Goal: Contribute content: Contribute content

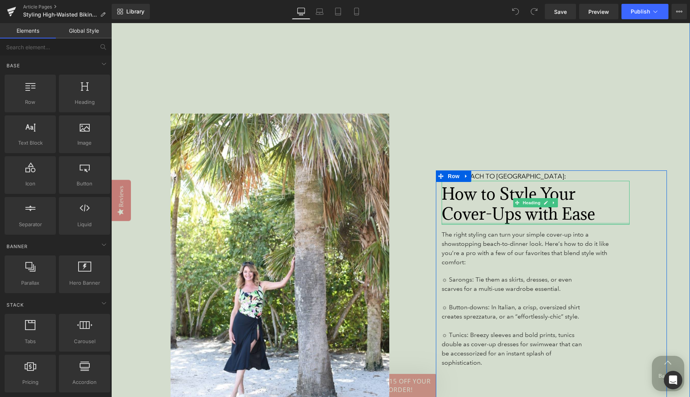
scroll to position [1507, 0]
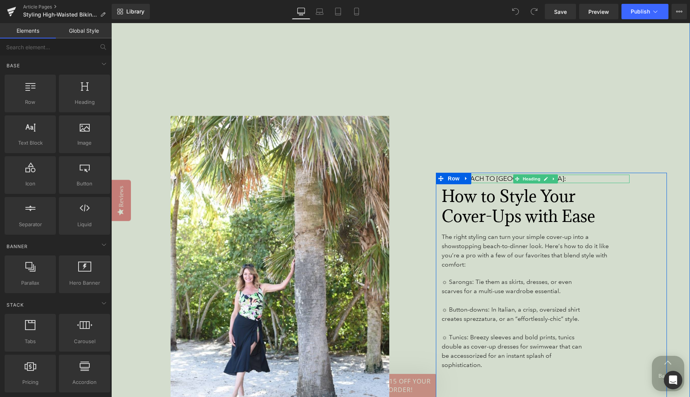
click at [491, 175] on span "From Beach to [GEOGRAPHIC_DATA]:" at bounding box center [504, 179] width 124 height 8
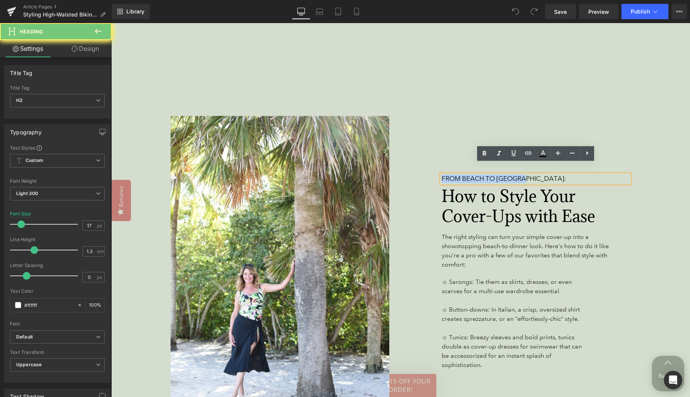
click at [491, 175] on span "From Beach to [GEOGRAPHIC_DATA]:" at bounding box center [504, 179] width 124 height 8
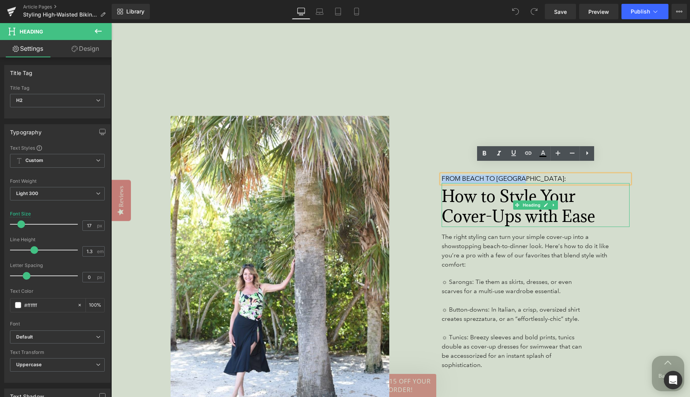
click at [491, 189] on span "How to Style Your Cover-Ups with Ease" at bounding box center [519, 206] width 154 height 41
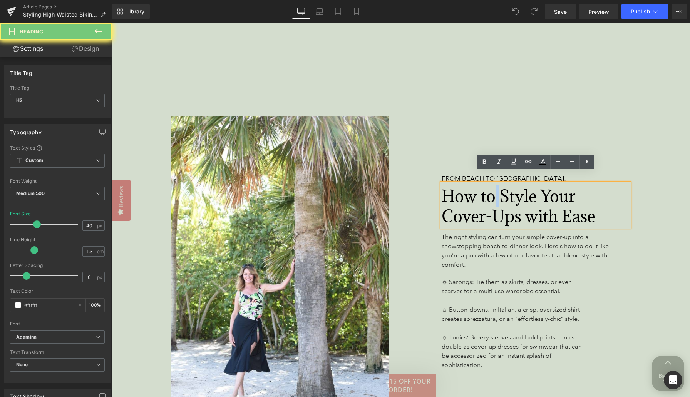
click at [491, 189] on span "How to Style Your Cover-Ups with Ease" at bounding box center [519, 206] width 154 height 41
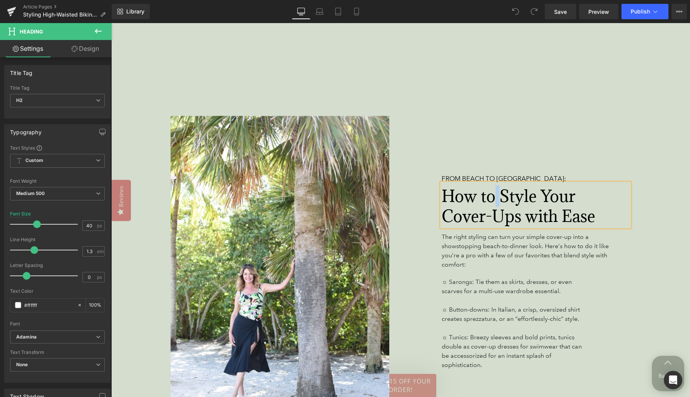
paste div
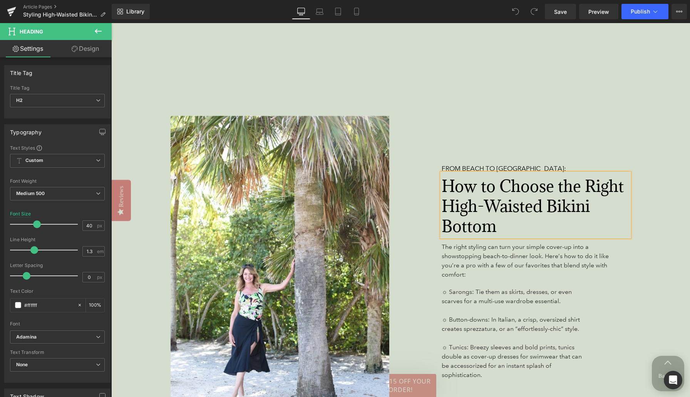
scroll to position [1497, 0]
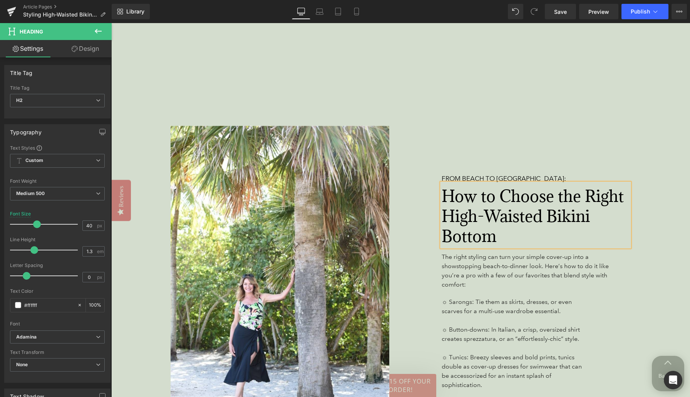
click at [641, 186] on div "From Beach to Brunch: Heading How to Choose the Right High-Waisted Bikini Botto…" at bounding box center [551, 297] width 231 height 249
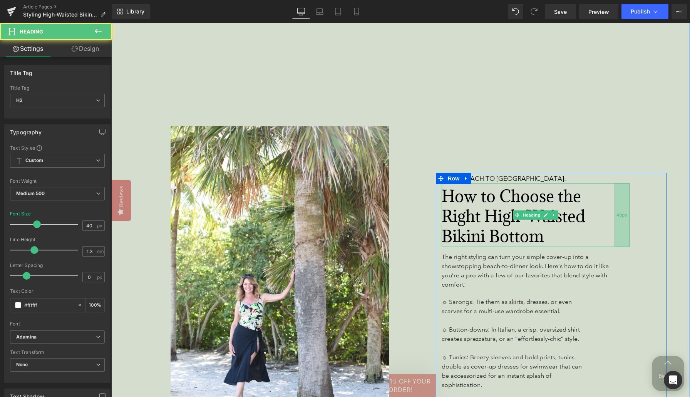
drag, startPoint x: 628, startPoint y: 204, endPoint x: 616, endPoint y: 204, distance: 11.9
click at [616, 204] on div "40px" at bounding box center [621, 215] width 15 height 64
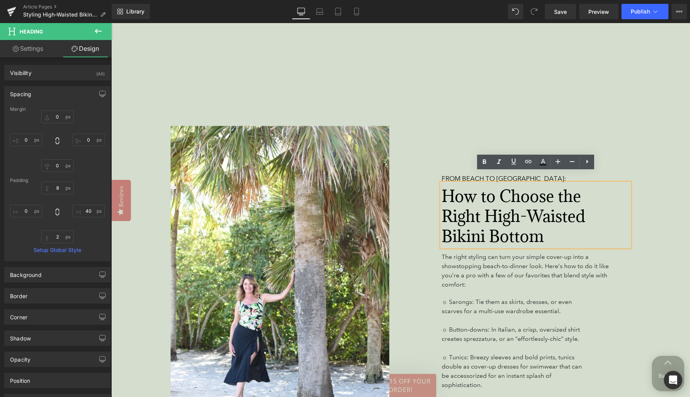
click at [648, 204] on div "From Beach to Brunch: Heading How to Choose the Right High-Waisted Bikini Botto…" at bounding box center [551, 297] width 231 height 249
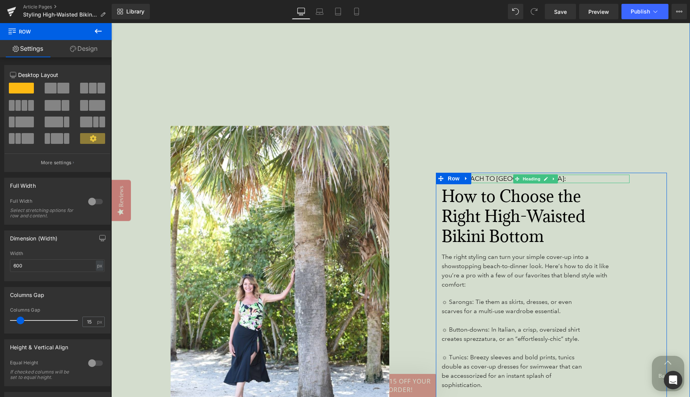
click at [552, 174] on link at bounding box center [554, 178] width 8 height 9
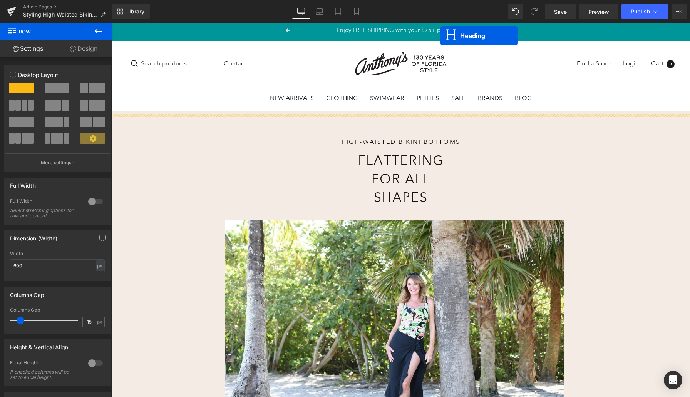
scroll to position [0, 0]
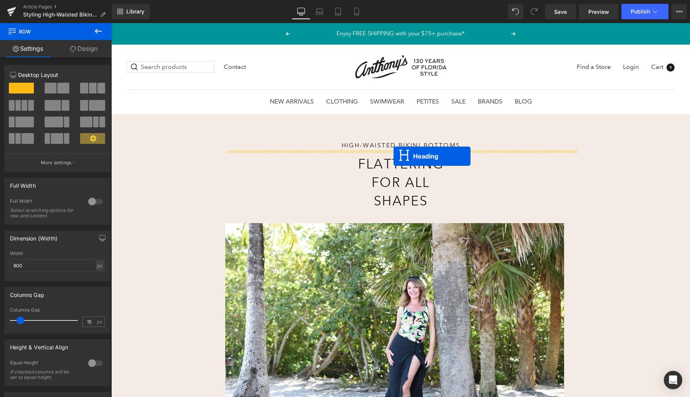
drag, startPoint x: 504, startPoint y: 169, endPoint x: 393, endPoint y: 156, distance: 110.8
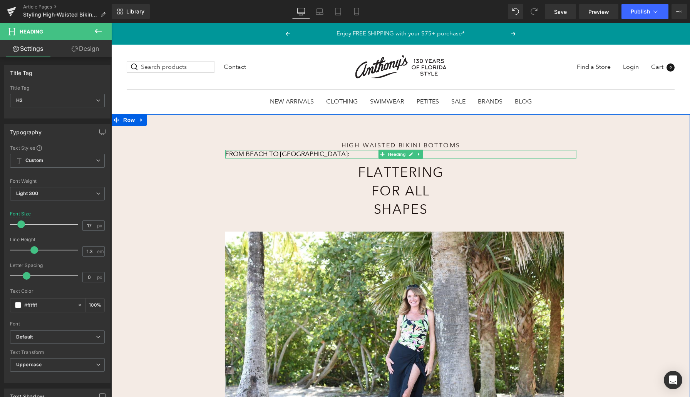
click at [274, 154] on span "From Beach to [GEOGRAPHIC_DATA]:" at bounding box center [287, 154] width 124 height 8
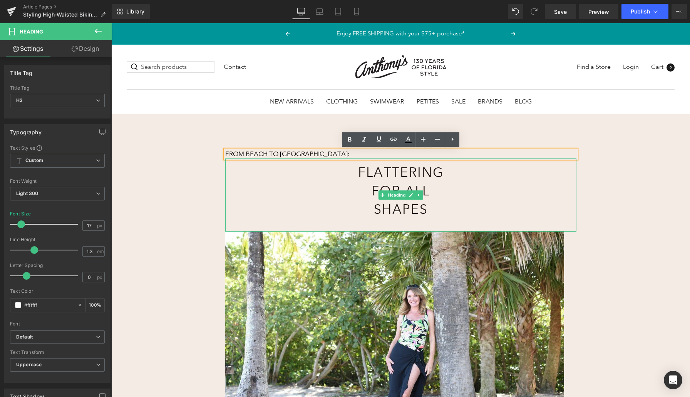
click at [268, 187] on div "Flattering for All Shapes" at bounding box center [400, 195] width 351 height 73
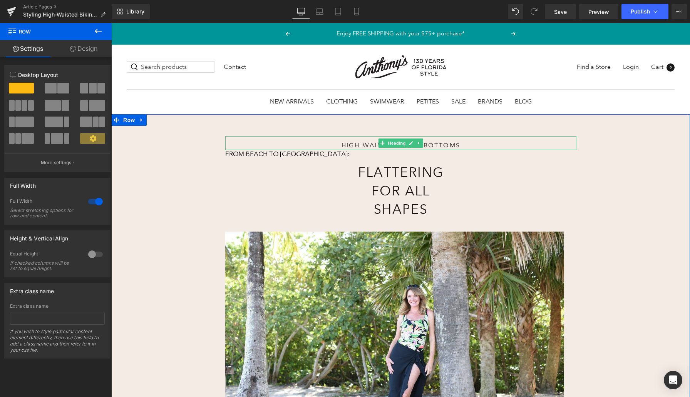
click at [427, 147] on h1 "High-Waisted Bikini Bottoms" at bounding box center [401, 145] width 246 height 8
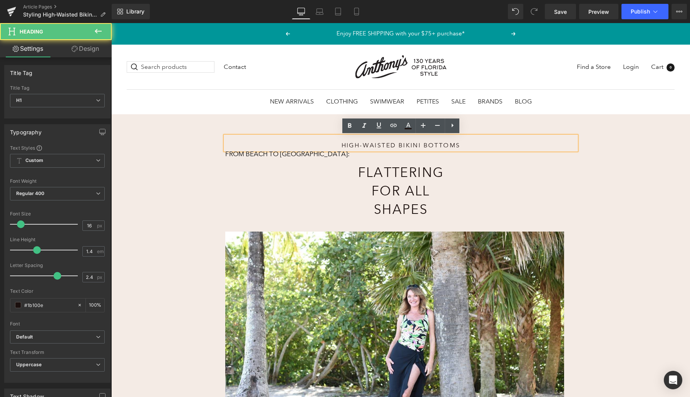
click at [437, 146] on h1 "High-Waisted Bikini Bottoms" at bounding box center [401, 145] width 246 height 8
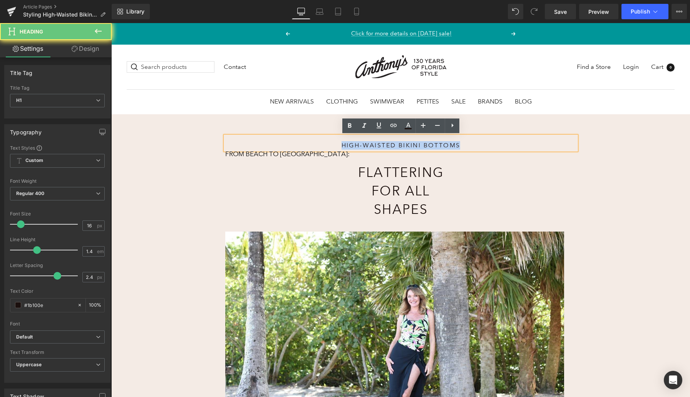
click at [437, 146] on h1 "High-Waisted Bikini Bottoms" at bounding box center [401, 145] width 246 height 8
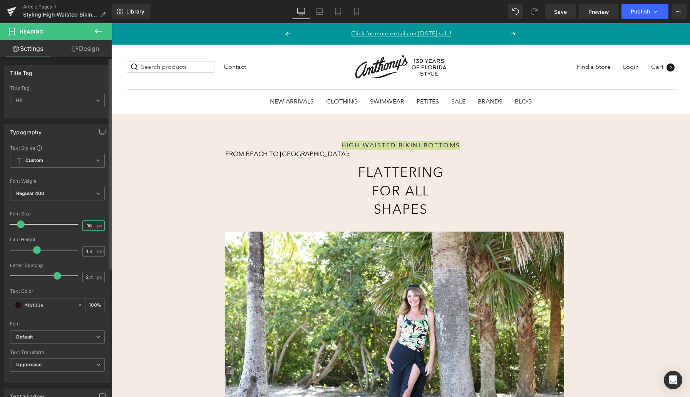
click at [91, 227] on input "16" at bounding box center [89, 226] width 13 height 10
type input "17"
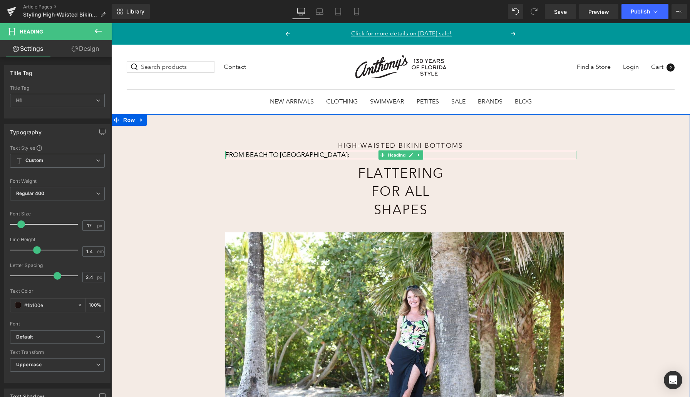
click at [266, 155] on span "From Beach to [GEOGRAPHIC_DATA]:" at bounding box center [287, 155] width 124 height 8
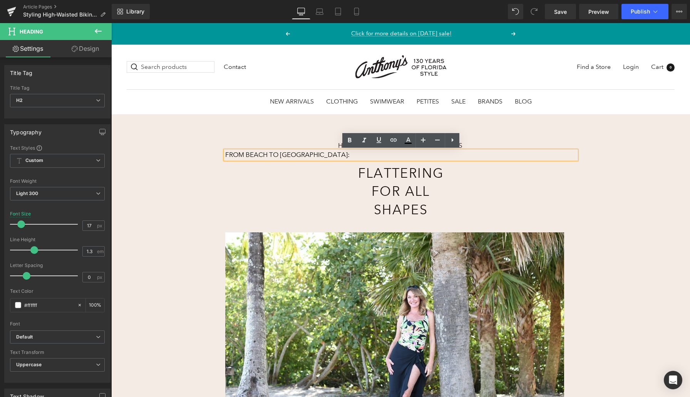
click at [326, 187] on div "Flattering for All Shapes" at bounding box center [400, 195] width 351 height 73
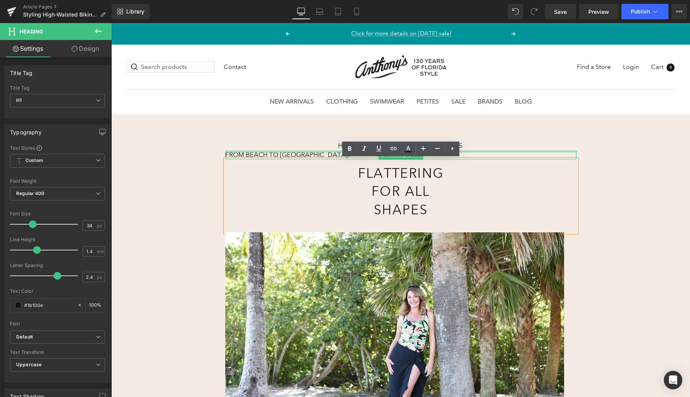
click at [313, 152] on div "From Beach to Brunch: Heading" at bounding box center [400, 155] width 351 height 8
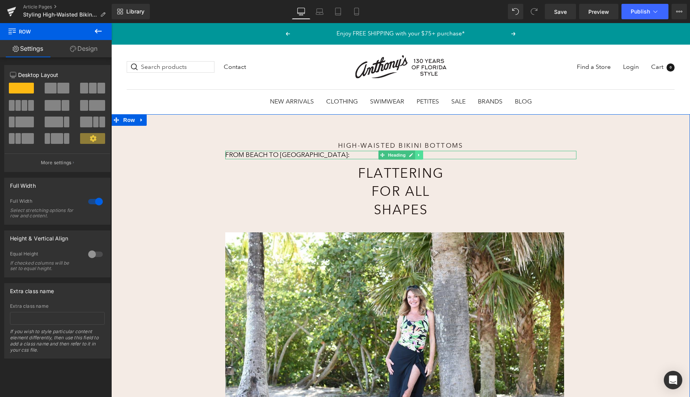
click at [420, 154] on icon at bounding box center [419, 155] width 4 height 5
click at [423, 154] on icon at bounding box center [423, 155] width 4 height 4
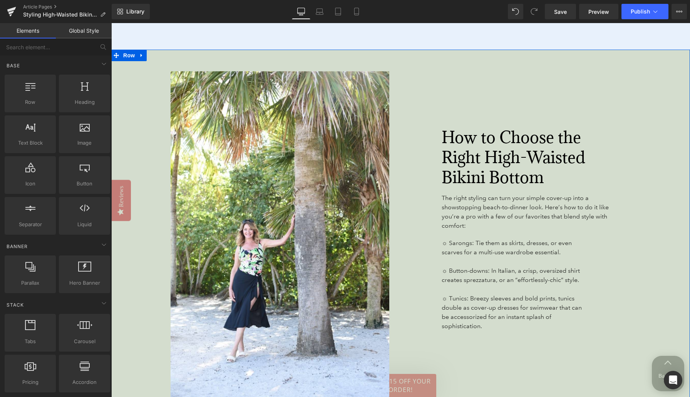
scroll to position [1348, 0]
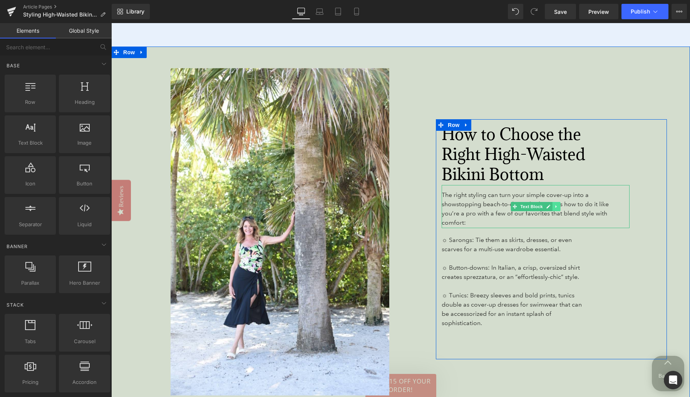
click at [558, 204] on icon at bounding box center [556, 206] width 4 height 5
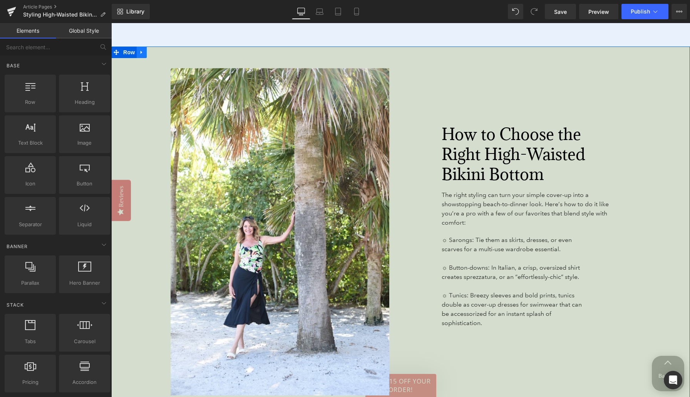
click at [141, 51] on icon at bounding box center [142, 52] width 2 height 3
click at [153, 50] on icon at bounding box center [151, 52] width 5 height 5
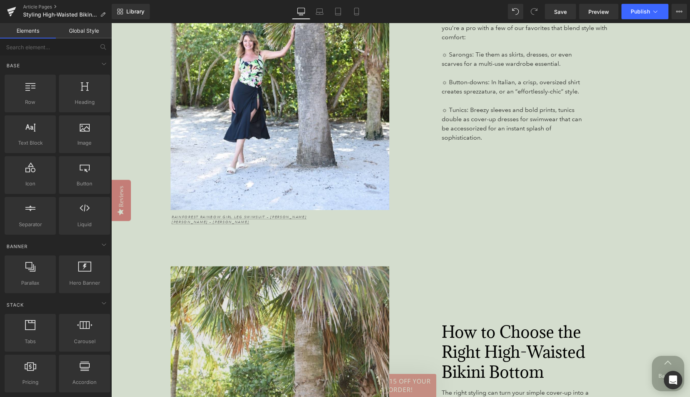
scroll to position [1410, 0]
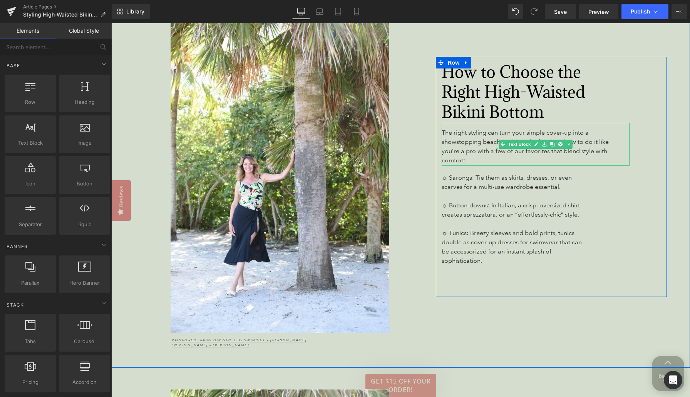
click at [475, 134] on span "The right styling can turn your simple cover-up into a showstopping beach-to-di…" at bounding box center [525, 146] width 167 height 35
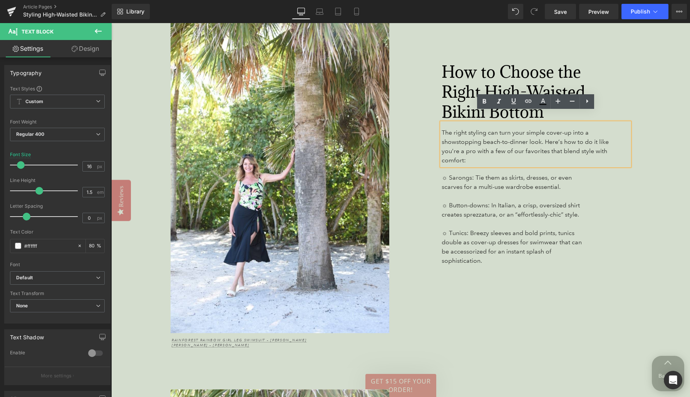
click at [471, 139] on span "The right styling can turn your simple cover-up into a showstopping beach-to-di…" at bounding box center [525, 146] width 167 height 35
click at [556, 223] on link at bounding box center [557, 227] width 8 height 9
click at [560, 225] on icon at bounding box center [560, 227] width 4 height 4
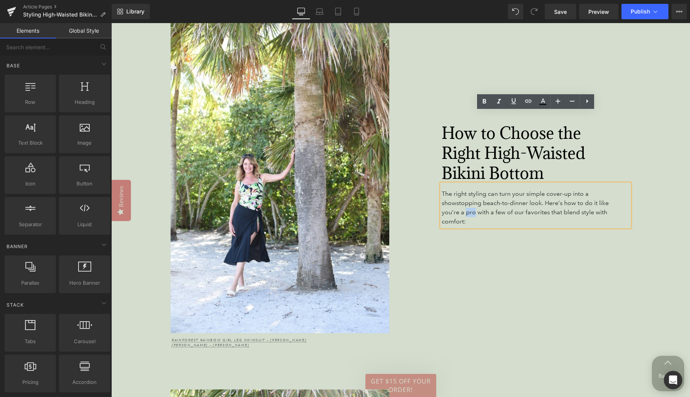
click at [474, 191] on span "The right styling can turn your simple cover-up into a showstopping beach-to-di…" at bounding box center [525, 207] width 167 height 35
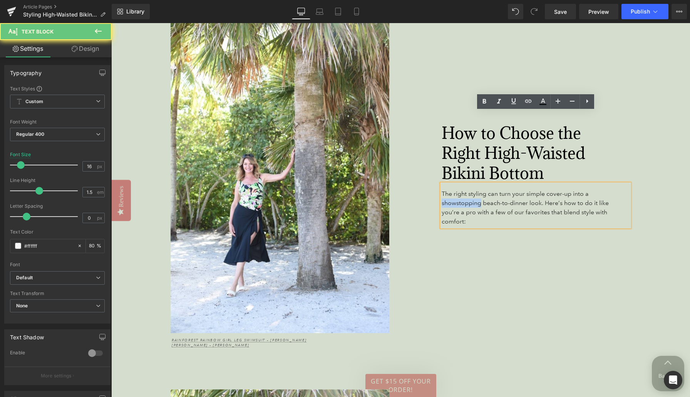
click at [474, 191] on span "The right styling can turn your simple cover-up into a showstopping beach-to-di…" at bounding box center [525, 207] width 167 height 35
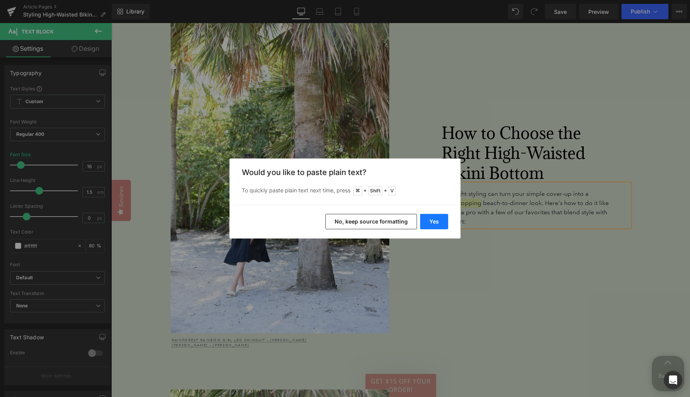
click at [437, 221] on button "Yes" at bounding box center [434, 221] width 28 height 15
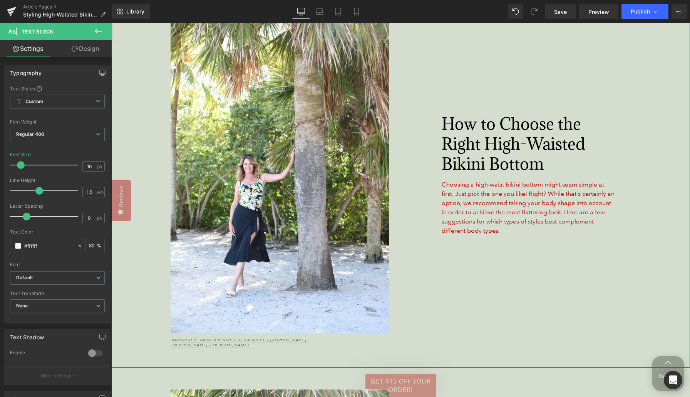
click at [476, 197] on font "Choosing a high-waist bikini bottom might seem simple at first. Just pick the o…" at bounding box center [528, 208] width 173 height 54
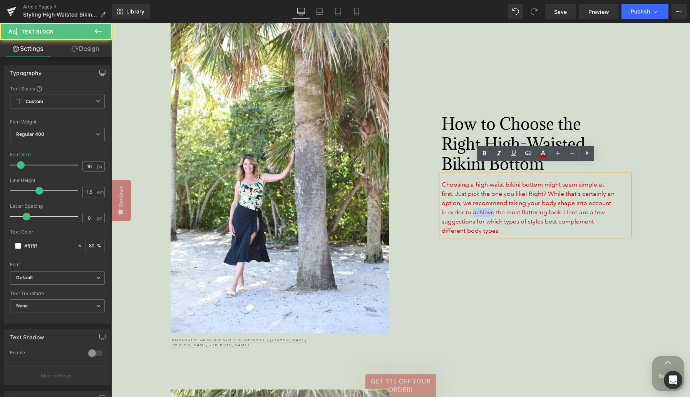
click at [476, 197] on font "Choosing a high-waist bikini bottom might seem simple at first. Just pick the o…" at bounding box center [528, 208] width 173 height 54
click at [544, 156] on icon at bounding box center [542, 153] width 9 height 9
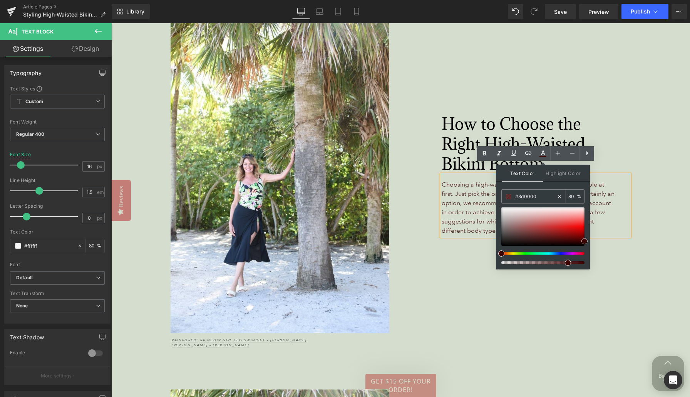
drag, startPoint x: 644, startPoint y: 243, endPoint x: 606, endPoint y: 272, distance: 47.9
type input "#000000"
drag, startPoint x: 697, startPoint y: 266, endPoint x: 593, endPoint y: 258, distance: 103.4
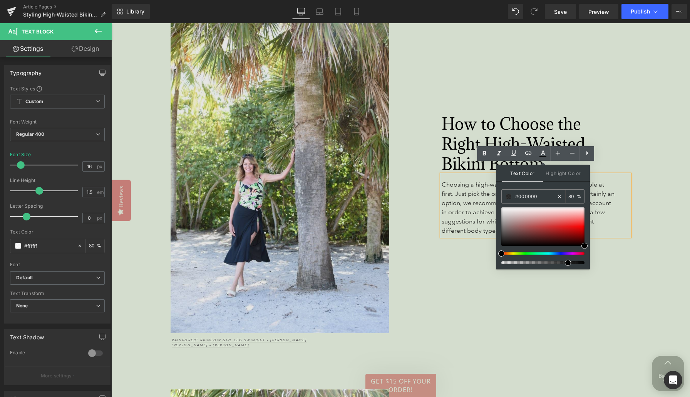
click at [377, 288] on img at bounding box center [253, 170] width 272 height 328
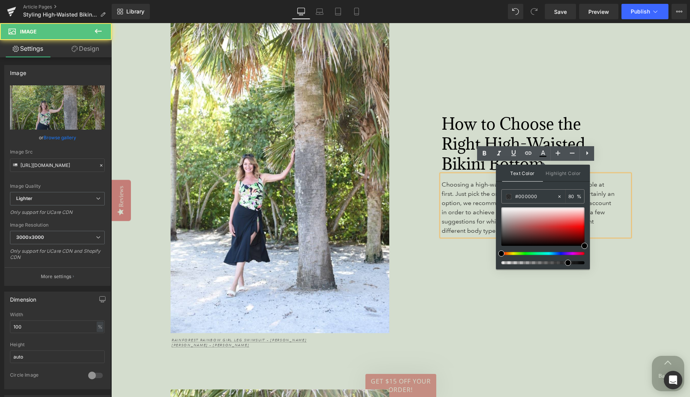
click at [417, 277] on div "How to Choose the Right High-Waisted Bikini Bottom Heading 40px Choosing a high…" at bounding box center [528, 177] width 278 height 343
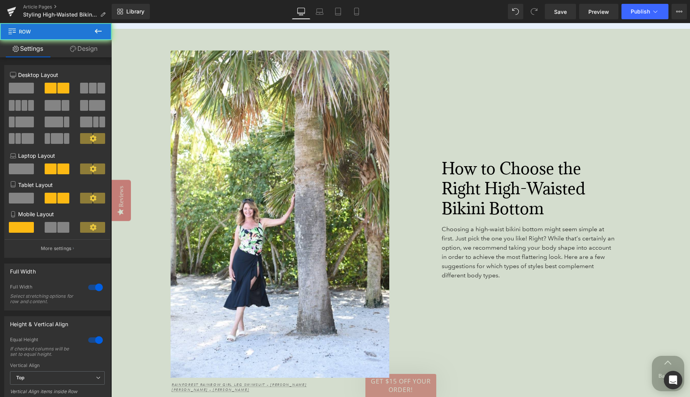
scroll to position [1362, 0]
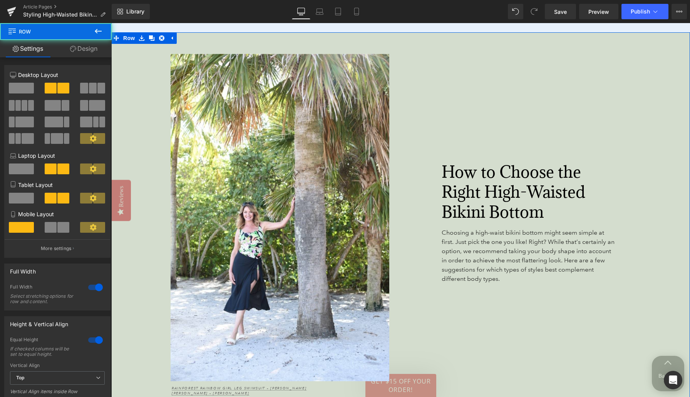
click at [396, 217] on div "How to Choose the Right High-Waisted Bikini Bottom Heading 40px Choosing a high…" at bounding box center [528, 225] width 278 height 343
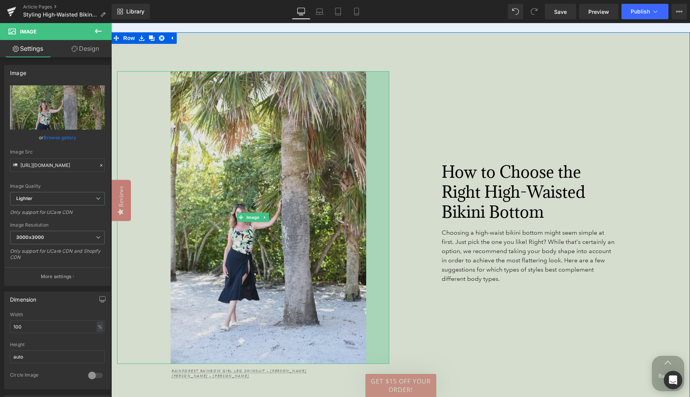
drag, startPoint x: 387, startPoint y: 217, endPoint x: 364, endPoint y: 216, distance: 23.1
click at [364, 216] on div "Image 60px" at bounding box center [253, 217] width 272 height 293
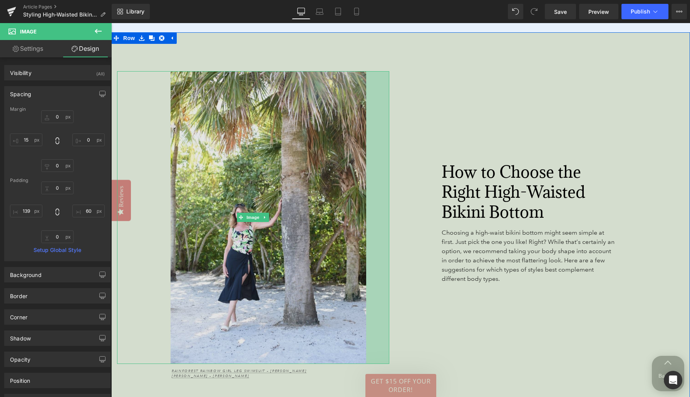
type input "0px"
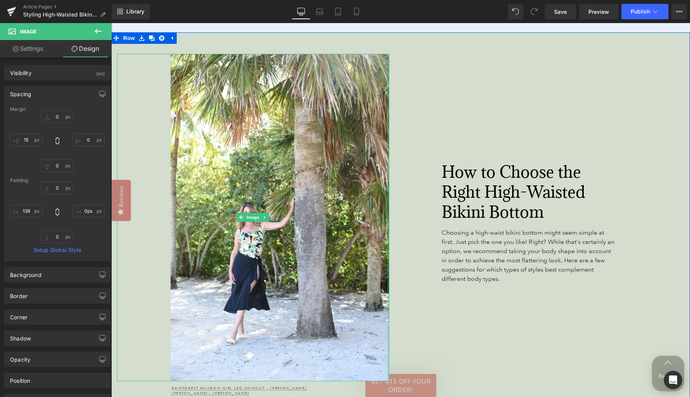
drag, startPoint x: 372, startPoint y: 213, endPoint x: 388, endPoint y: 213, distance: 16.2
click at [388, 213] on div at bounding box center [388, 218] width 2 height 328
click at [436, 188] on div "How to Choose the Right High-Waisted Bikini Bottom Heading 40px Choosing a high…" at bounding box center [551, 225] width 231 height 136
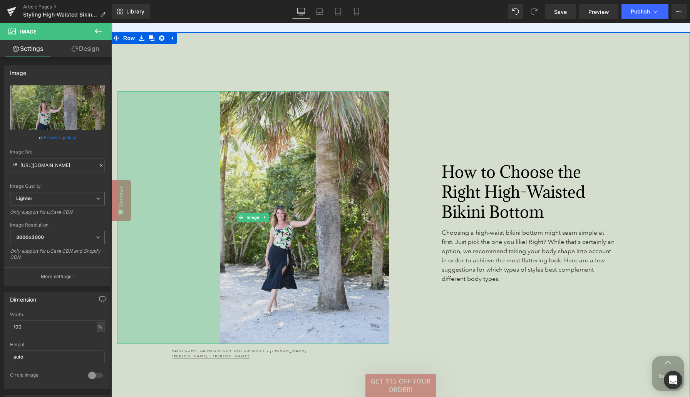
drag, startPoint x: 117, startPoint y: 249, endPoint x: 221, endPoint y: 240, distance: 103.5
click at [221, 240] on div "Image 268px" at bounding box center [253, 217] width 272 height 253
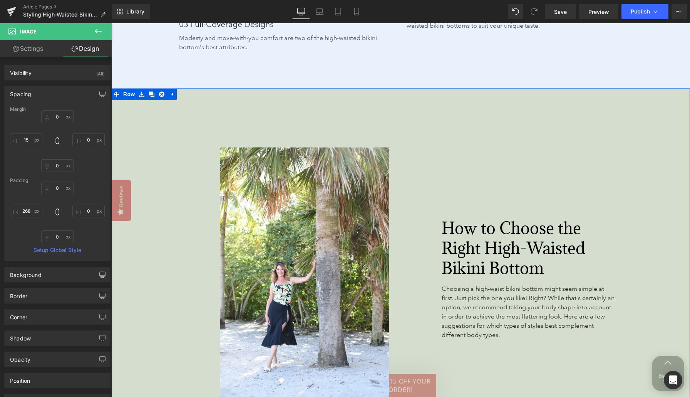
scroll to position [1305, 0]
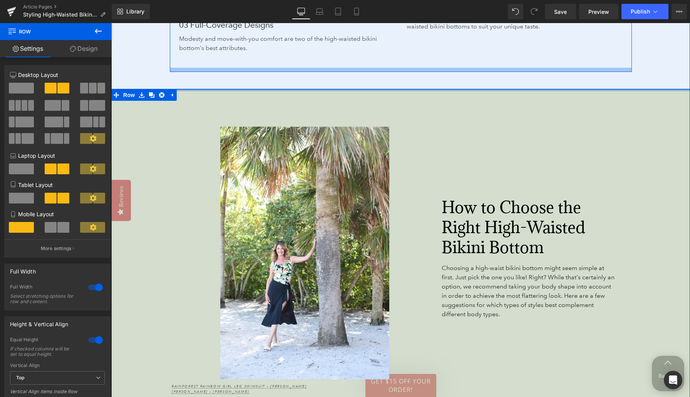
drag, startPoint x: 401, startPoint y: 87, endPoint x: 404, endPoint y: 59, distance: 28.3
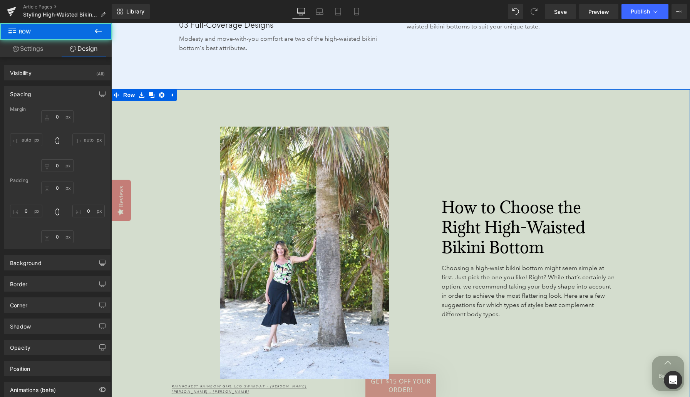
type input "0"
type input "60"
type input "51"
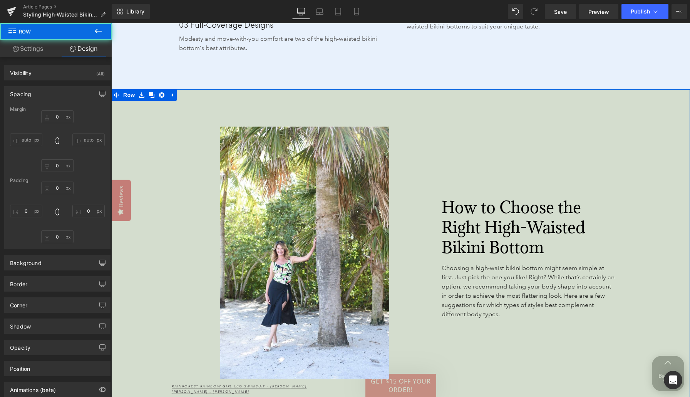
type input "0"
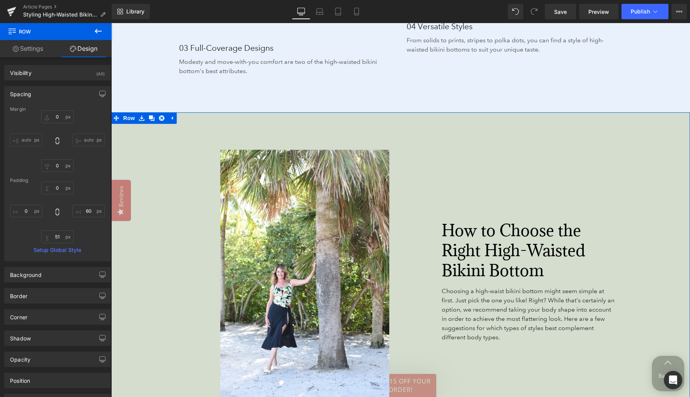
scroll to position [1278, 0]
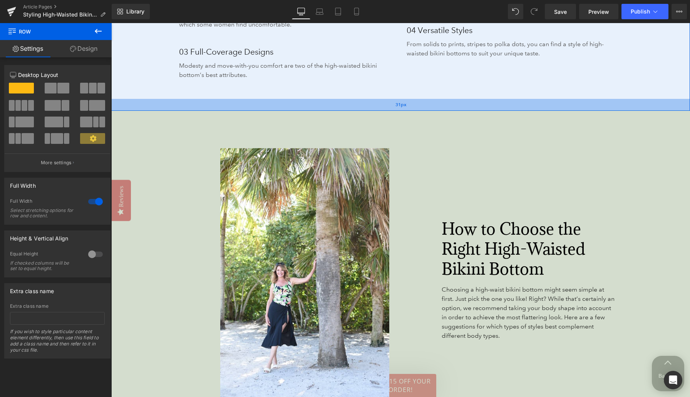
drag, startPoint x: 344, startPoint y: 104, endPoint x: 344, endPoint y: 99, distance: 5.4
click at [344, 99] on div "31px" at bounding box center [400, 105] width 579 height 12
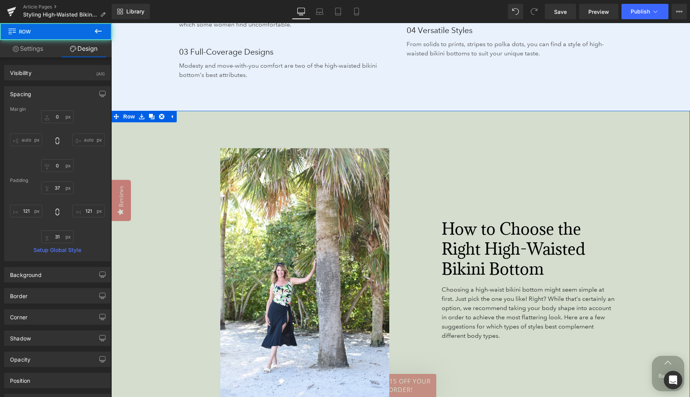
click at [343, 111] on div "Image 268px Rainforest Rainbow Girl Leg Swimsuit – [PERSON_NAME] [PERSON_NAME] …" at bounding box center [250, 282] width 278 height 343
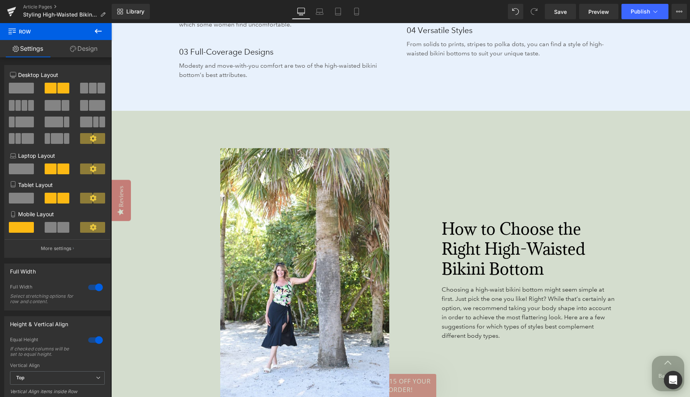
drag, startPoint x: 343, startPoint y: 102, endPoint x: 337, endPoint y: 122, distance: 21.4
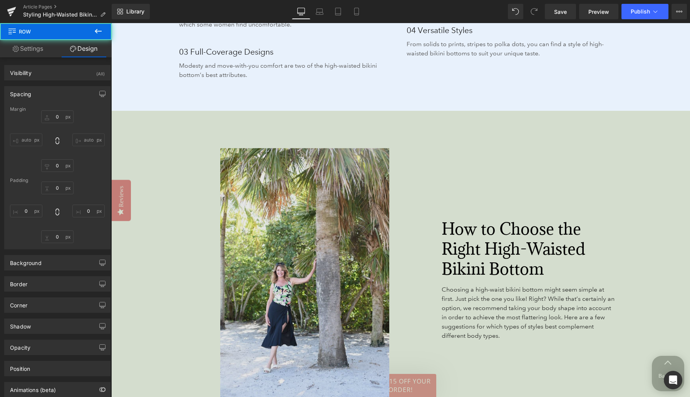
type input "0"
type input "60"
type input "51"
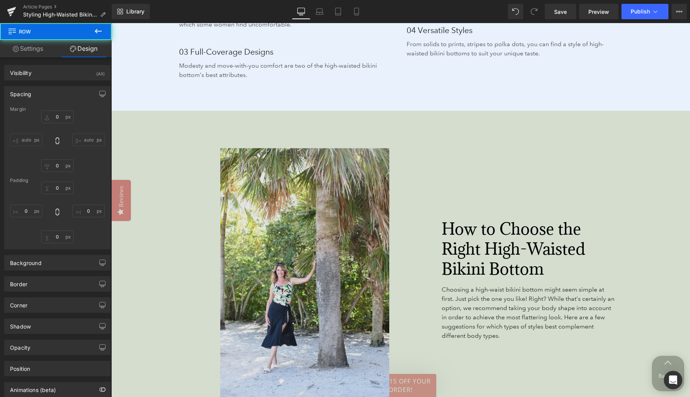
type input "0"
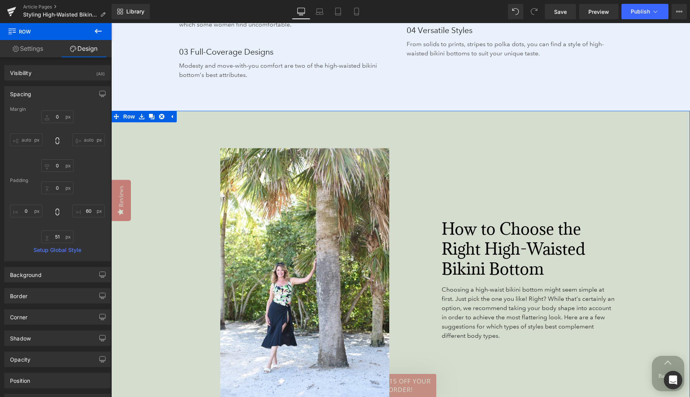
click at [334, 128] on div "Image 268px Rainforest Rainbow Girl Leg Swimsuit – [PERSON_NAME] [PERSON_NAME] …" at bounding box center [250, 282] width 278 height 343
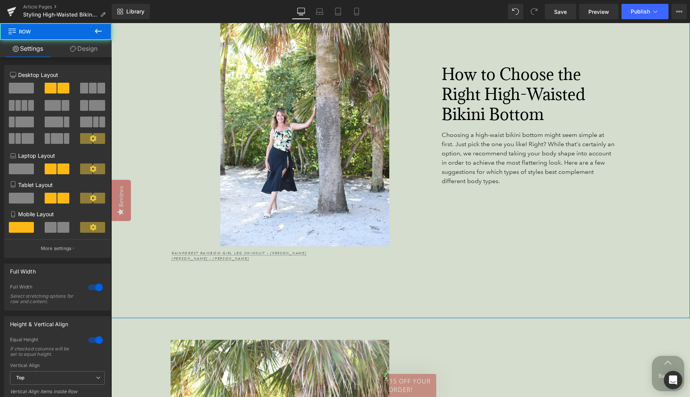
scroll to position [1434, 0]
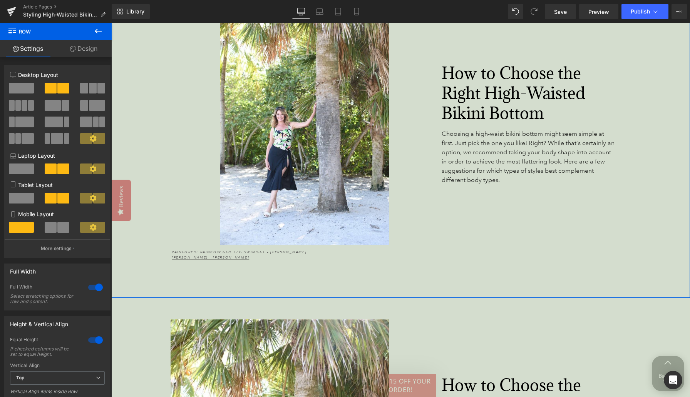
drag, startPoint x: 332, startPoint y: 305, endPoint x: 329, endPoint y: 257, distance: 48.2
click at [333, 285] on div "Image 268px Rainforest Rainbow Girl Leg Swimsuit – [PERSON_NAME] [PERSON_NAME] …" at bounding box center [400, 126] width 579 height 343
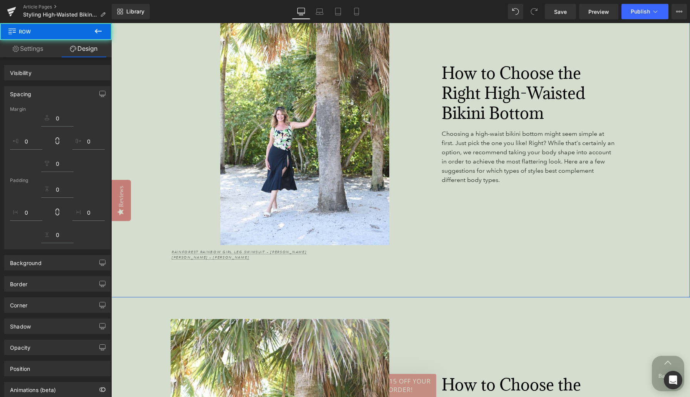
click at [329, 257] on div "Image 268px Rainforest Rainbow Girl Leg Swimsuit – [PERSON_NAME] [PERSON_NAME] …" at bounding box center [250, 126] width 278 height 343
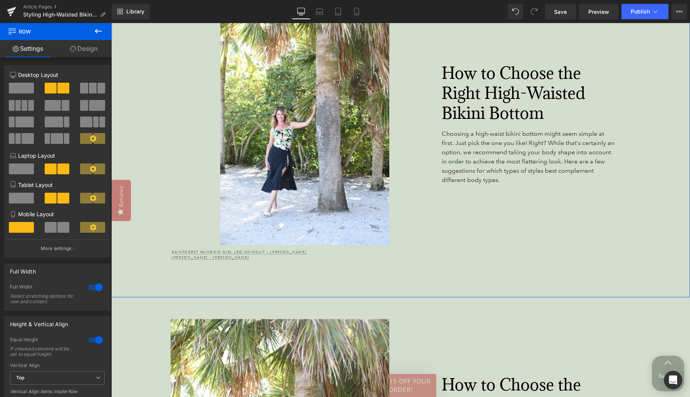
click at [326, 250] on div "Image 268px Rainforest Rainbow Girl Leg Swimsuit – [PERSON_NAME] [PERSON_NAME] …" at bounding box center [250, 126] width 278 height 343
click at [90, 291] on div at bounding box center [95, 287] width 18 height 12
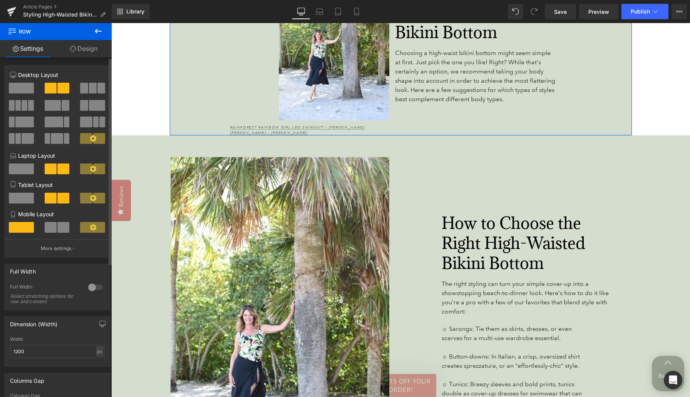
click at [90, 290] on div at bounding box center [95, 287] width 18 height 12
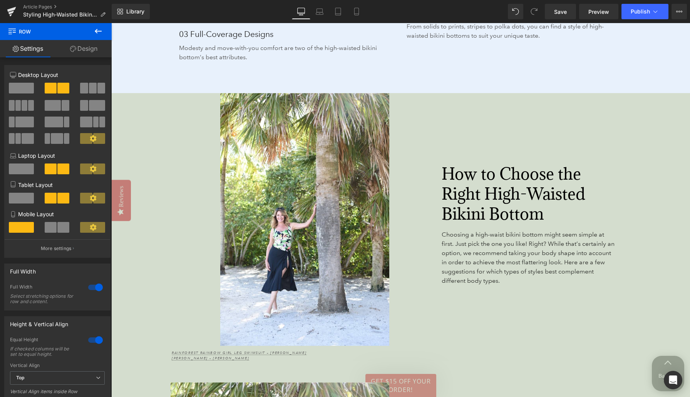
scroll to position [1296, 0]
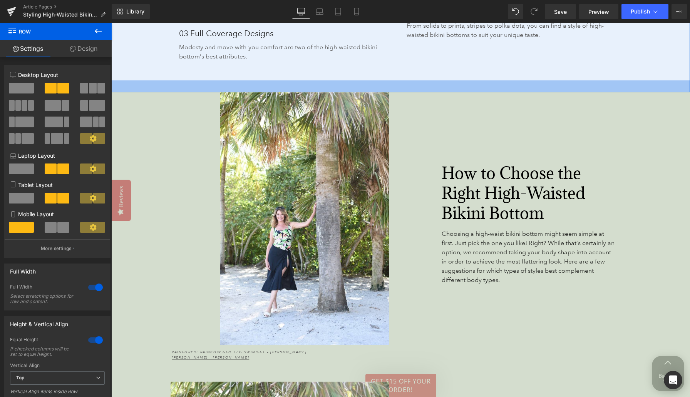
click at [403, 81] on div "31px" at bounding box center [400, 86] width 579 height 12
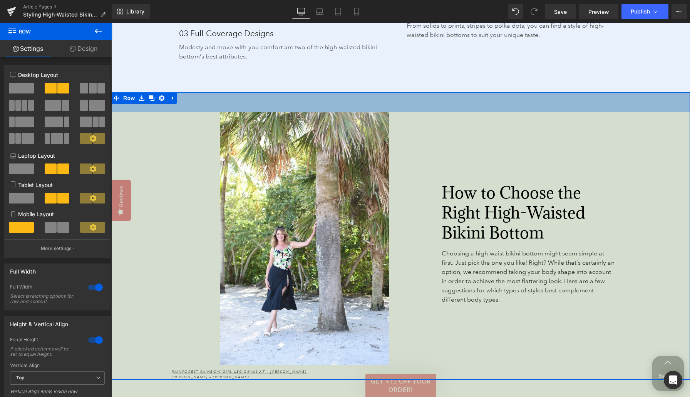
drag, startPoint x: 403, startPoint y: 84, endPoint x: 414, endPoint y: 123, distance: 41.2
click at [403, 103] on div "Image 268px Rainforest Rainbow Girl Leg Swimsuit – [PERSON_NAME] [PERSON_NAME] …" at bounding box center [400, 236] width 579 height 288
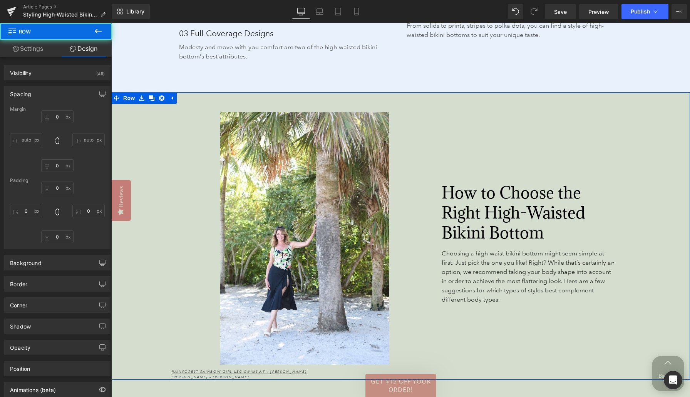
type input "0"
type input "51"
type input "60"
type input "0"
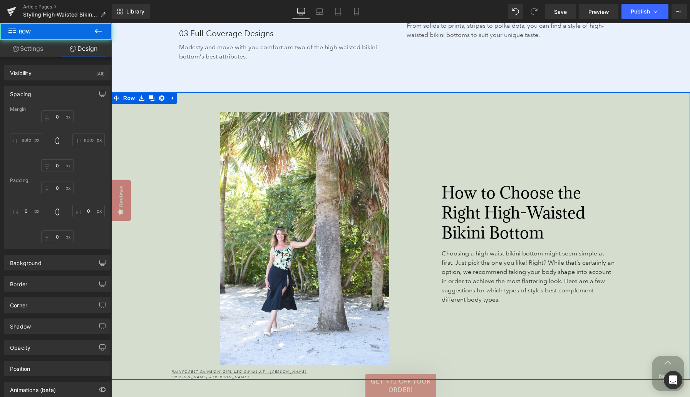
type input "0"
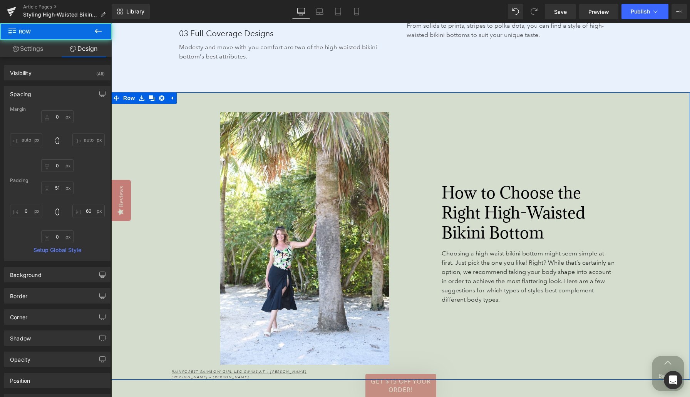
click at [414, 123] on div "How to Choose the Right High-Waisted Bikini Bottom Heading 40px Choosing a high…" at bounding box center [528, 246] width 278 height 268
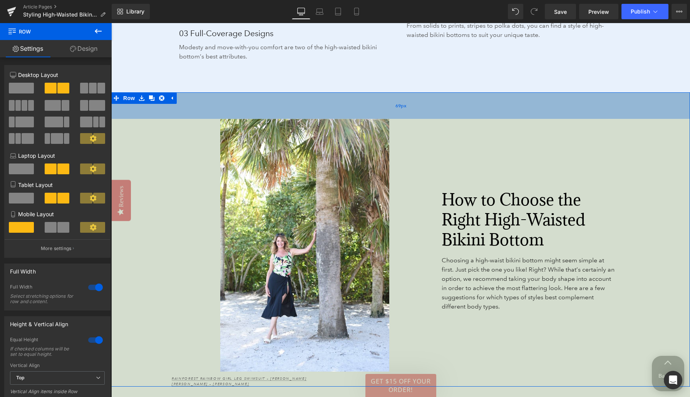
drag, startPoint x: 411, startPoint y: 94, endPoint x: 411, endPoint y: 101, distance: 6.9
click at [411, 101] on div "69px" at bounding box center [400, 105] width 579 height 27
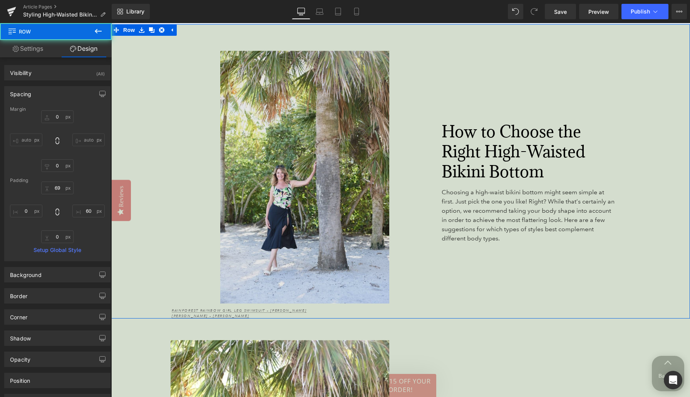
scroll to position [1366, 0]
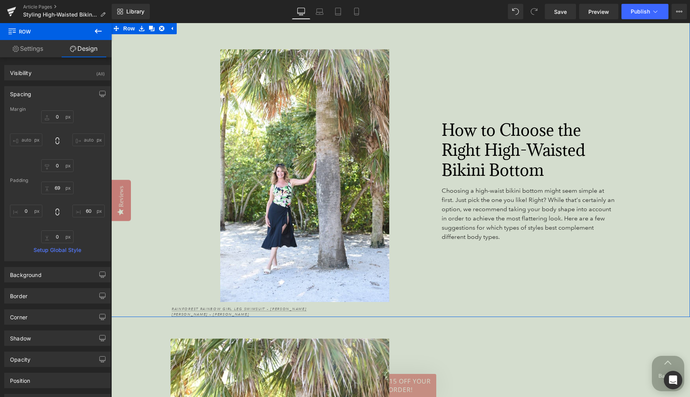
click at [392, 305] on div "How to Choose the Right High-Waisted Bikini Bottom Heading 40px Choosing a high…" at bounding box center [528, 183] width 278 height 268
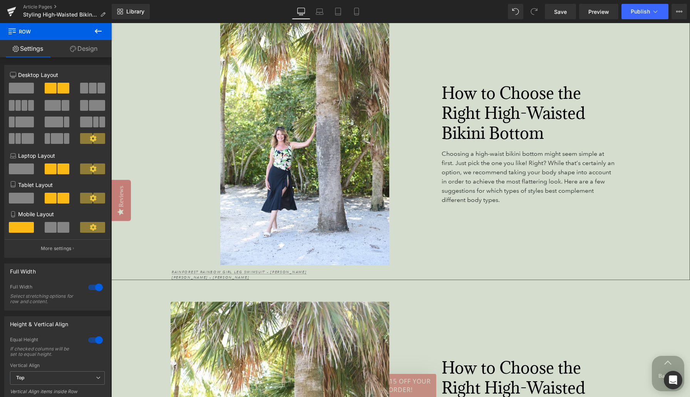
scroll to position [1405, 0]
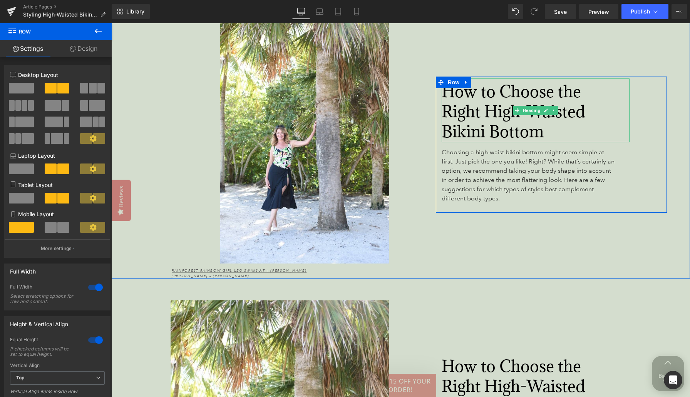
click at [444, 102] on font "How to Choose the Right High-Waisted Bikini Bottom" at bounding box center [514, 111] width 144 height 61
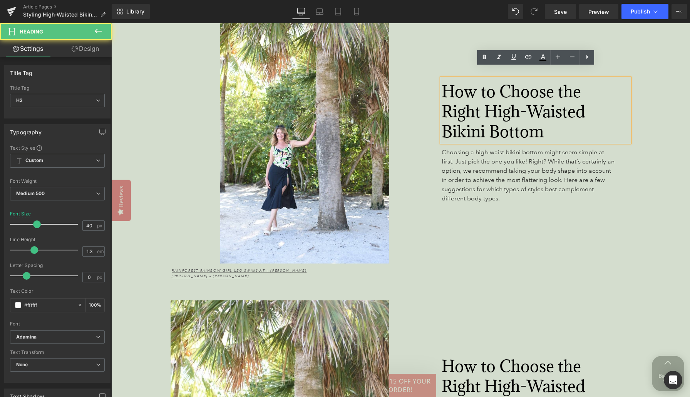
click at [424, 108] on div "How to Choose the Right High-Waisted Bikini Bottom Heading 40px Choosing a high…" at bounding box center [528, 145] width 278 height 268
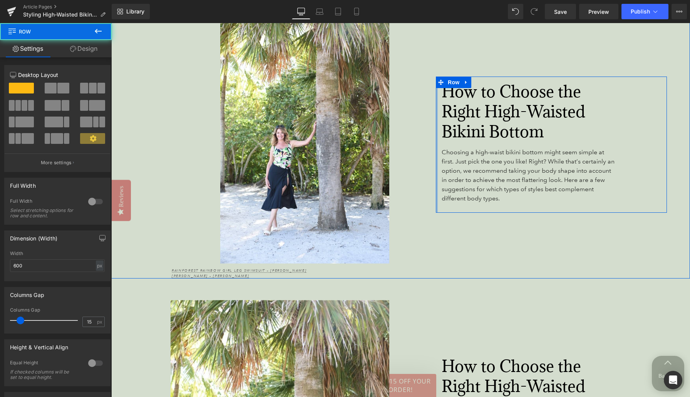
drag, startPoint x: 436, startPoint y: 109, endPoint x: 431, endPoint y: 109, distance: 5.0
click at [431, 109] on div "How to Choose the Right High-Waisted Bikini Bottom Heading 40px Choosing a high…" at bounding box center [528, 145] width 278 height 268
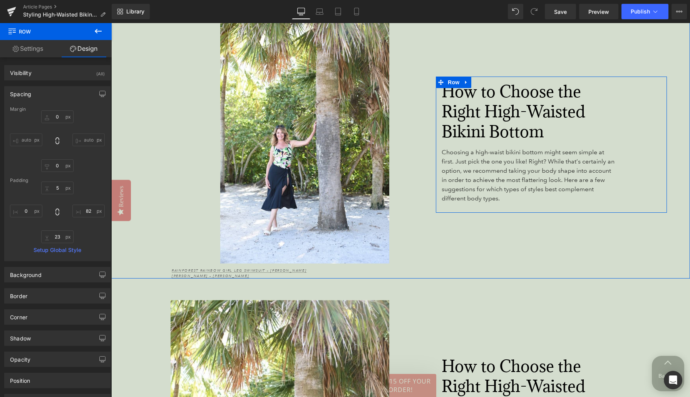
scroll to position [1353, 0]
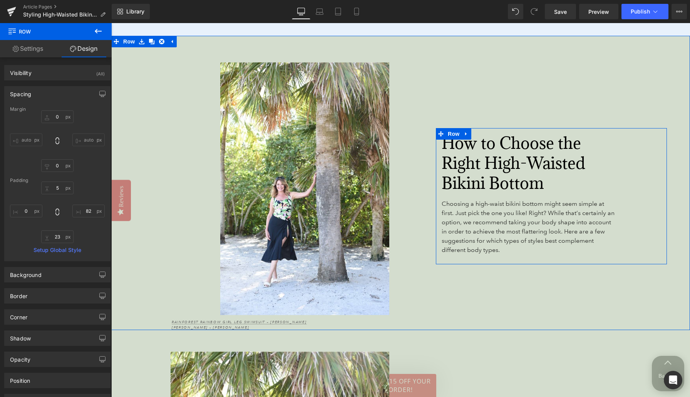
click at [415, 110] on div "How to Choose the Right High-Waisted Bikini Bottom Heading 40px Choosing a high…" at bounding box center [528, 196] width 278 height 268
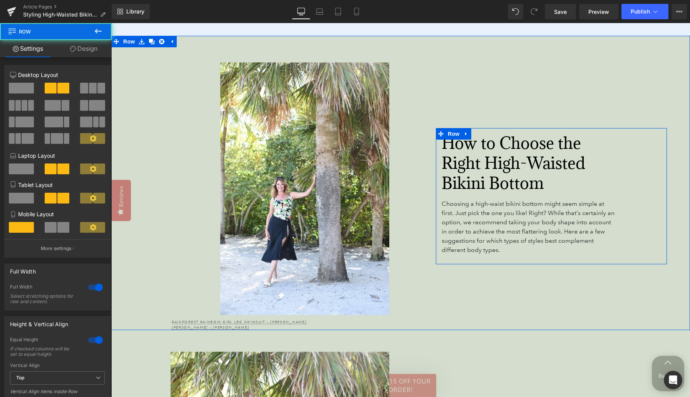
click at [400, 168] on div "How to Choose the Right High-Waisted Bikini Bottom Heading 40px Choosing a high…" at bounding box center [528, 196] width 278 height 268
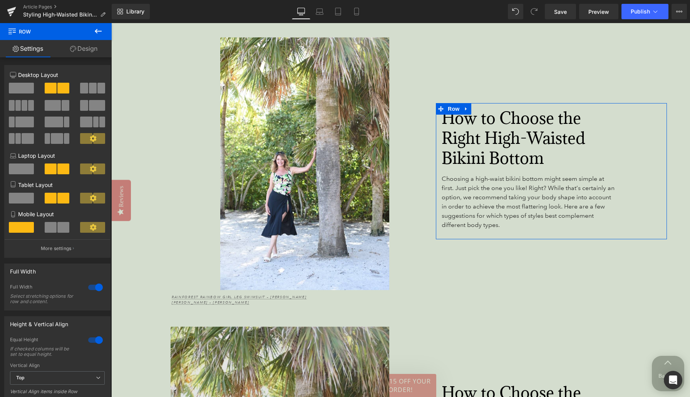
scroll to position [1369, 0]
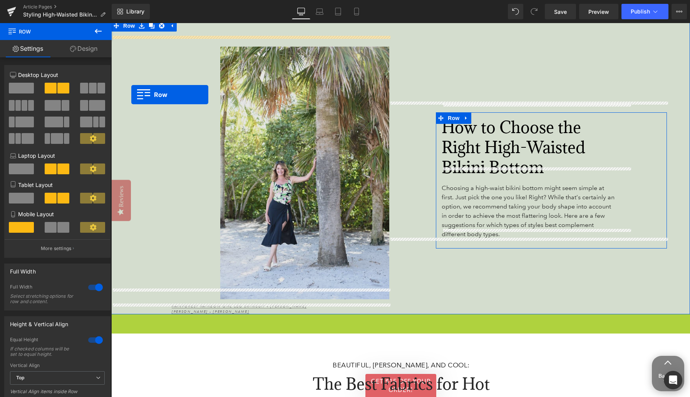
drag, startPoint x: 116, startPoint y: 310, endPoint x: 131, endPoint y: 95, distance: 215.8
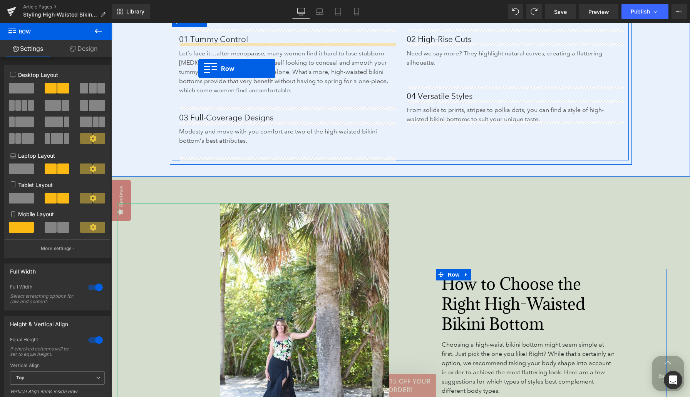
scroll to position [1204, 0]
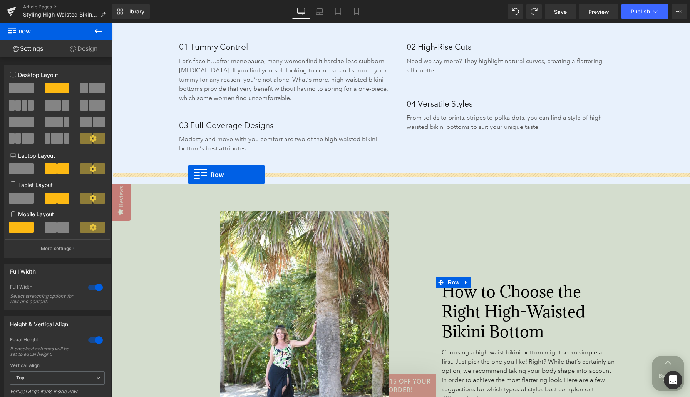
drag, startPoint x: 115, startPoint y: 327, endPoint x: 188, endPoint y: 175, distance: 168.6
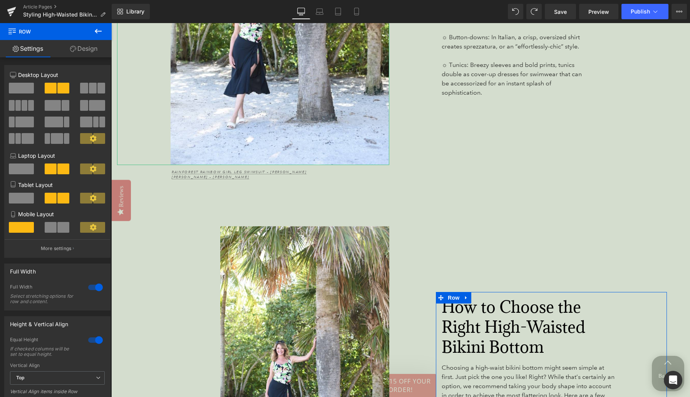
scroll to position [1682, 0]
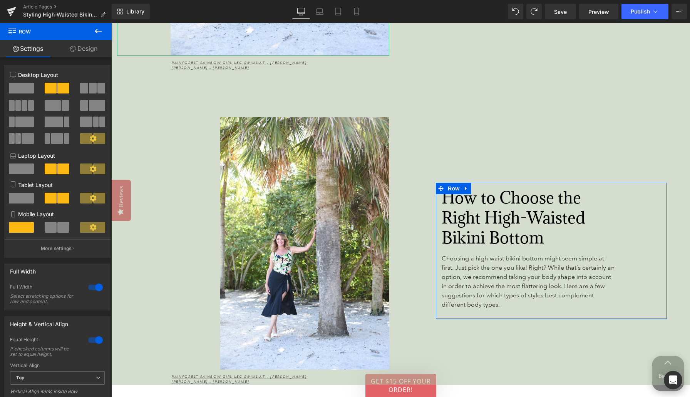
click at [490, 278] on span "Choosing a high-waist bikini bottom might seem simple at first. Just pick the o…" at bounding box center [528, 282] width 173 height 54
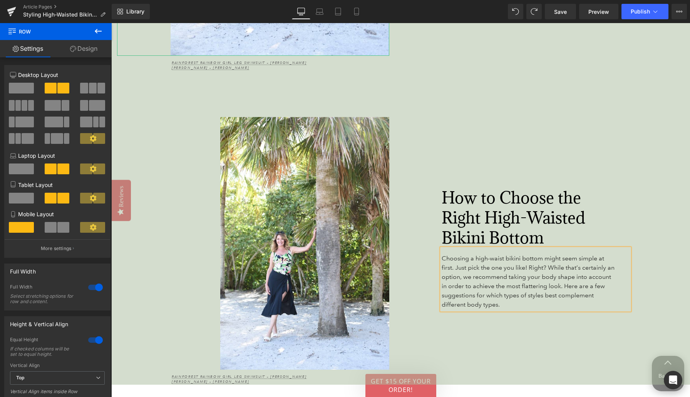
click at [490, 278] on span "Choosing a high-waist bikini bottom might seem simple at first. Just pick the o…" at bounding box center [528, 282] width 173 height 54
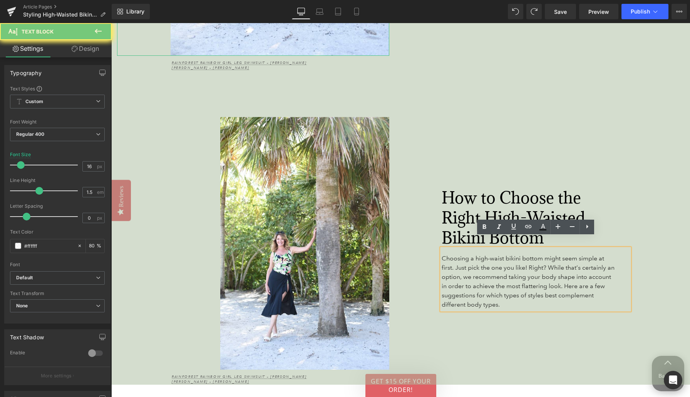
click at [490, 278] on span "Choosing a high-waist bikini bottom might seem simple at first. Just pick the o…" at bounding box center [528, 282] width 173 height 54
copy span "Choosing a high-waist bikini bottom might seem simple at first. Just pick the o…"
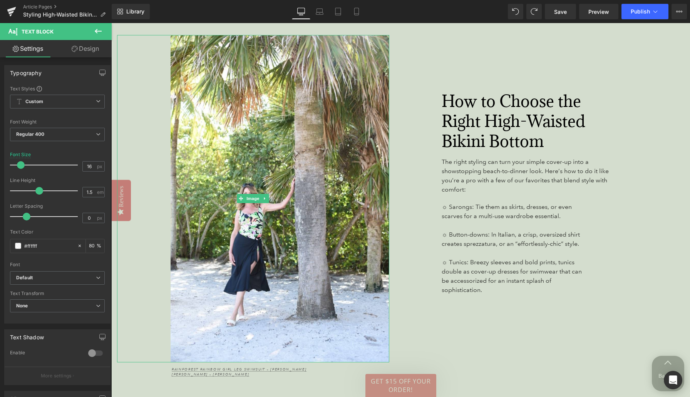
scroll to position [1367, 0]
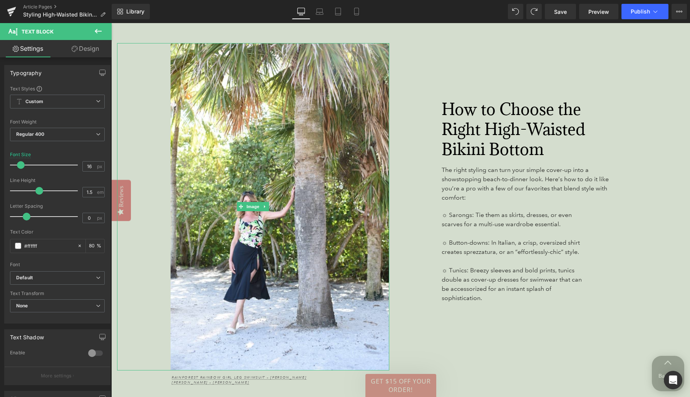
click at [474, 172] on span "The right styling can turn your simple cover-up into a showstopping beach-to-di…" at bounding box center [525, 183] width 167 height 35
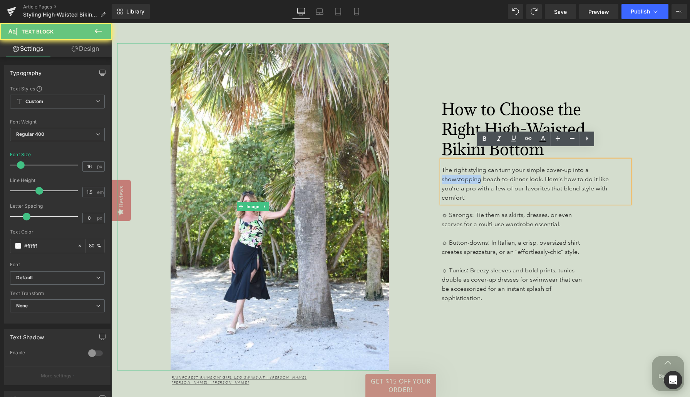
click at [474, 172] on span "The right styling can turn your simple cover-up into a showstopping beach-to-di…" at bounding box center [525, 183] width 167 height 35
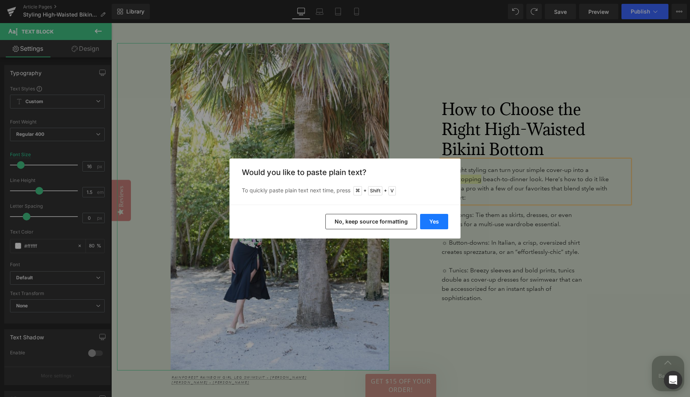
click at [435, 222] on button "Yes" at bounding box center [434, 221] width 28 height 15
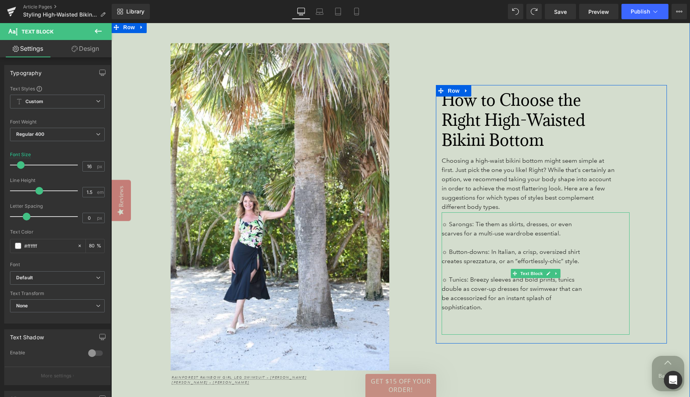
click at [460, 238] on p at bounding box center [515, 242] width 147 height 9
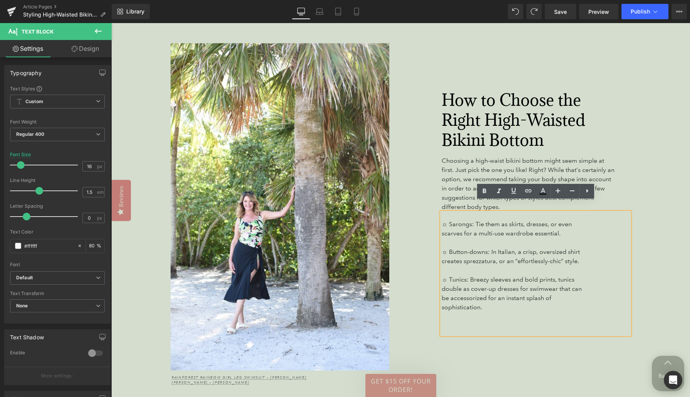
drag, startPoint x: 484, startPoint y: 298, endPoint x: 447, endPoint y: 213, distance: 91.9
click at [447, 213] on div "☼ Sarongs: Tie them as skirts, dresses, or even scarves for a multi-use wardrob…" at bounding box center [536, 274] width 188 height 122
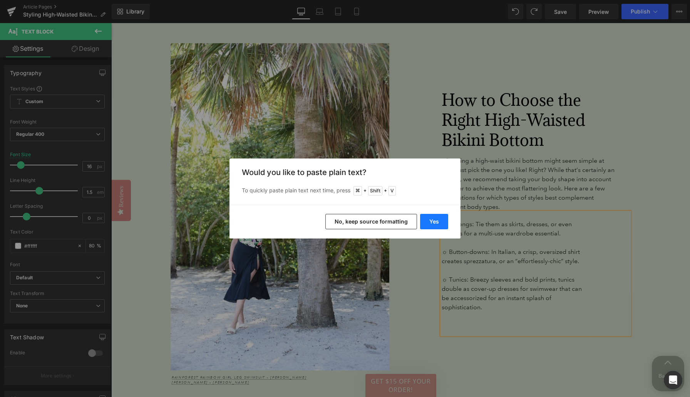
click at [443, 221] on button "Yes" at bounding box center [434, 221] width 28 height 15
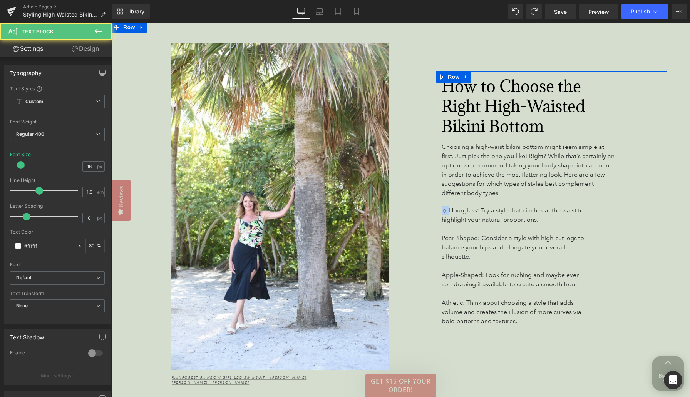
drag, startPoint x: 446, startPoint y: 200, endPoint x: 442, endPoint y: 199, distance: 3.9
click at [442, 207] on span "☼ Hourglass: Try a style that cinches at the waist to highlight your natural pr…" at bounding box center [513, 215] width 142 height 17
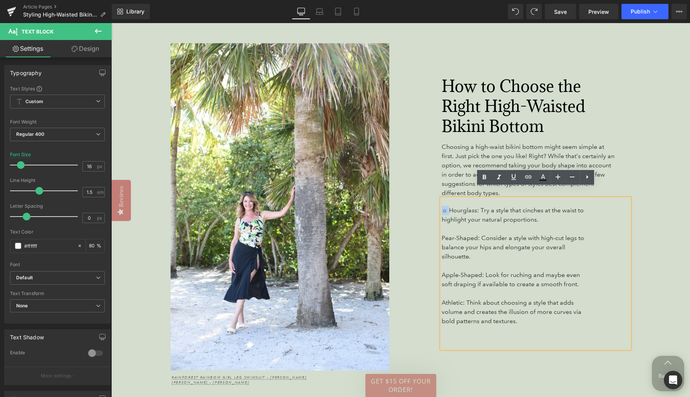
copy span "☼"
click at [479, 207] on span "☼ Hourglass: Try a style that cinches at the waist to highlight your natural pr…" at bounding box center [513, 215] width 142 height 17
click at [449, 234] on span "Pear-Shaped: Consider a style with high-cut legs to balance your hips and elong…" at bounding box center [513, 247] width 142 height 26
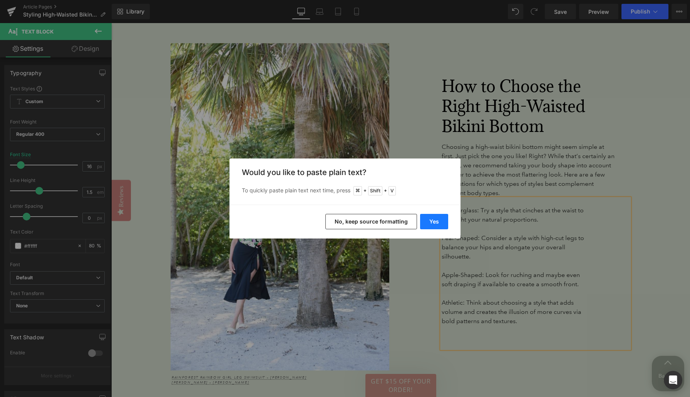
drag, startPoint x: 442, startPoint y: 219, endPoint x: 331, endPoint y: 196, distance: 113.6
click at [442, 219] on button "Yes" at bounding box center [434, 221] width 28 height 15
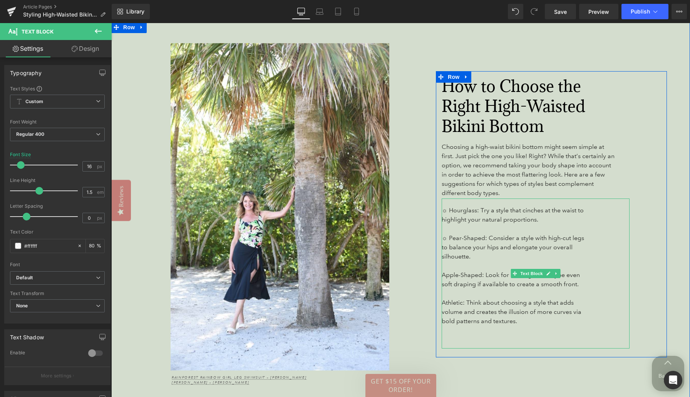
click at [451, 271] on span "Apple-Shaped: Look for ruching and maybe even soft draping if available to crea…" at bounding box center [511, 279] width 138 height 17
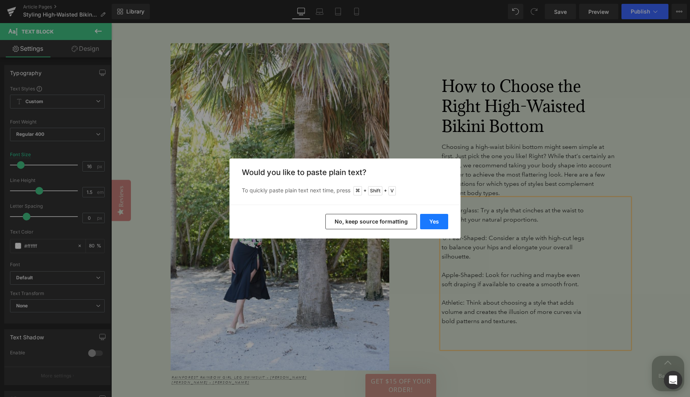
click at [435, 219] on button "Yes" at bounding box center [434, 221] width 28 height 15
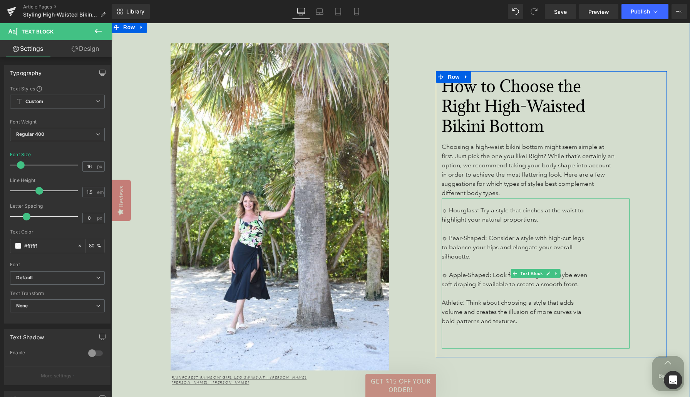
click at [450, 299] on span "Athletic: Think about choosing a style that adds volume and creates the illusio…" at bounding box center [512, 312] width 140 height 26
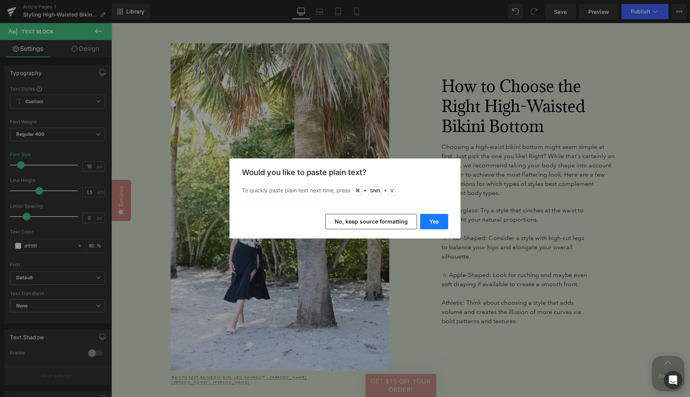
click at [439, 221] on button "Yes" at bounding box center [434, 221] width 28 height 15
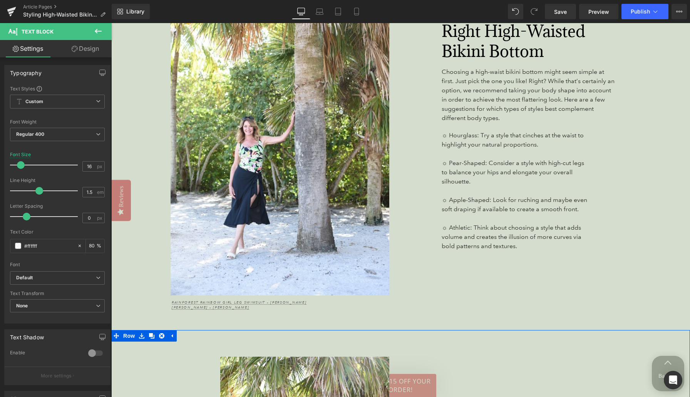
scroll to position [1432, 0]
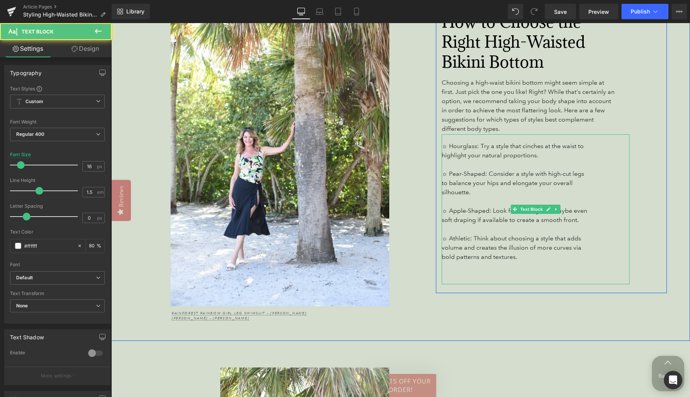
click at [519, 247] on p "☼ Athletic: Think about choosing a style that adds volume and creates the illus…" at bounding box center [515, 248] width 147 height 28
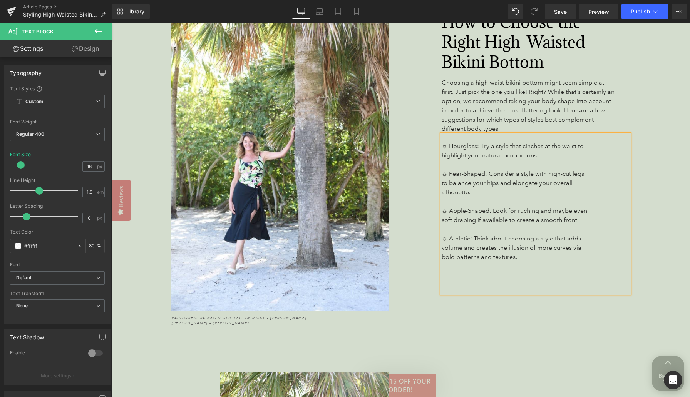
scroll to position [1422, 0]
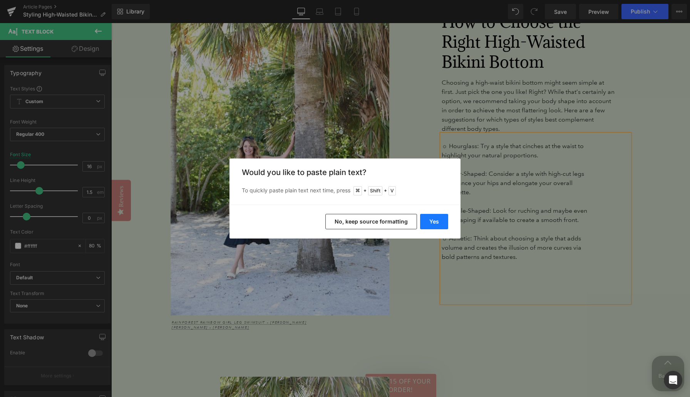
drag, startPoint x: 443, startPoint y: 219, endPoint x: 332, endPoint y: 196, distance: 113.6
click at [443, 219] on button "Yes" at bounding box center [434, 221] width 28 height 15
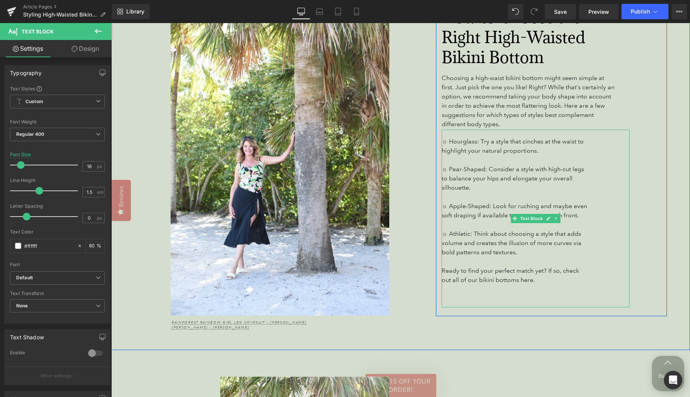
click at [538, 270] on p "Ready to find your perfect match yet? If so, check out all of our bikini bottom…" at bounding box center [515, 275] width 147 height 18
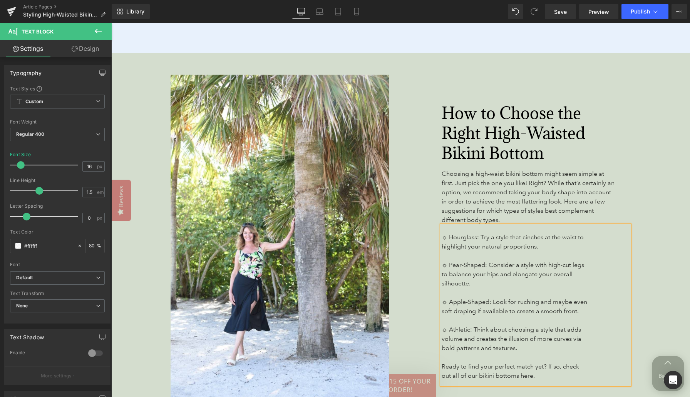
scroll to position [1336, 0]
click at [563, 12] on span "Save" at bounding box center [560, 12] width 13 height 8
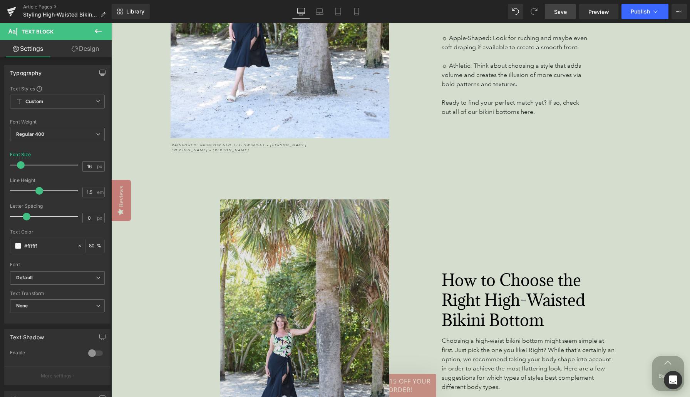
scroll to position [1679, 0]
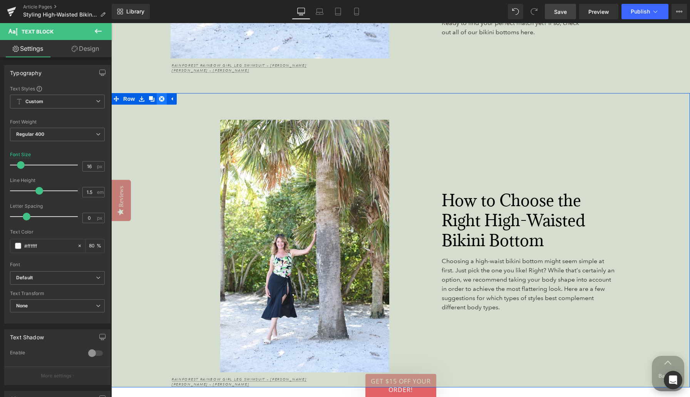
click at [160, 96] on icon at bounding box center [161, 98] width 5 height 5
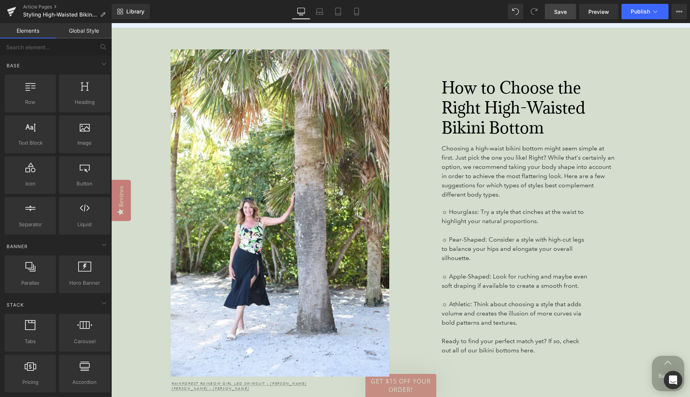
scroll to position [1253, 0]
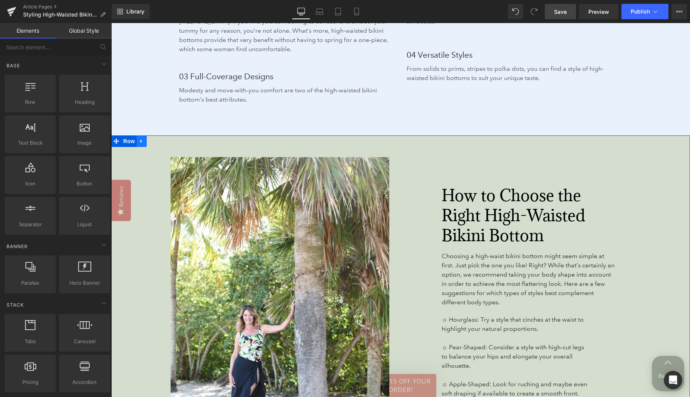
click at [142, 139] on icon at bounding box center [141, 142] width 5 height 6
click at [149, 139] on icon at bounding box center [151, 141] width 5 height 5
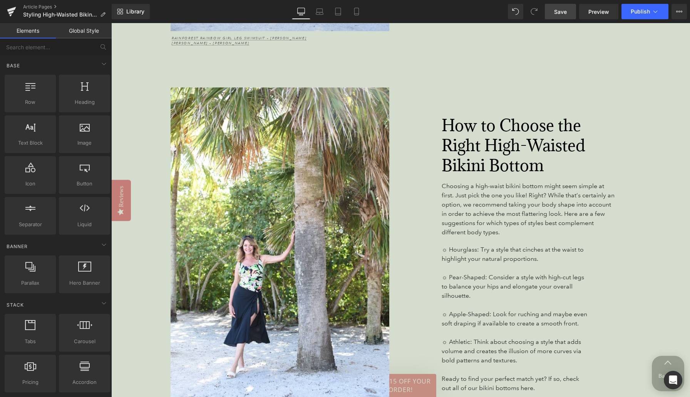
scroll to position [1708, 0]
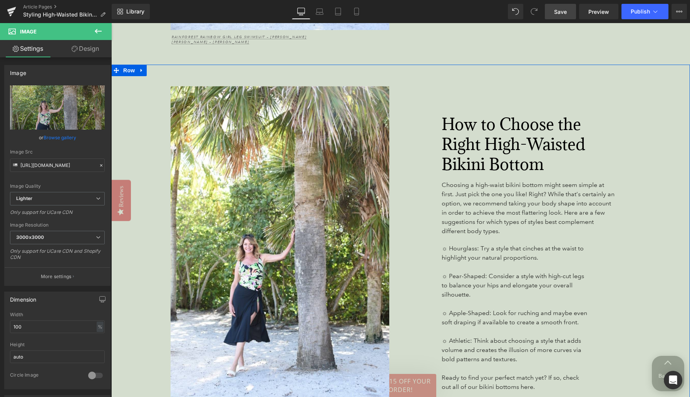
click at [203, 65] on div "Image Rainforest Rainbow Girl Leg Swimsuit – [PERSON_NAME] [PERSON_NAME] Ruffle…" at bounding box center [400, 257] width 579 height 384
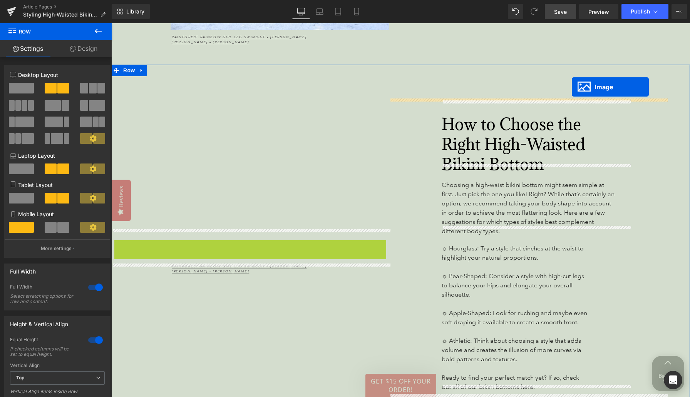
drag, startPoint x: 239, startPoint y: 239, endPoint x: 572, endPoint y: 87, distance: 365.6
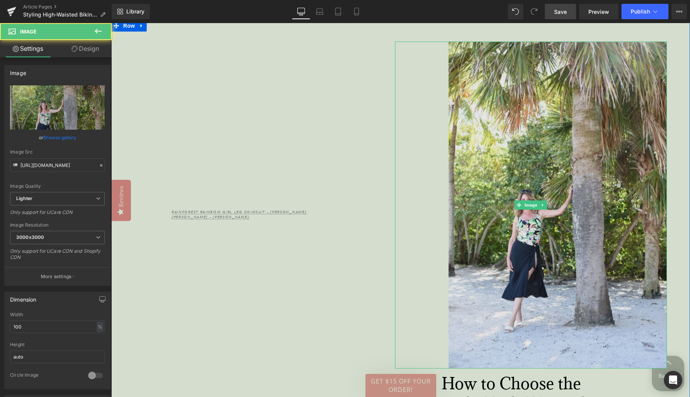
scroll to position [1833, 0]
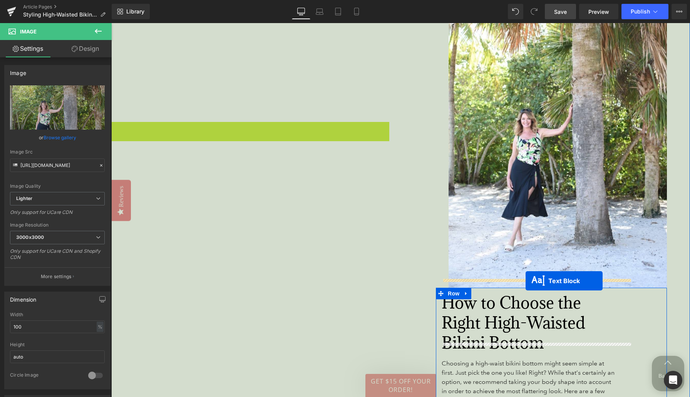
drag, startPoint x: 230, startPoint y: 122, endPoint x: 526, endPoint y: 281, distance: 335.4
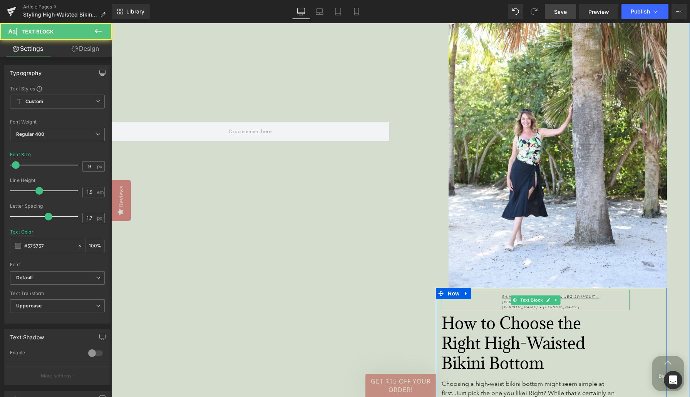
scroll to position [1853, 0]
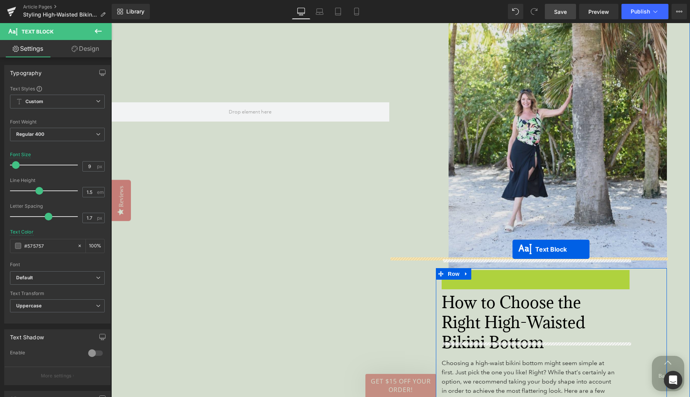
drag, startPoint x: 513, startPoint y: 268, endPoint x: 512, endPoint y: 249, distance: 18.5
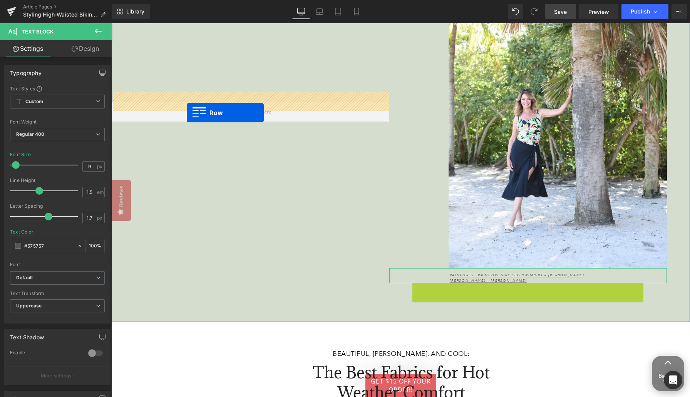
drag, startPoint x: 440, startPoint y: 279, endPoint x: 187, endPoint y: 113, distance: 303.2
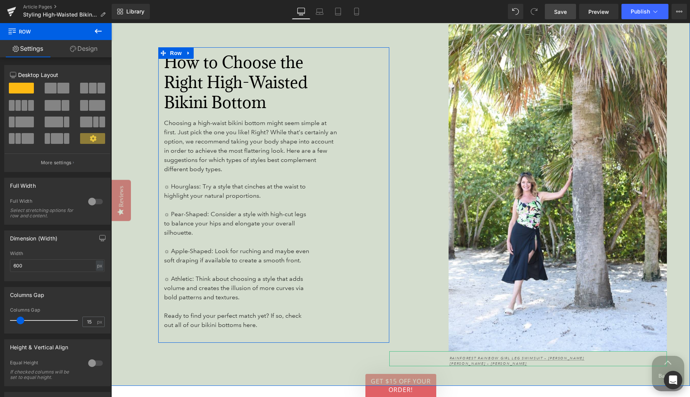
scroll to position [1721, 0]
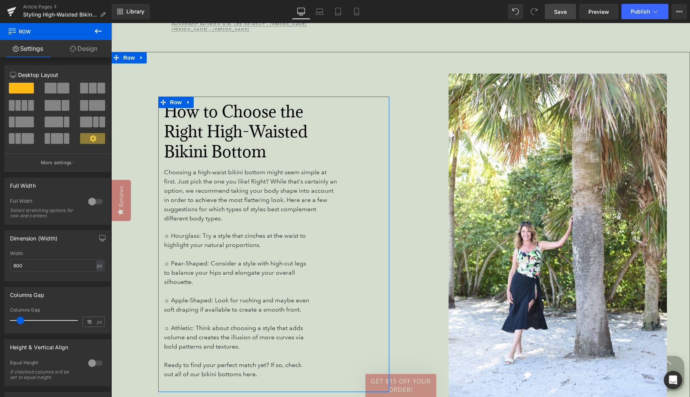
click at [221, 126] on font "How to Choose the Right High-Waisted Bikini Bottom" at bounding box center [236, 131] width 144 height 61
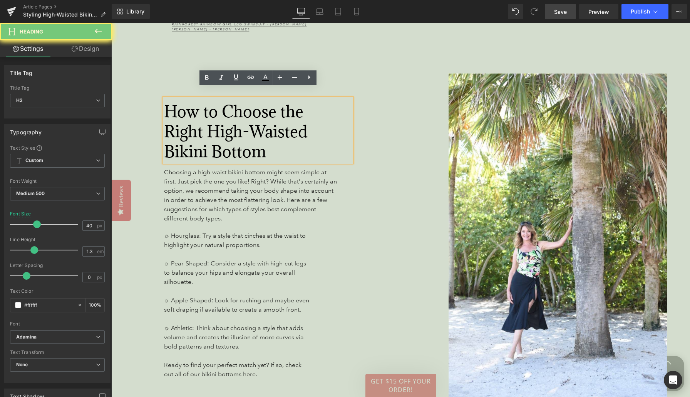
click at [221, 126] on font "How to Choose the Right High-Waisted Bikini Bottom" at bounding box center [236, 131] width 144 height 61
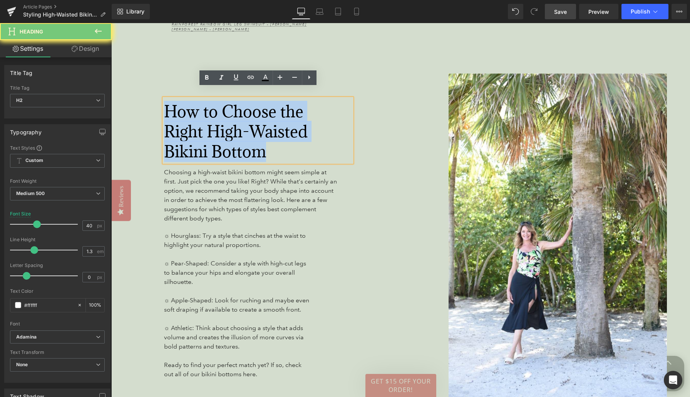
click at [221, 126] on font "How to Choose the Right High-Waisted Bikini Bottom" at bounding box center [236, 131] width 144 height 61
paste div
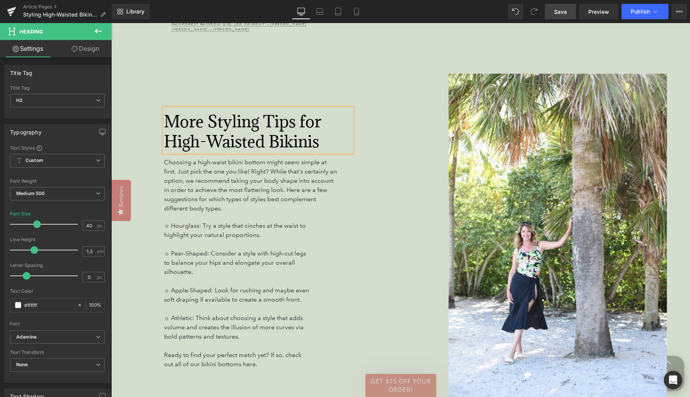
scroll to position [1731, 0]
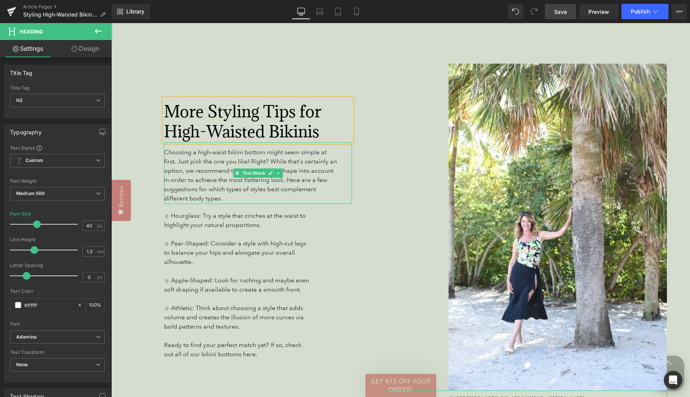
click at [228, 164] on span "Choosing a high-waist bikini bottom might seem simple at first. Just pick the o…" at bounding box center [250, 176] width 173 height 54
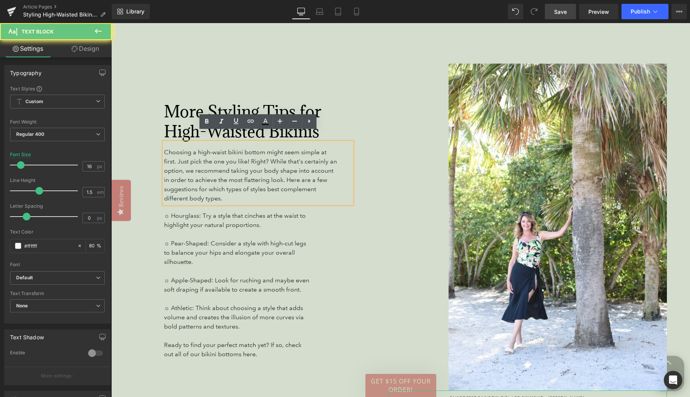
click at [228, 164] on span "Choosing a high-waist bikini bottom might seem simple at first. Just pick the o…" at bounding box center [250, 176] width 173 height 54
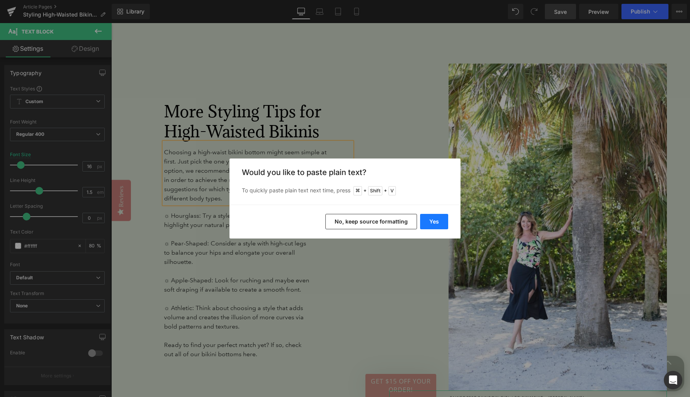
click at [433, 220] on button "Yes" at bounding box center [434, 221] width 28 height 15
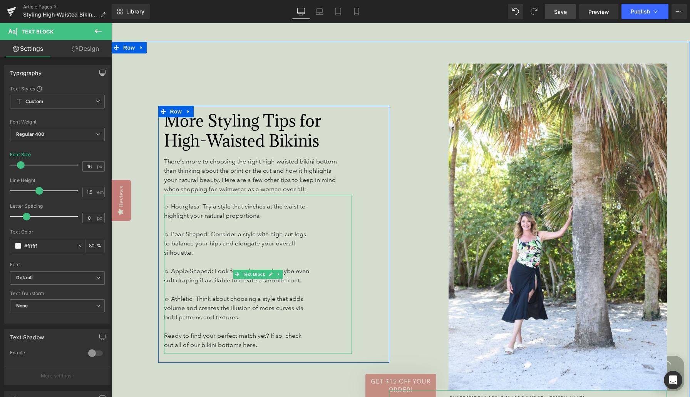
click at [201, 295] on span "☼ Athletic: Think about choosing a style that adds volume and creates the illus…" at bounding box center [234, 308] width 140 height 26
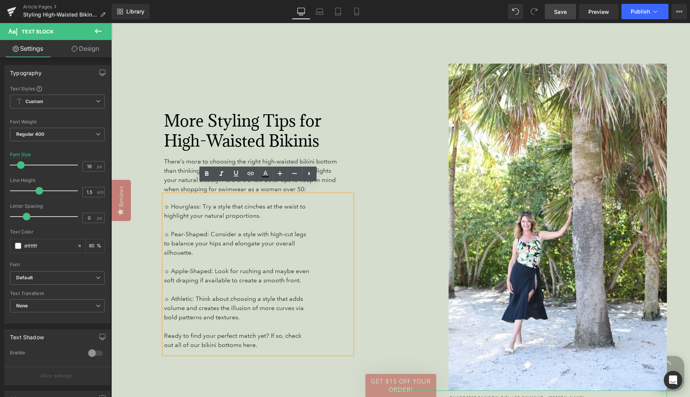
drag, startPoint x: 259, startPoint y: 335, endPoint x: 170, endPoint y: 196, distance: 164.8
click at [170, 196] on div "☼ Hourglass: Try a style that cinches at the waist to highlight your natural pr…" at bounding box center [258, 274] width 188 height 159
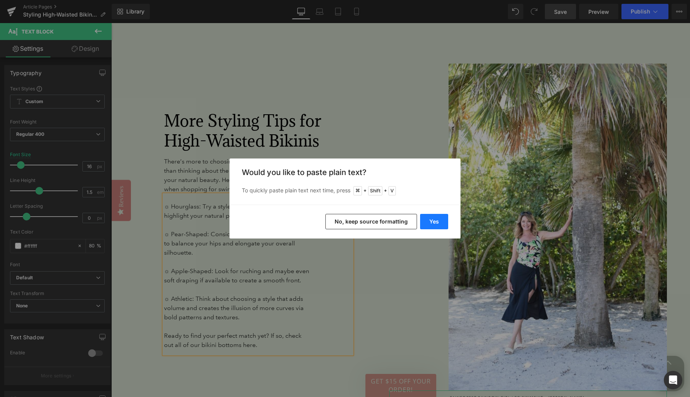
click at [426, 218] on button "Yes" at bounding box center [434, 221] width 28 height 15
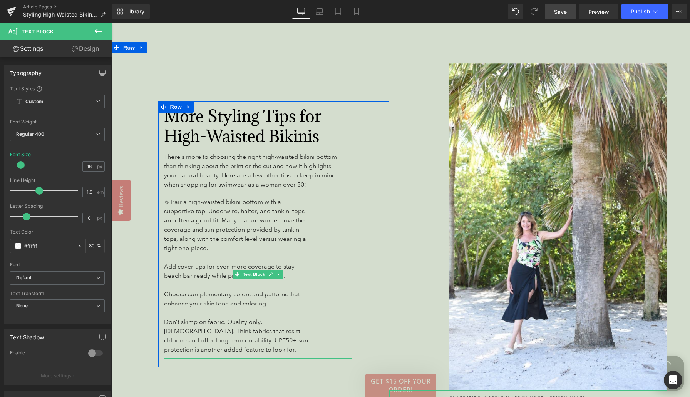
click at [169, 198] on span "☼ Pair a high-waisted bikini bottom with a supportive top. Underwire, halter, a…" at bounding box center [235, 225] width 142 height 54
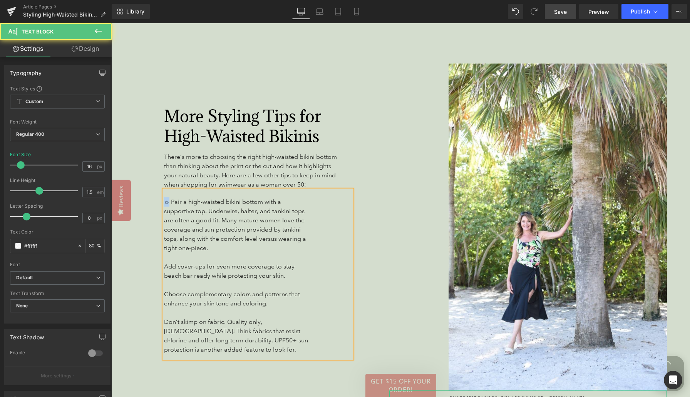
click at [164, 198] on span "☼ Pair a high-waisted bikini bottom with a supportive top. Underwire, halter, a…" at bounding box center [235, 225] width 142 height 54
copy span "☼"
click at [165, 263] on span "Add cover-ups for even more coverage to stay beach bar ready while protecting y…" at bounding box center [229, 271] width 131 height 17
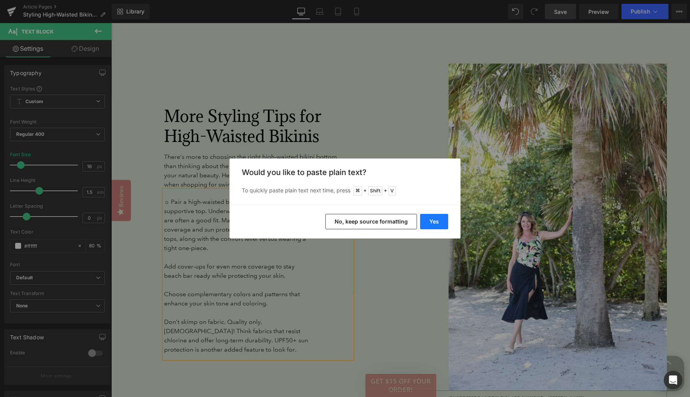
click at [420, 223] on button "Yes" at bounding box center [434, 221] width 28 height 15
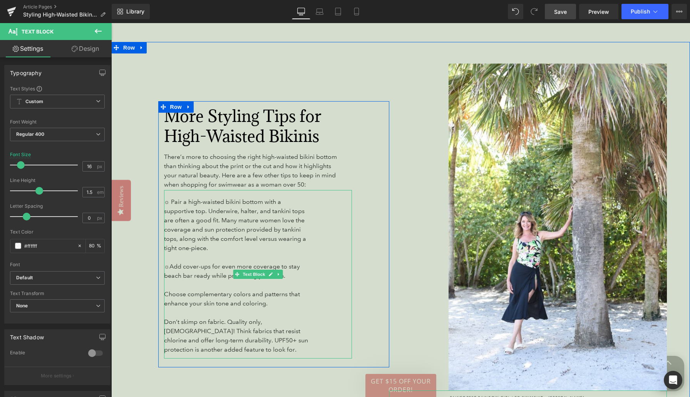
click at [167, 263] on span "☼Add cover-ups for even more coverage to stay beach bar ready while protecting …" at bounding box center [232, 271] width 136 height 17
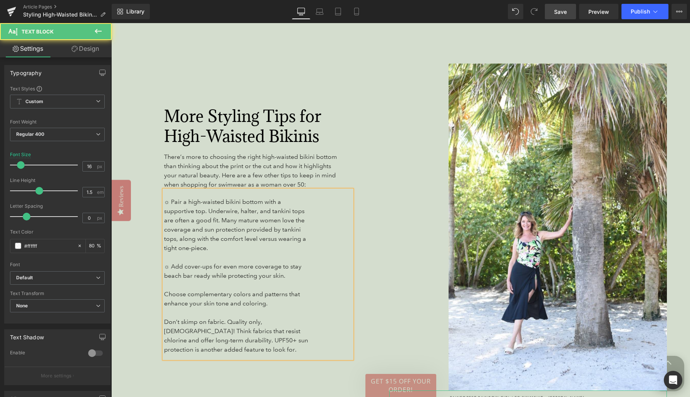
click at [168, 291] on span "Choose complementary colors and patterns that enhance your skin tone and colori…" at bounding box center [232, 299] width 136 height 17
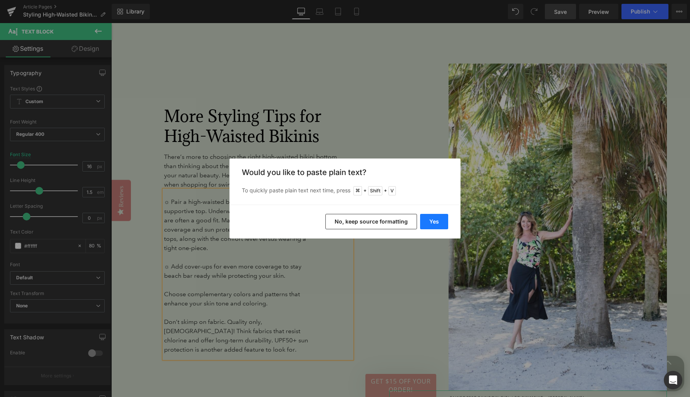
click at [437, 219] on button "Yes" at bounding box center [434, 221] width 28 height 15
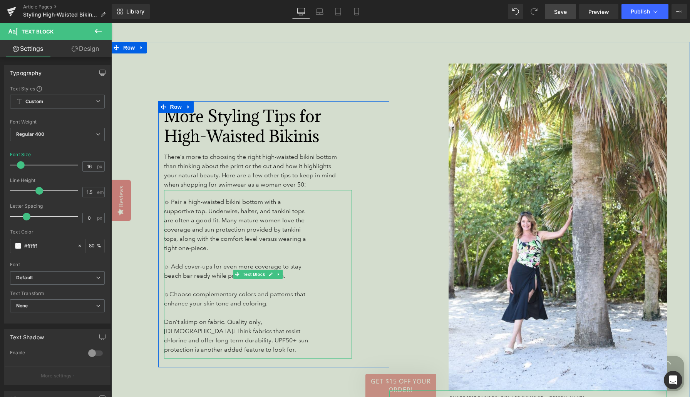
click at [168, 291] on span "☼Choose complementary colors and patterns that enhance your skin tone and color…" at bounding box center [235, 299] width 142 height 17
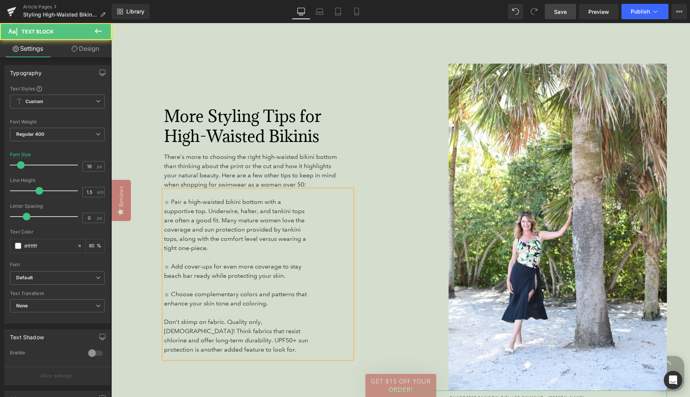
click at [166, 318] on span "Don’t skimp on fabric. Quality only, [DEMOGRAPHIC_DATA]! Think fabrics that res…" at bounding box center [236, 335] width 144 height 35
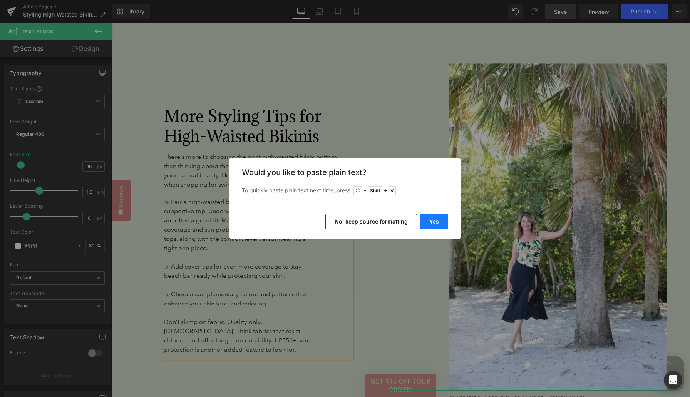
click at [429, 220] on button "Yes" at bounding box center [434, 221] width 28 height 15
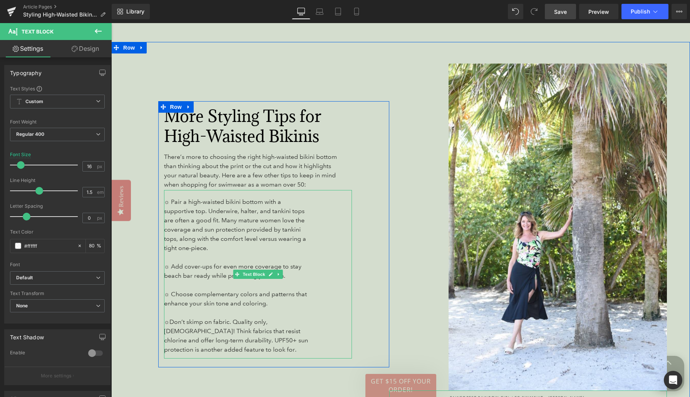
click at [168, 318] on span "☼Don’t skimp on fabric. Quality only, [DEMOGRAPHIC_DATA]! Think fabrics that re…" at bounding box center [236, 335] width 144 height 35
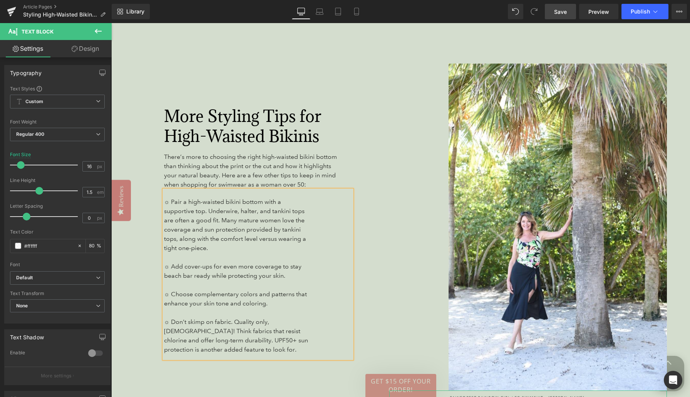
click at [382, 240] on div "More Styling Tips for High-Waisted Bikinis Heading There’s more to choosing the…" at bounding box center [273, 234] width 231 height 266
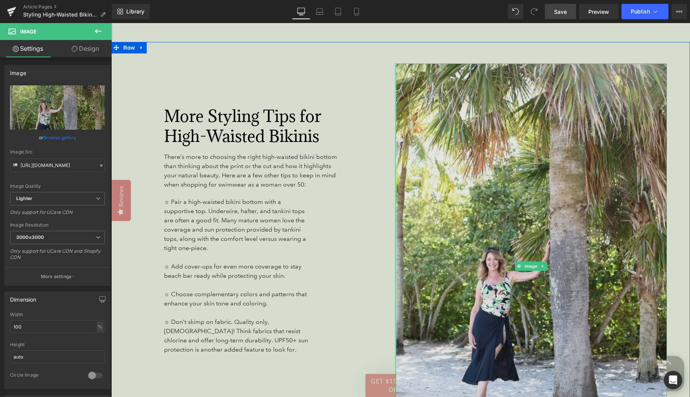
click at [396, 243] on div "Image" at bounding box center [531, 267] width 272 height 406
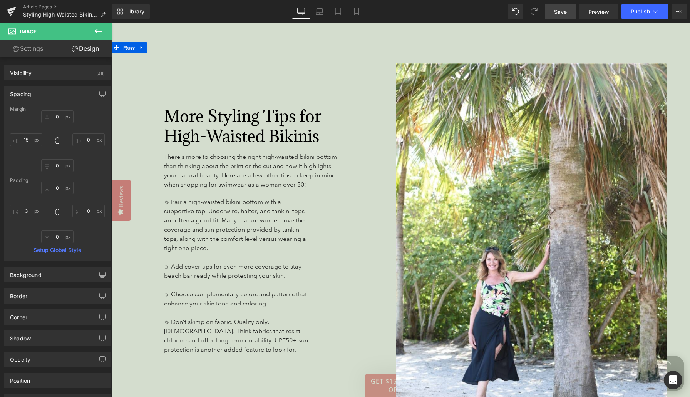
click at [291, 374] on div "More Styling Tips for High-Waisted Bikinis Heading There’s more to choosing the…" at bounding box center [250, 235] width 278 height 343
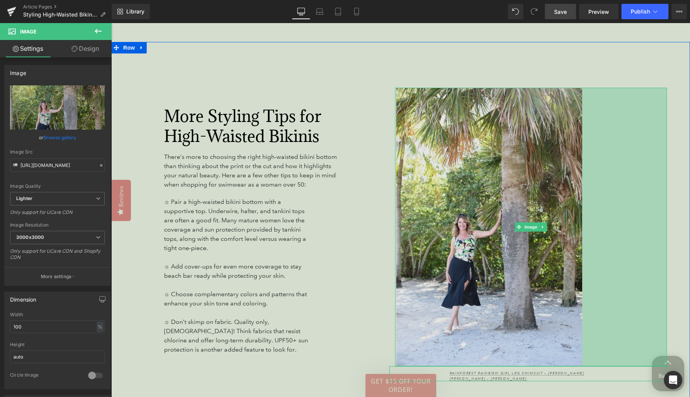
drag, startPoint x: 666, startPoint y: 214, endPoint x: 581, endPoint y: 199, distance: 86.0
click at [581, 199] on div "Image 220px" at bounding box center [531, 227] width 272 height 279
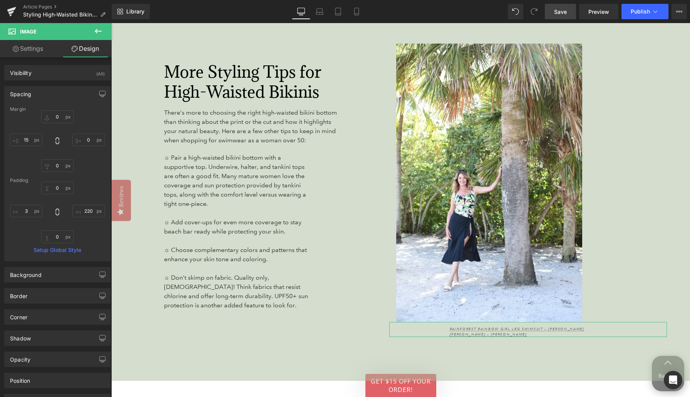
scroll to position [1789, 0]
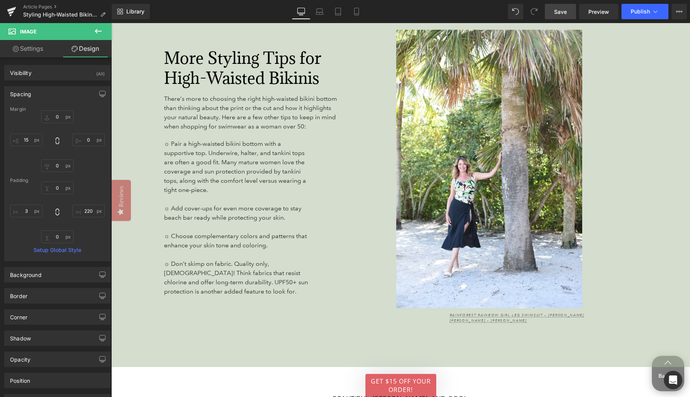
click at [606, 332] on div "Image 220px Rainforest Rainbow Girl Leg Swimsuit – [PERSON_NAME] [PERSON_NAME] …" at bounding box center [528, 176] width 278 height 343
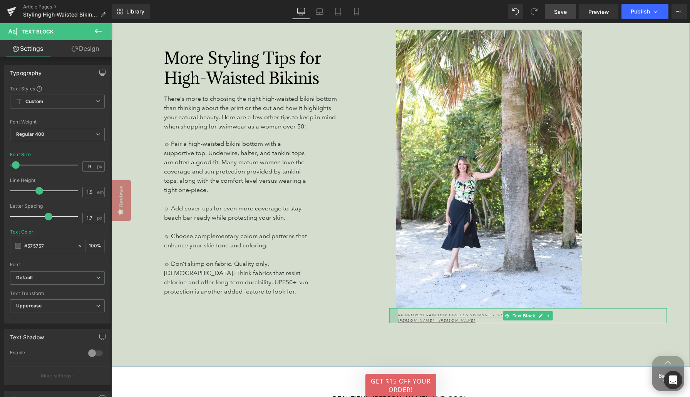
drag, startPoint x: 390, startPoint y: 307, endPoint x: 338, endPoint y: 304, distance: 51.7
click at [338, 304] on div "More Styling Tips for High-Waisted Bikinis Heading There’s more to choosing the…" at bounding box center [400, 176] width 579 height 384
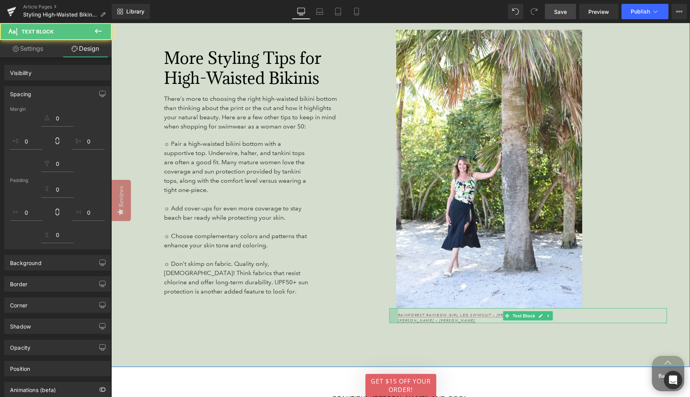
click at [333, 335] on div "More Styling Tips for High-Waisted Bikinis Heading There’s more to choosing the…" at bounding box center [250, 176] width 278 height 343
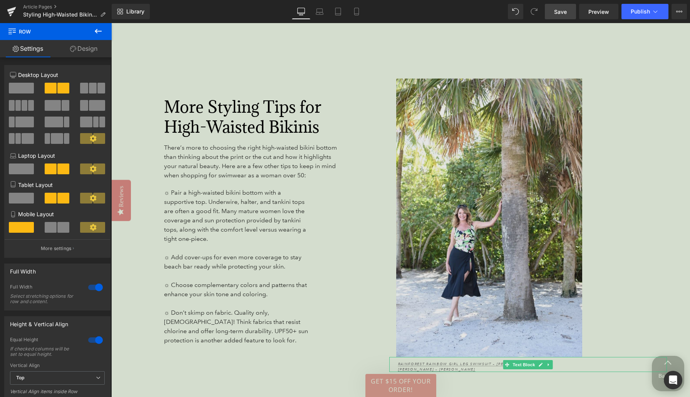
scroll to position [1786, 0]
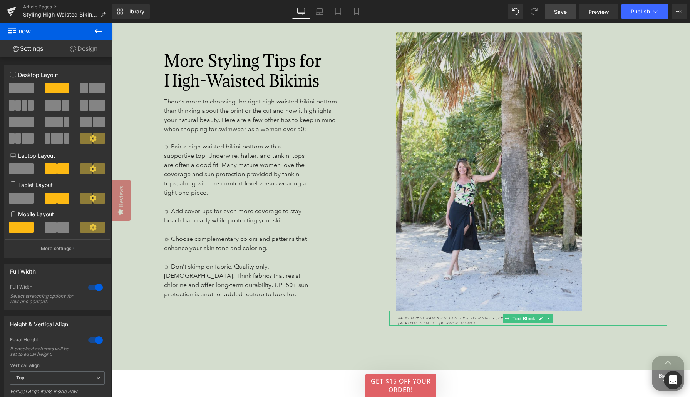
click at [582, 233] on img at bounding box center [531, 171] width 272 height 279
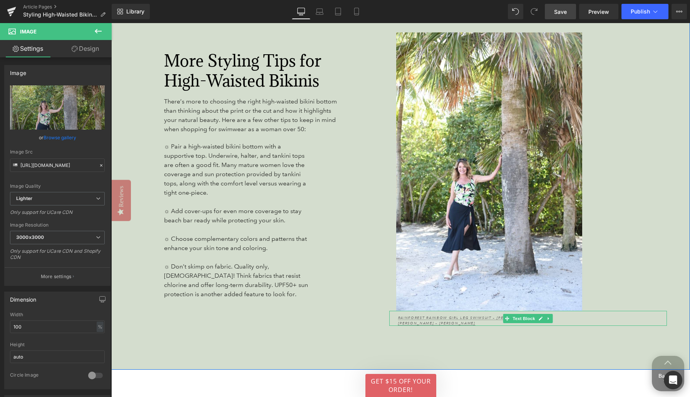
click at [377, 337] on div "More Styling Tips for High-Waisted Bikinis Heading There’s more to choosing the…" at bounding box center [250, 179] width 278 height 343
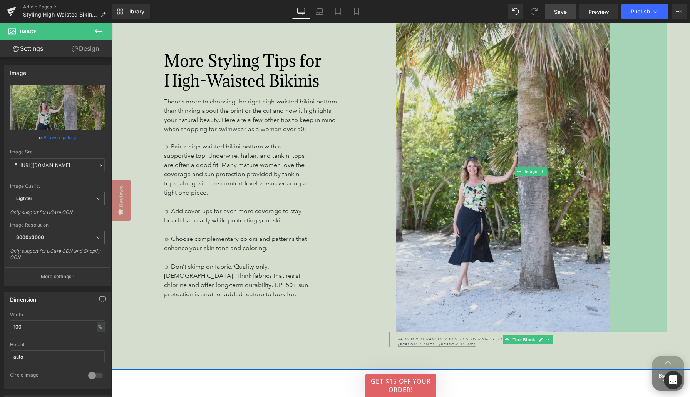
drag, startPoint x: 651, startPoint y: 197, endPoint x: 594, endPoint y: 200, distance: 56.7
click at [594, 200] on div "Image 147px" at bounding box center [531, 171] width 272 height 321
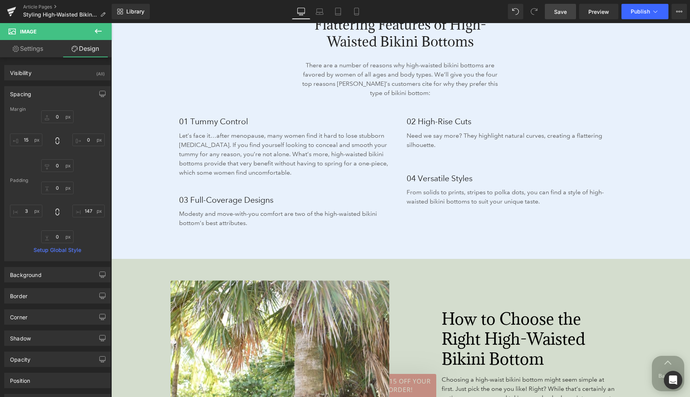
scroll to position [1308, 0]
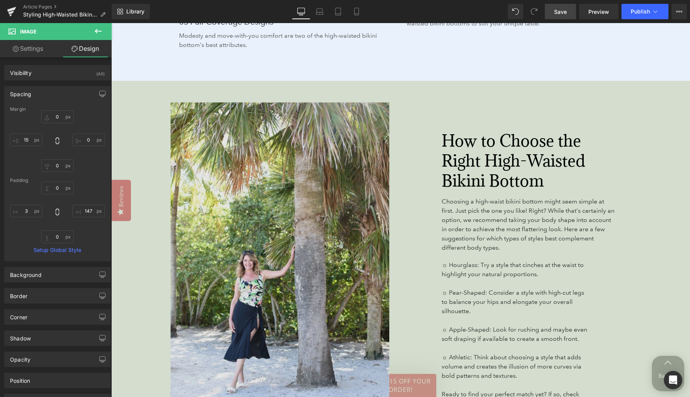
click at [153, 256] on img at bounding box center [253, 266] width 272 height 328
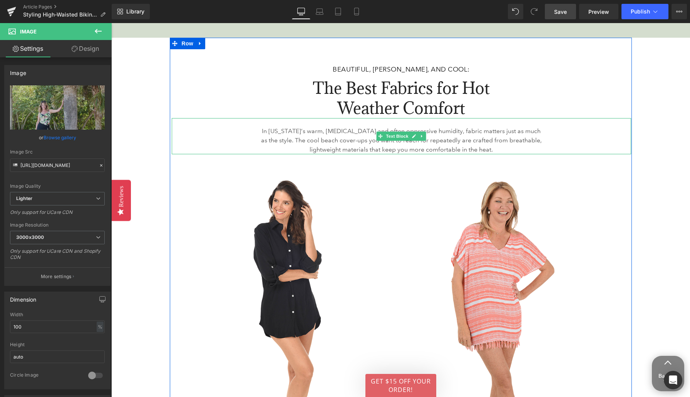
scroll to position [2081, 0]
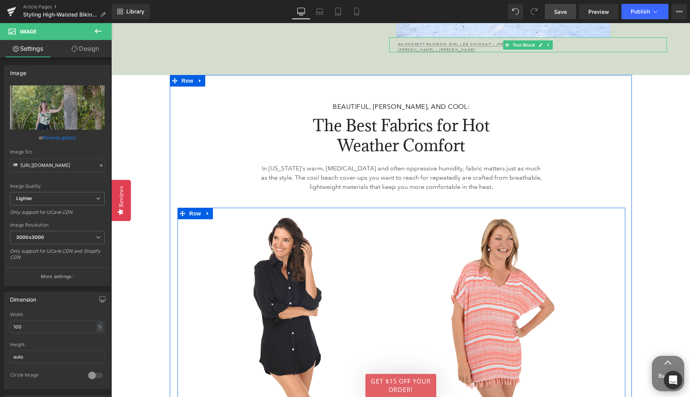
click at [206, 211] on icon at bounding box center [207, 214] width 5 height 6
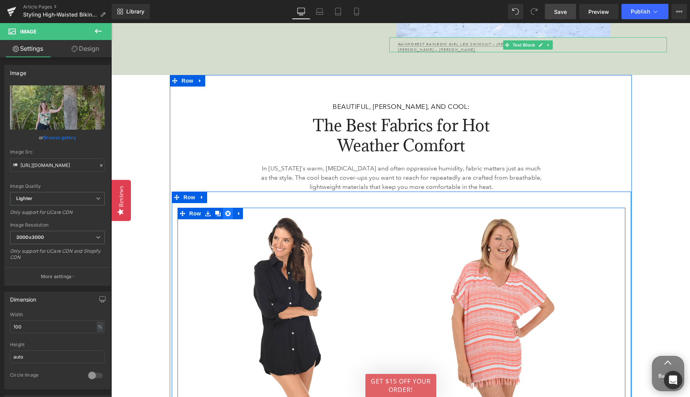
click at [226, 211] on icon at bounding box center [227, 213] width 5 height 5
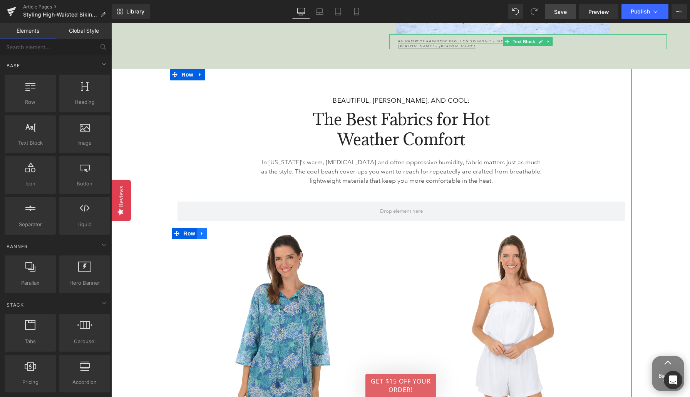
click at [202, 232] on icon at bounding box center [202, 233] width 2 height 3
click at [221, 231] on icon at bounding box center [221, 233] width 5 height 5
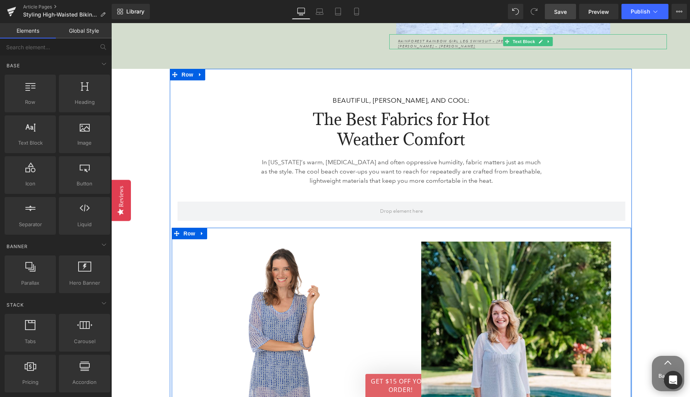
click at [204, 231] on icon at bounding box center [201, 234] width 5 height 6
click at [222, 231] on icon at bounding box center [221, 233] width 5 height 5
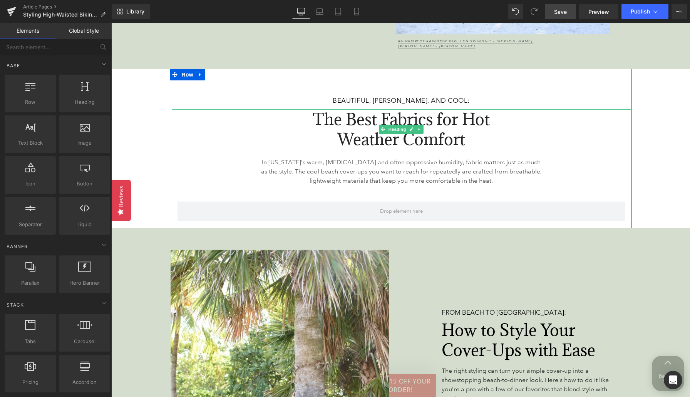
click at [361, 97] on span "BEAUTIFUL, [PERSON_NAME], AND COOL:" at bounding box center [401, 101] width 137 height 8
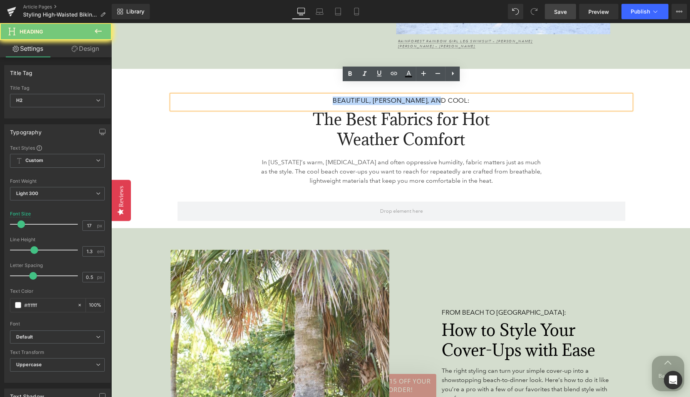
paste div
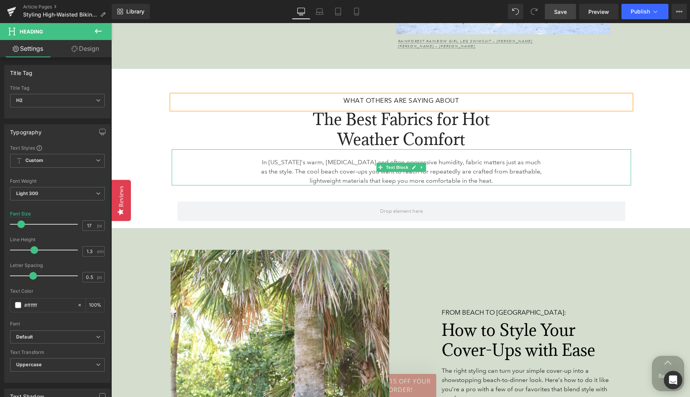
click at [320, 158] on p "In [US_STATE]’s warm, [MEDICAL_DATA] and often oppressive humidity, fabric matt…" at bounding box center [401, 172] width 282 height 28
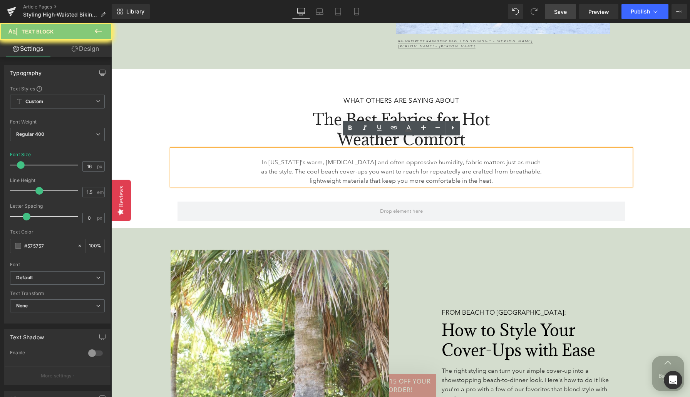
click at [320, 158] on p "In [US_STATE]’s warm, [MEDICAL_DATA] and often oppressive humidity, fabric matt…" at bounding box center [401, 172] width 282 height 28
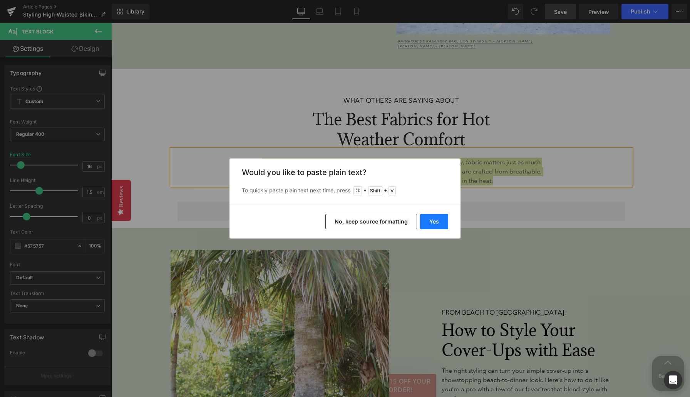
click at [434, 222] on button "Yes" at bounding box center [434, 221] width 28 height 15
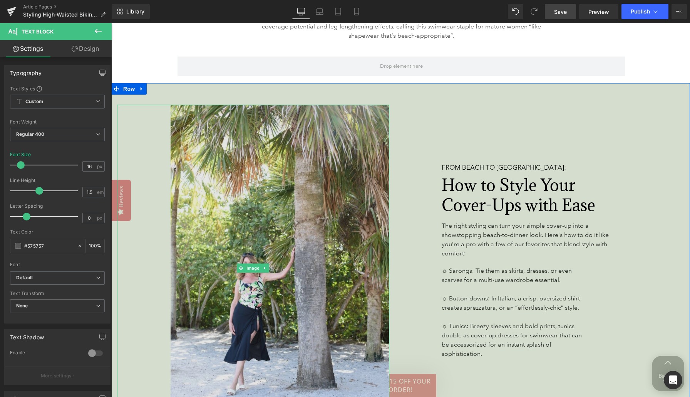
scroll to position [2254, 0]
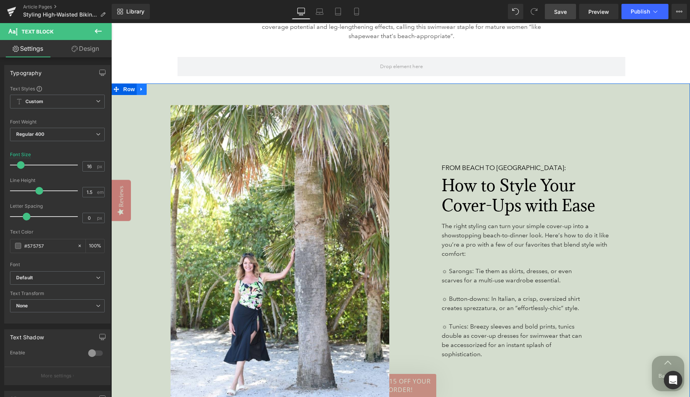
click at [141, 88] on icon at bounding box center [142, 89] width 2 height 3
click at [161, 87] on icon at bounding box center [161, 89] width 5 height 5
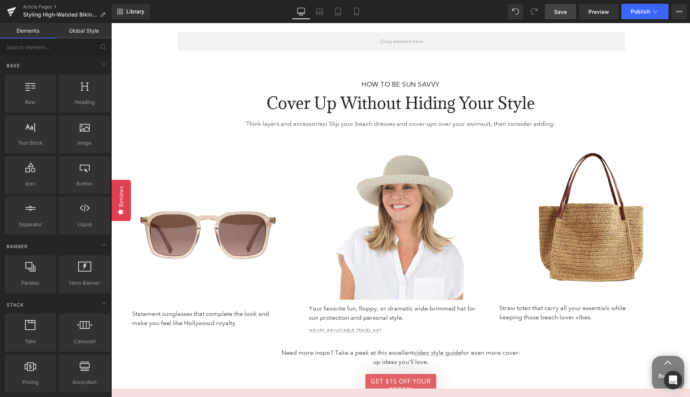
scroll to position [2188, 0]
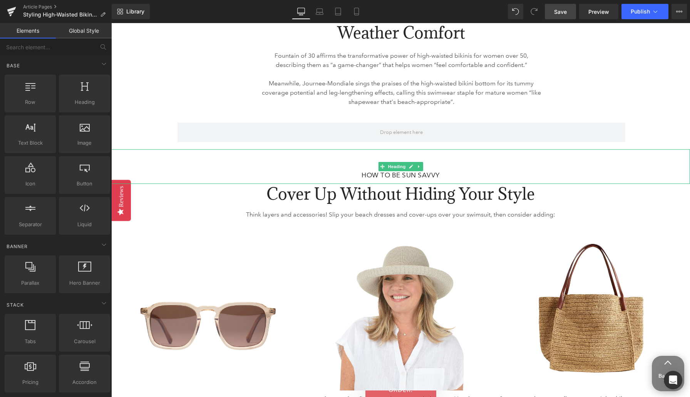
click at [419, 162] on link at bounding box center [419, 166] width 8 height 9
click at [417, 162] on link at bounding box center [415, 166] width 8 height 9
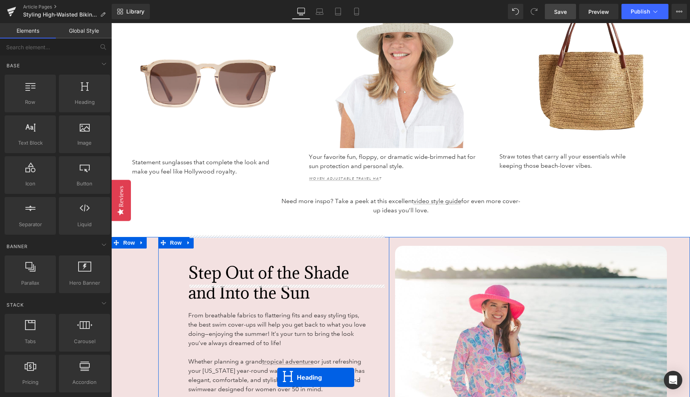
scroll to position [2480, 0]
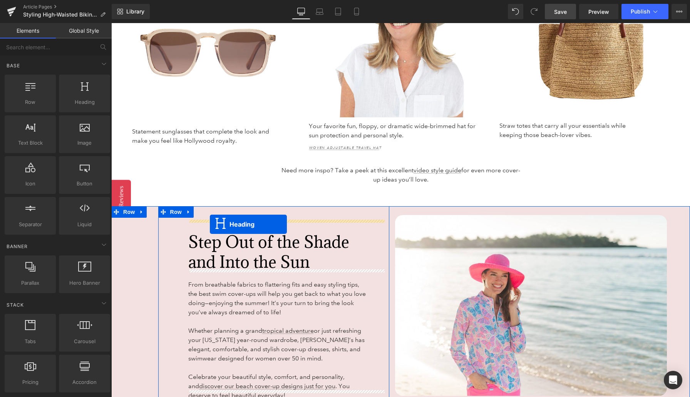
drag, startPoint x: 382, startPoint y: 193, endPoint x: 210, endPoint y: 224, distance: 174.5
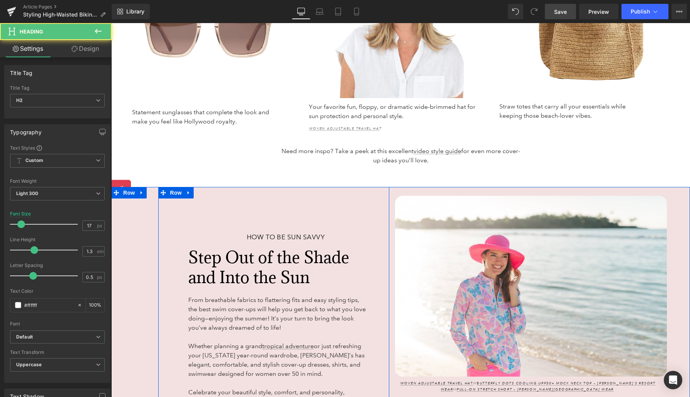
scroll to position [2461, 0]
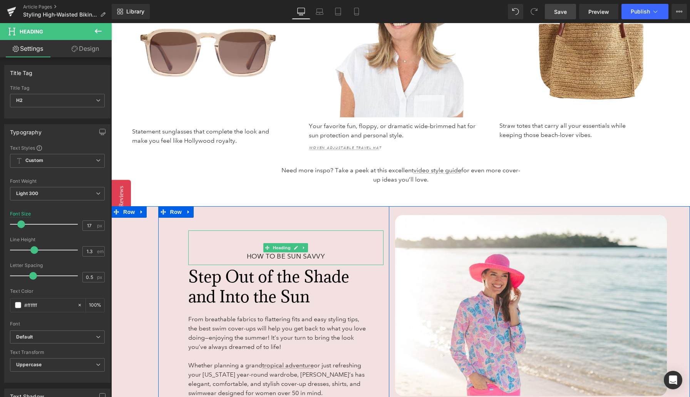
click at [257, 253] on span "How to Be Sun Savvy" at bounding box center [286, 257] width 78 height 8
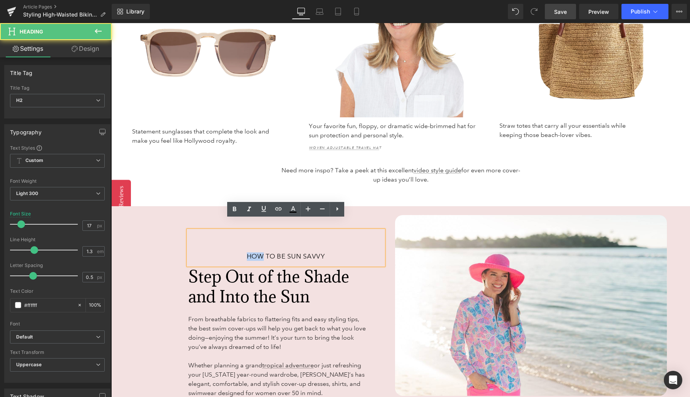
click at [257, 253] on span "How to Be Sun Savvy" at bounding box center [286, 257] width 78 height 8
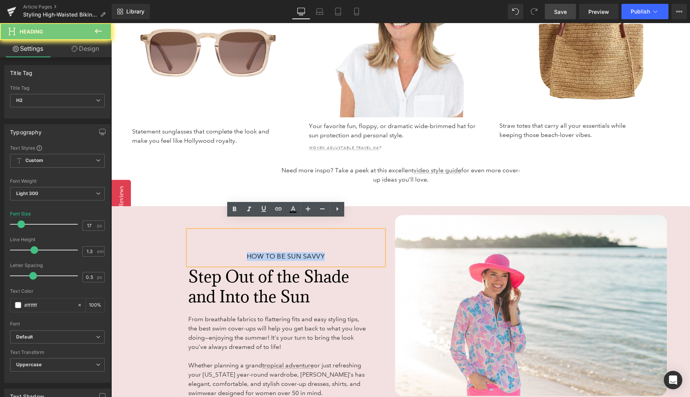
click at [257, 253] on span "How to Be Sun Savvy" at bounding box center [286, 257] width 78 height 8
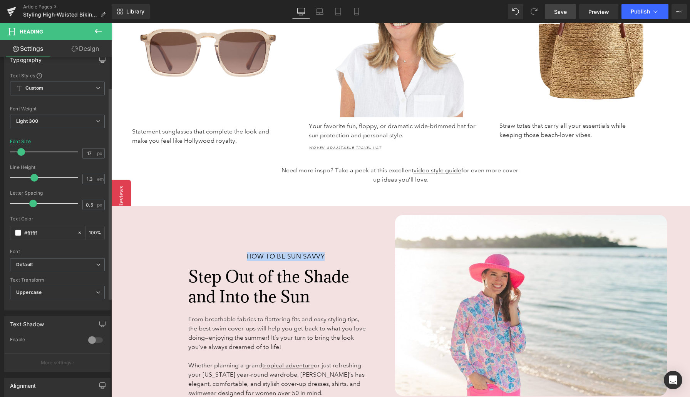
scroll to position [97, 0]
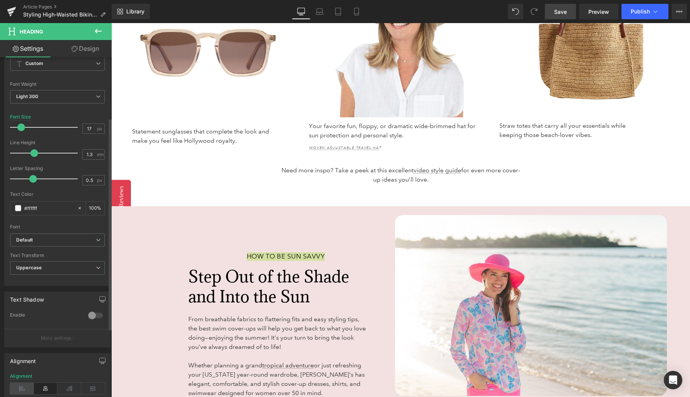
click at [21, 387] on icon at bounding box center [22, 389] width 24 height 12
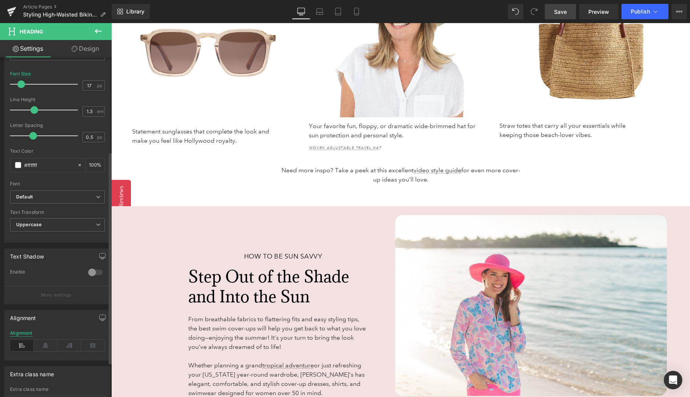
scroll to position [151, 0]
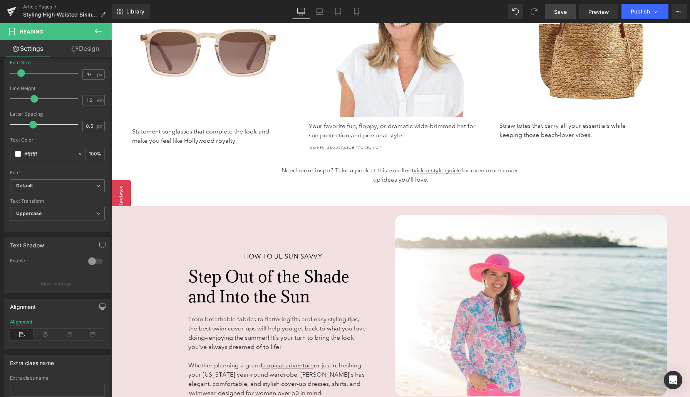
click at [129, 260] on div "How to Be Sun Savvy Heading Step Out of the Shade and Into the Sun Heading From…" at bounding box center [250, 330] width 278 height 249
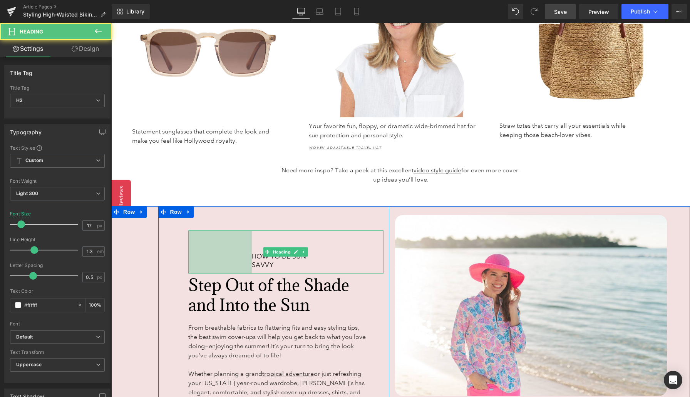
drag, startPoint x: 188, startPoint y: 246, endPoint x: 196, endPoint y: 246, distance: 7.7
click at [196, 246] on div "165px" at bounding box center [220, 252] width 64 height 43
click at [141, 251] on div "How to Be Sun Savvy Heading 165px Step Out of the Shade and Into the Sun Headin…" at bounding box center [250, 335] width 278 height 258
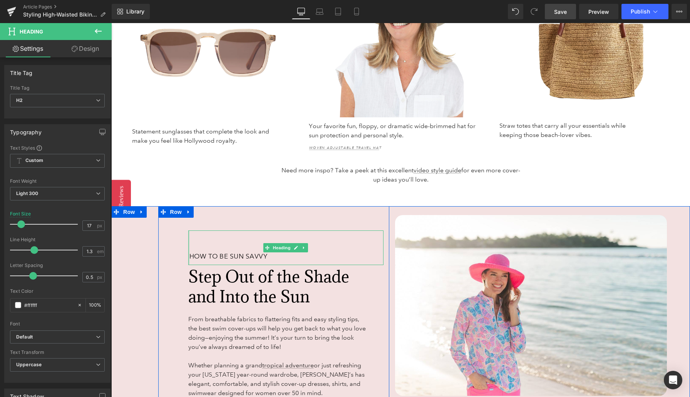
drag, startPoint x: 249, startPoint y: 249, endPoint x: 186, endPoint y: 248, distance: 62.4
click at [186, 248] on div "How to Be Sun Savvy Heading Step Out of the Shade and Into the Sun Heading From…" at bounding box center [285, 333] width 207 height 205
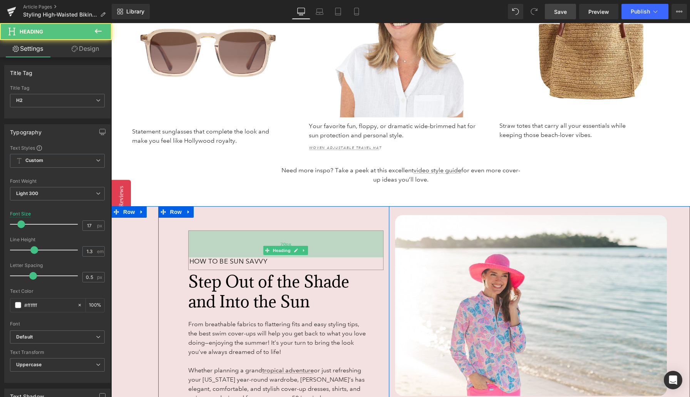
drag, startPoint x: 221, startPoint y: 221, endPoint x: 221, endPoint y: 226, distance: 5.0
click at [221, 231] on div "70px" at bounding box center [285, 244] width 195 height 27
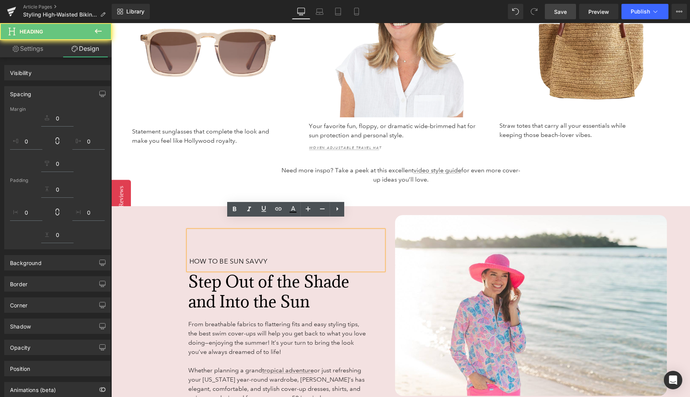
click at [203, 206] on div "How to Be Sun Savvy Heading 70px Step Out of the Shade and Into the Sun Heading…" at bounding box center [273, 333] width 231 height 254
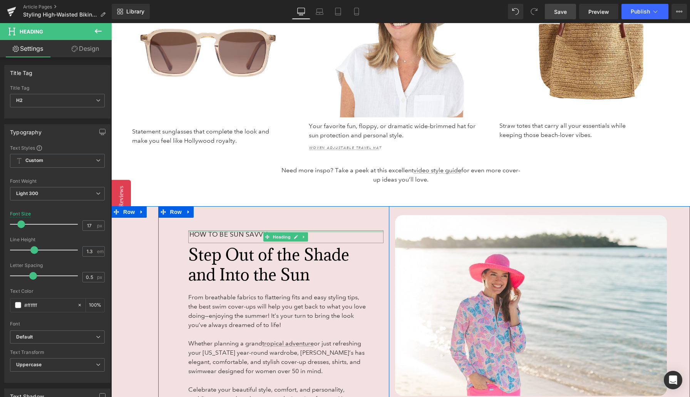
drag, startPoint x: 209, startPoint y: 222, endPoint x: 210, endPoint y: 194, distance: 27.7
click at [210, 190] on div "Need more inspo? Take a peek at this excellent video style guide for even more …" at bounding box center [400, 186] width 579 height 40
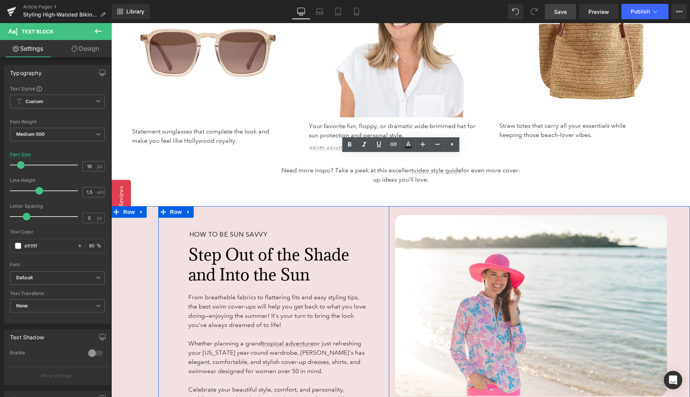
click at [222, 231] on span "How to Be Sun Savvy" at bounding box center [228, 235] width 78 height 8
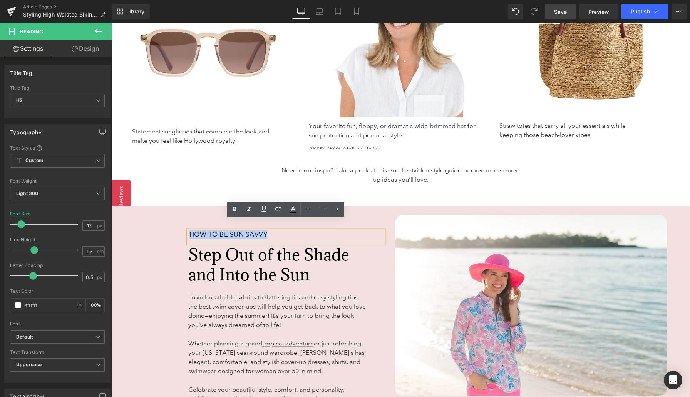
paste div
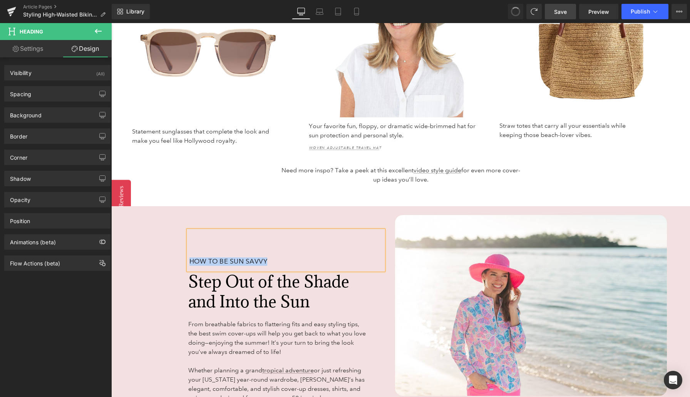
click at [180, 176] on div "Need more inspo? Take a peek at this excellent video style guide for even more …" at bounding box center [400, 186] width 579 height 40
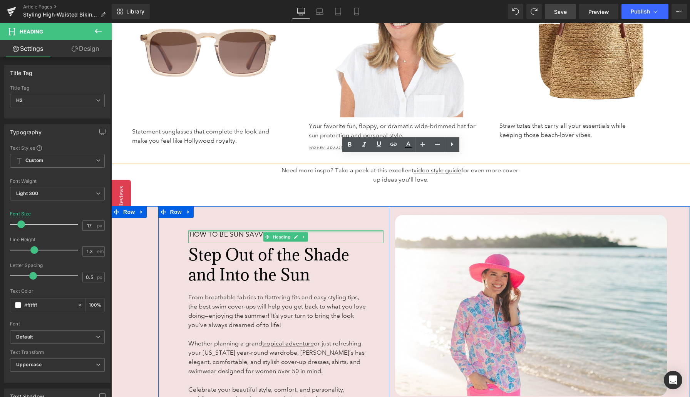
drag, startPoint x: 201, startPoint y: 221, endPoint x: 206, endPoint y: 193, distance: 28.9
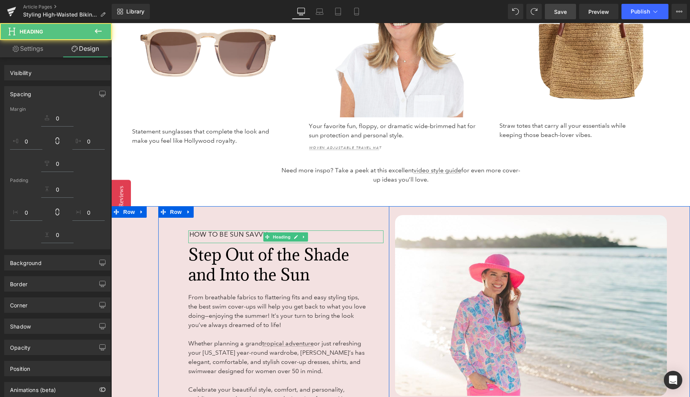
click at [206, 193] on div "Need more inspo? Take a peek at this excellent video style guide for even more …" at bounding box center [400, 186] width 579 height 40
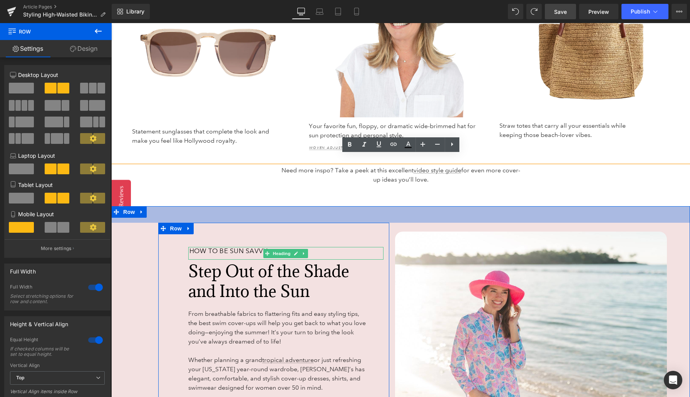
drag, startPoint x: 480, startPoint y: 203, endPoint x: 480, endPoint y: 213, distance: 9.6
click at [480, 213] on div "How to Be Sun Savvy Heading Step Out of the Shade and Into the Sun Heading From…" at bounding box center [400, 329] width 579 height 247
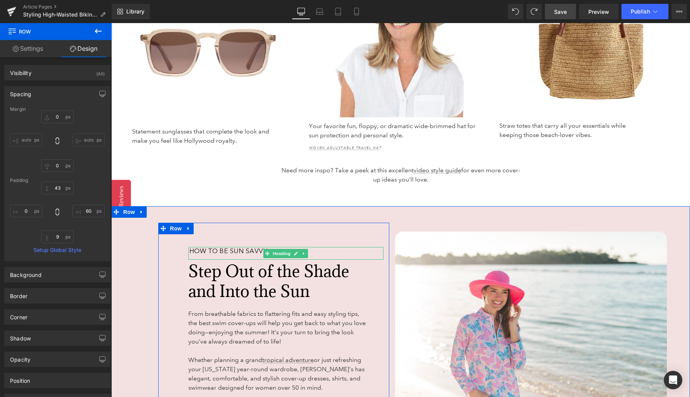
click at [222, 247] on span "How to Be Sun Savvy" at bounding box center [228, 251] width 78 height 8
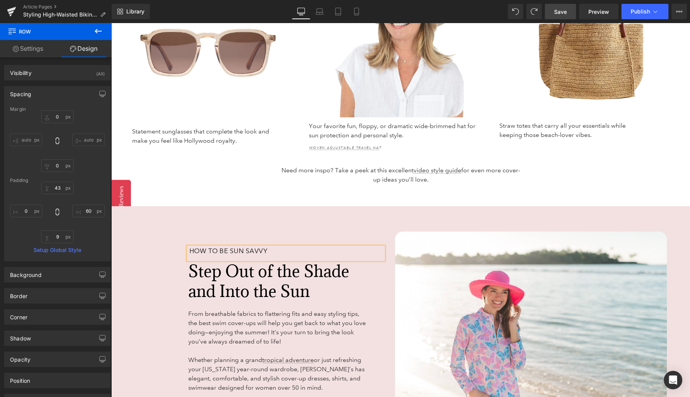
click at [222, 247] on span "How to Be Sun Savvy" at bounding box center [228, 251] width 78 height 8
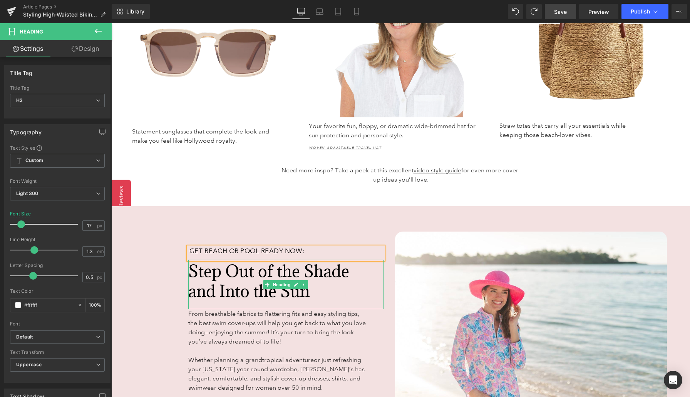
click at [219, 273] on span "Step Out of the Shade and Into the Sun" at bounding box center [268, 281] width 161 height 41
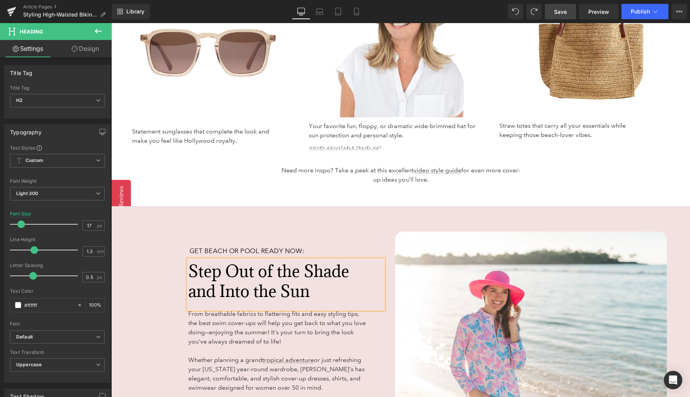
click at [219, 273] on span "Step Out of the Shade and Into the Sun" at bounding box center [268, 281] width 161 height 41
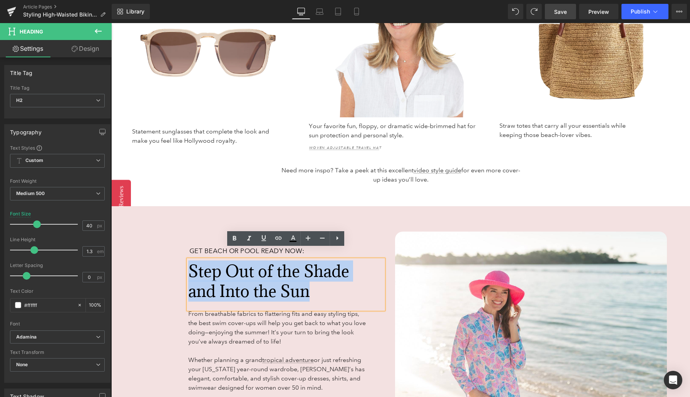
paste div
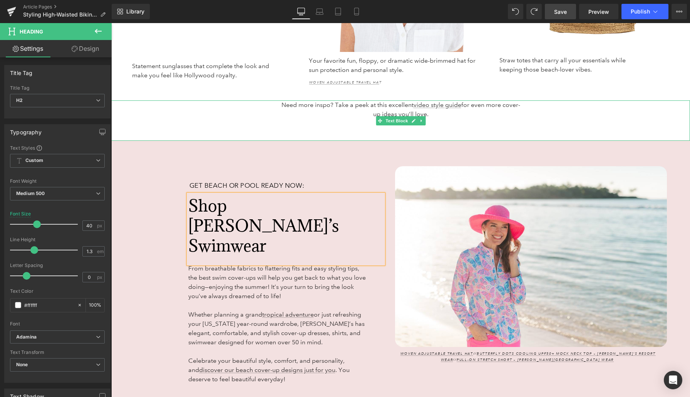
scroll to position [2532, 0]
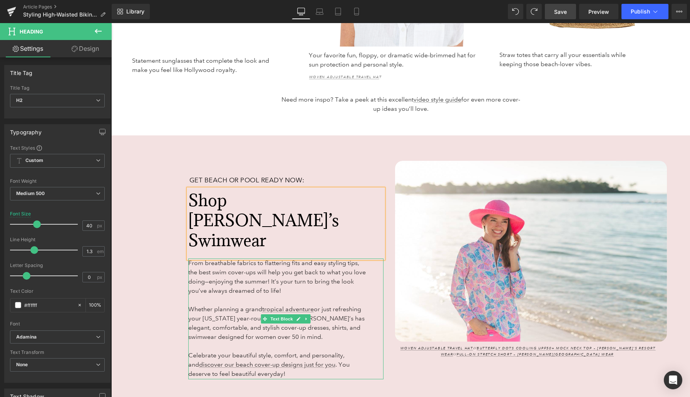
click at [232, 260] on span "From breathable fabrics to flattering fits and easy styling tips, the best swim…" at bounding box center [276, 277] width 177 height 35
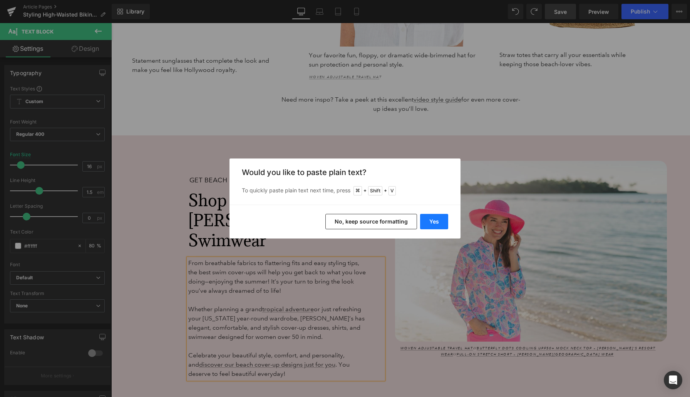
click at [436, 223] on button "Yes" at bounding box center [434, 221] width 28 height 15
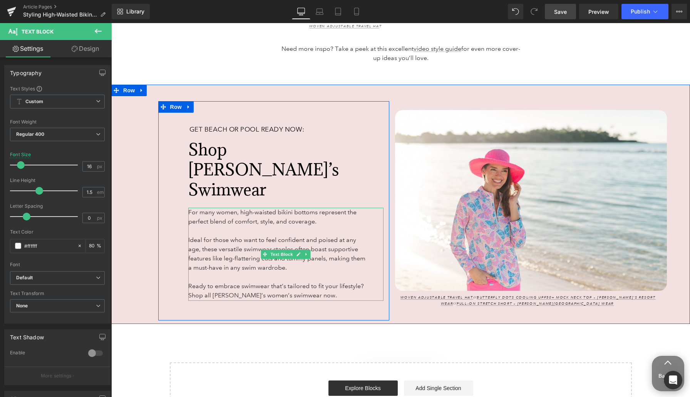
scroll to position [2583, 0]
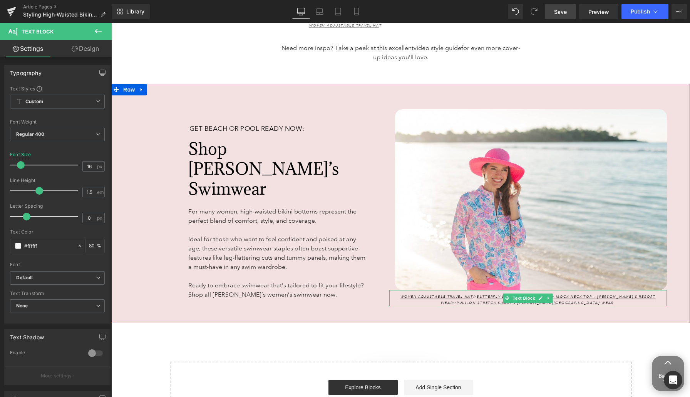
click at [400, 294] on p "Woven Adjustable Travel Hat // Butterfly Dots Cooling UPF50+ Mock Neck Top – [P…" at bounding box center [528, 300] width 278 height 12
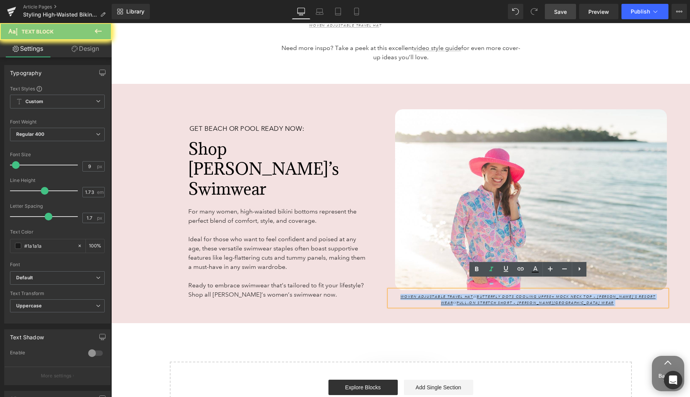
click at [400, 294] on p "Woven Adjustable Travel Hat // Butterfly Dots Cooling UPF50+ Mock Neck Top – [P…" at bounding box center [528, 300] width 278 height 12
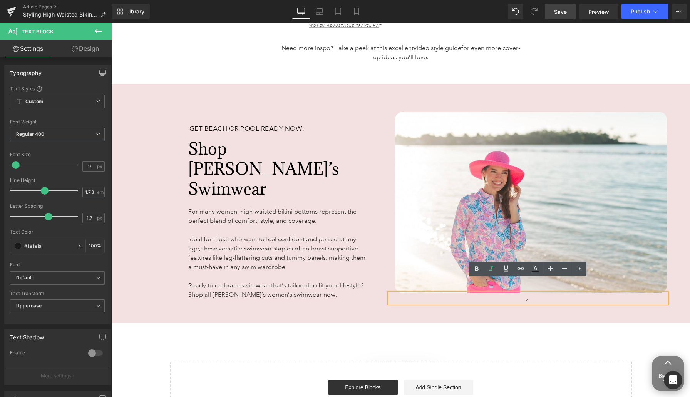
scroll to position [2587, 0]
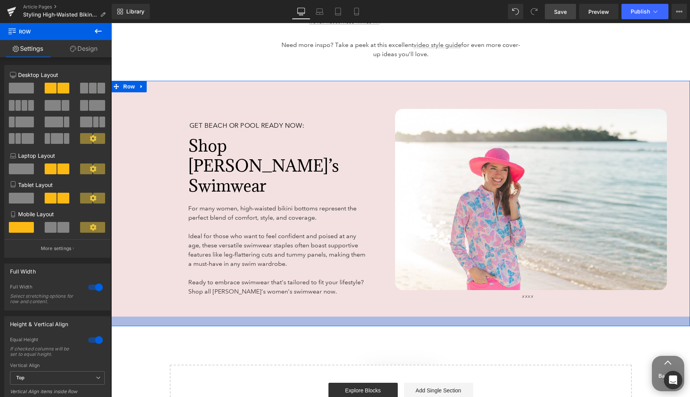
drag, startPoint x: 424, startPoint y: 304, endPoint x: 424, endPoint y: 311, distance: 7.3
click at [424, 317] on div at bounding box center [400, 322] width 579 height 10
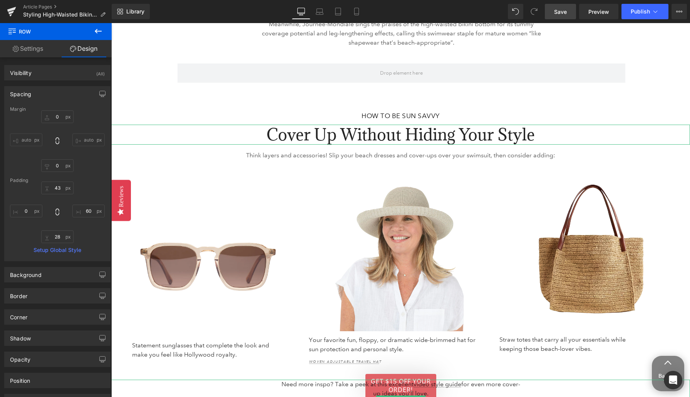
scroll to position [2162, 0]
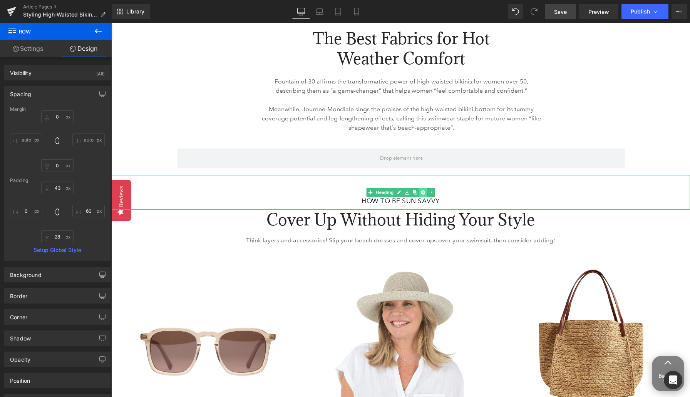
click at [424, 190] on icon at bounding box center [423, 192] width 4 height 4
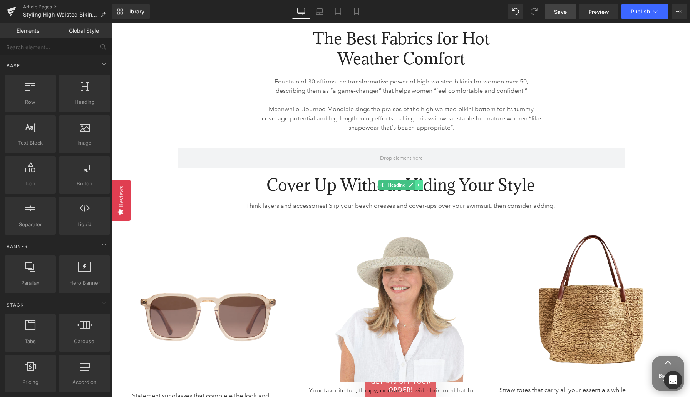
click at [419, 183] on icon at bounding box center [419, 185] width 4 height 5
click at [423, 183] on icon at bounding box center [423, 185] width 4 height 4
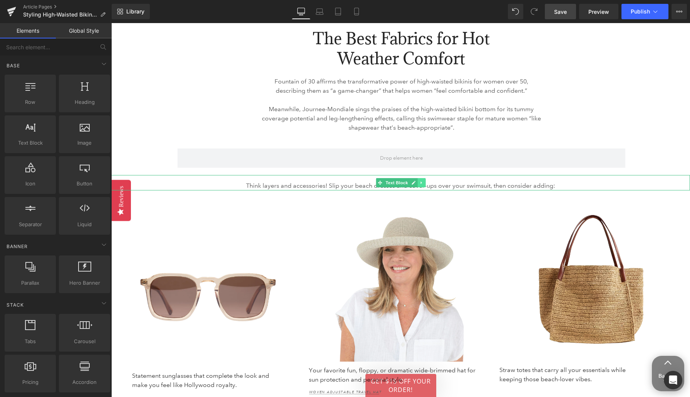
click at [424, 178] on link at bounding box center [421, 182] width 8 height 9
click at [424, 181] on icon at bounding box center [425, 183] width 4 height 4
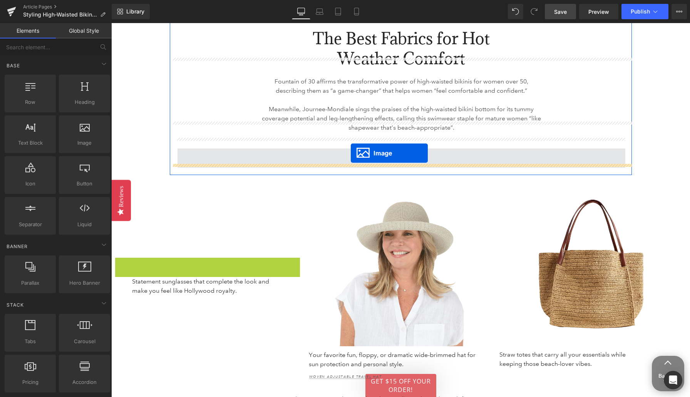
drag, startPoint x: 199, startPoint y: 258, endPoint x: 351, endPoint y: 153, distance: 184.1
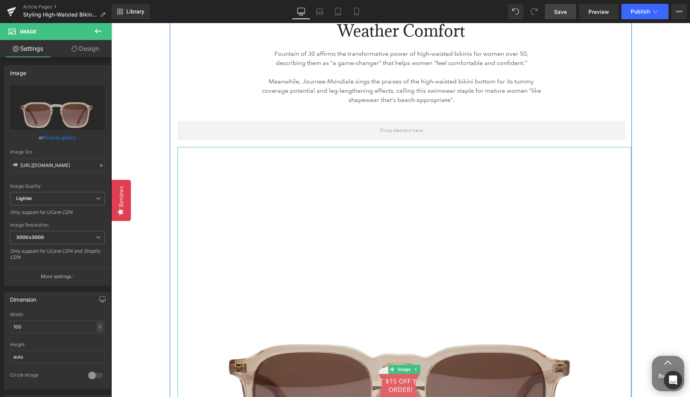
scroll to position [2196, 0]
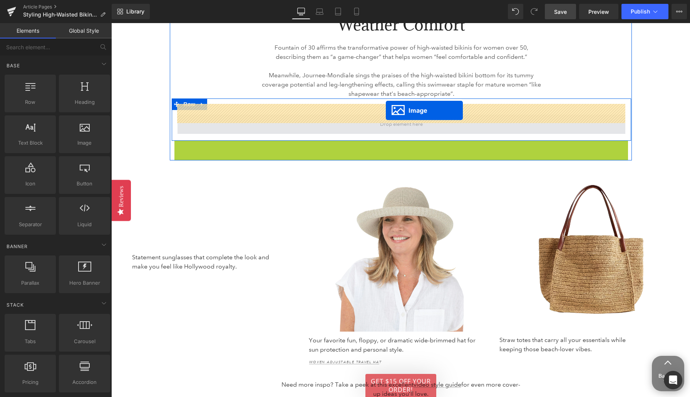
drag, startPoint x: 390, startPoint y: 352, endPoint x: 386, endPoint y: 111, distance: 241.5
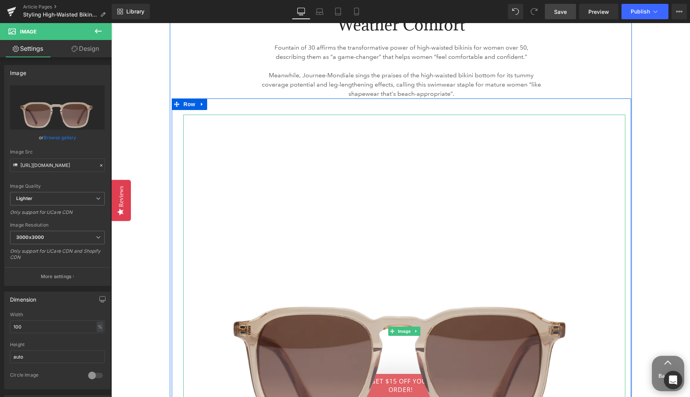
scroll to position [2348, 0]
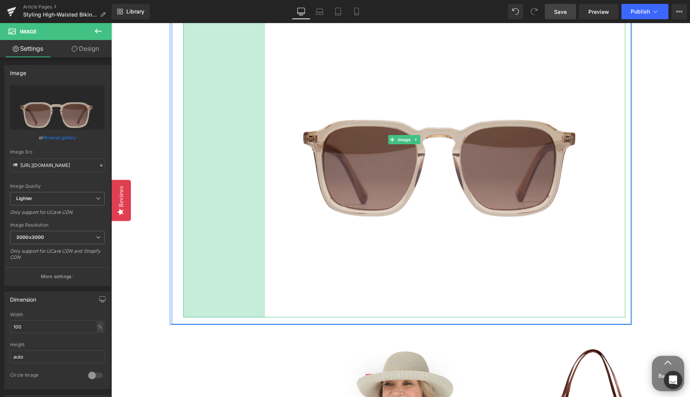
drag, startPoint x: 184, startPoint y: 217, endPoint x: 266, endPoint y: 167, distance: 95.5
click at [266, 167] on div "Image 212px" at bounding box center [404, 139] width 442 height 355
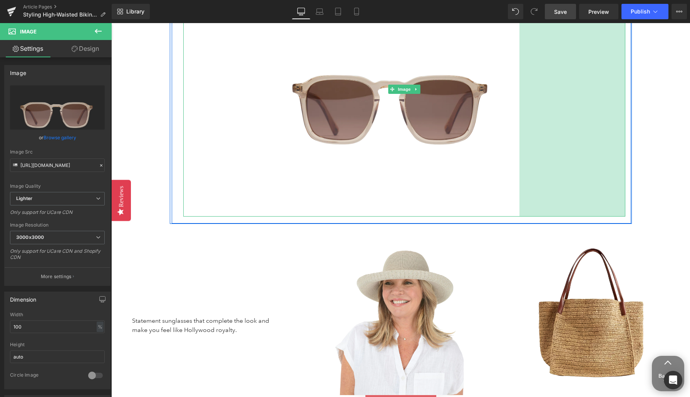
drag, startPoint x: 623, startPoint y: 172, endPoint x: 517, endPoint y: 170, distance: 106.3
click at [517, 170] on div "Image 212px 275px" at bounding box center [404, 89] width 442 height 254
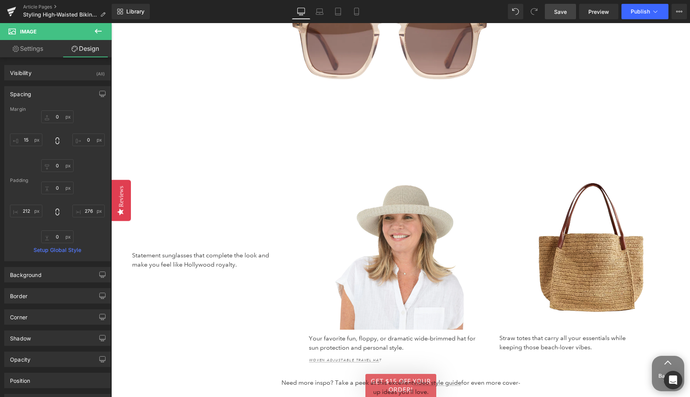
scroll to position [2418, 0]
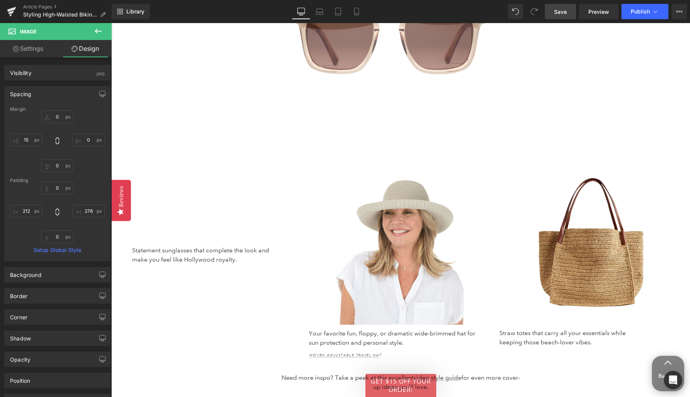
click at [164, 203] on div "Statement sunglasses that complete the look and make you feel like Hollywood ro…" at bounding box center [207, 256] width 191 height 204
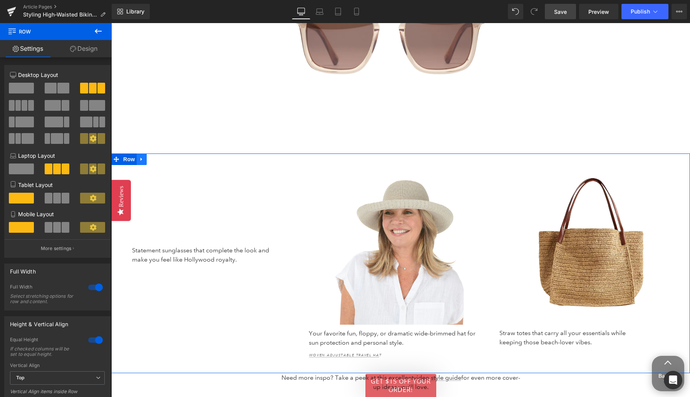
click at [141, 158] on icon at bounding box center [142, 159] width 2 height 3
click at [162, 156] on icon at bounding box center [161, 159] width 5 height 6
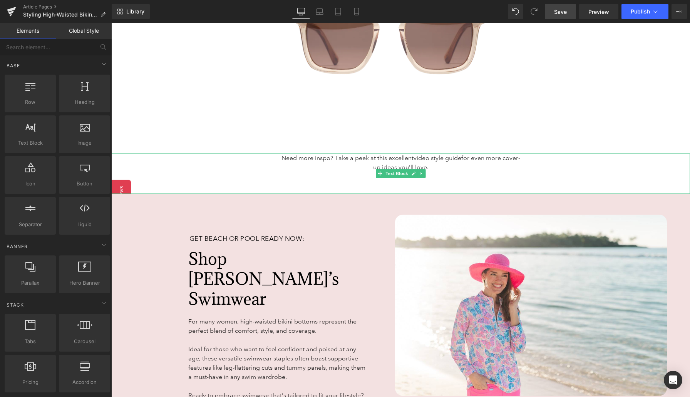
click at [422, 171] on icon at bounding box center [421, 173] width 4 height 5
click at [424, 172] on icon at bounding box center [425, 174] width 4 height 4
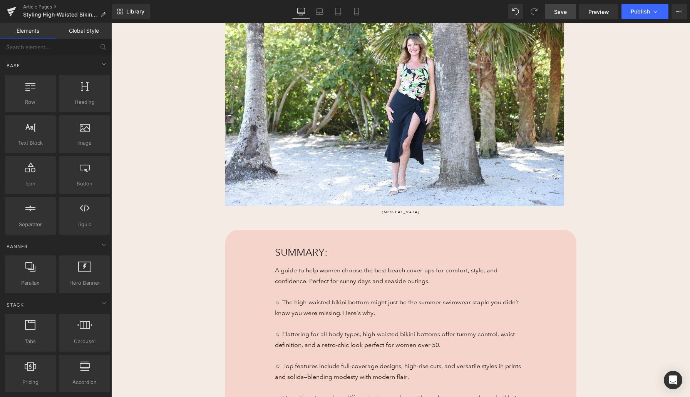
scroll to position [228, 0]
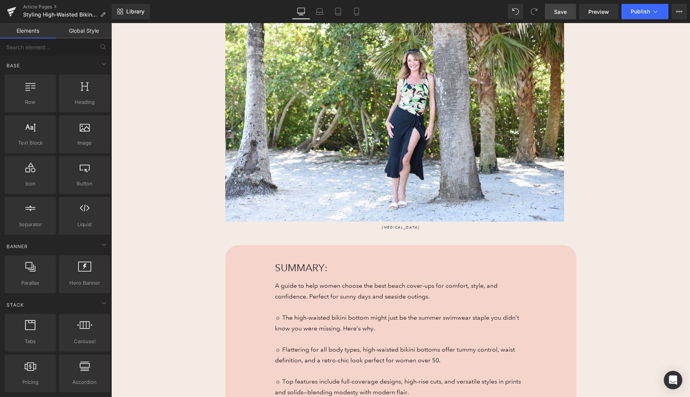
click at [560, 6] on link "Save" at bounding box center [560, 11] width 31 height 15
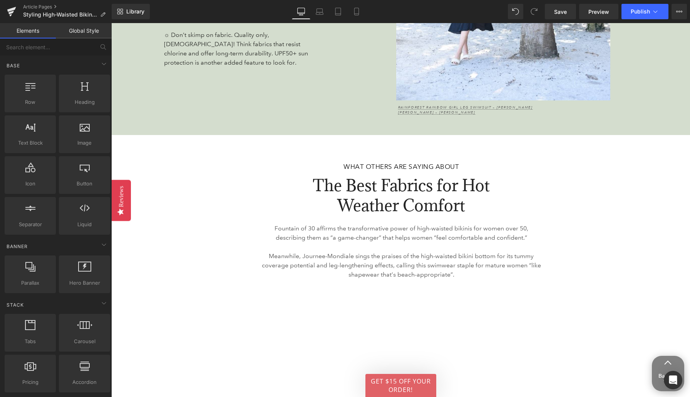
scroll to position [2064, 0]
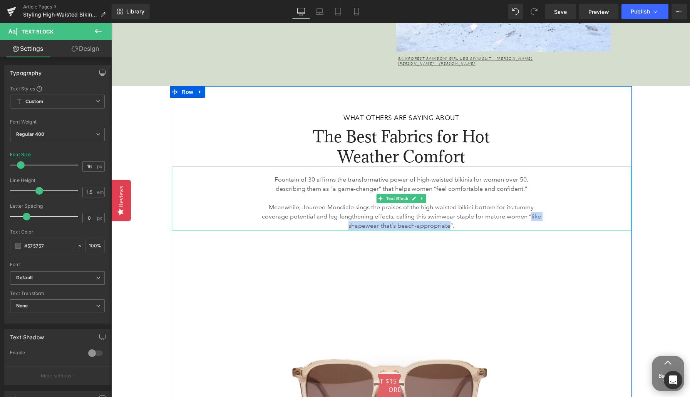
drag, startPoint x: 454, startPoint y: 220, endPoint x: 449, endPoint y: 216, distance: 6.0
click at [449, 216] on p "Meanwhile, Journee-Mondiale sings the praises of the high-waisted bikini bottom…" at bounding box center [401, 217] width 282 height 28
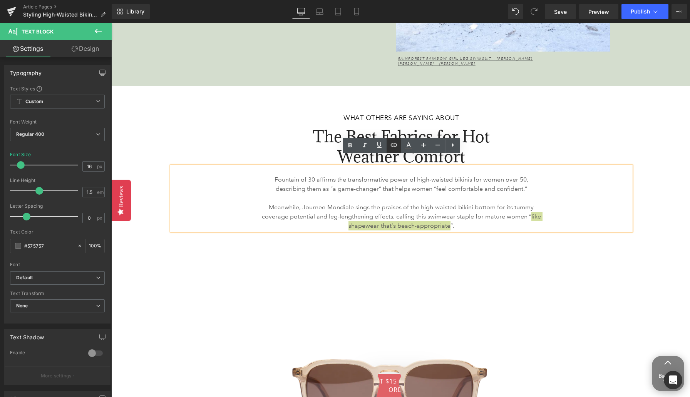
click at [391, 146] on icon at bounding box center [394, 145] width 7 height 3
click at [375, 232] on input "text" at bounding box center [359, 232] width 119 height 19
paste input "[URL][DOMAIN_NAME]"
type input "[URL][DOMAIN_NAME]"
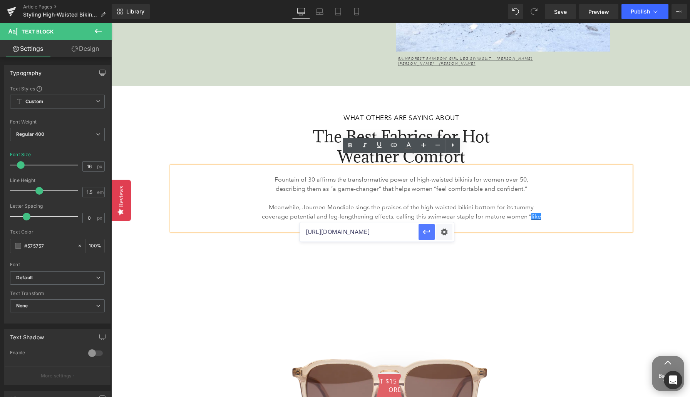
click at [425, 233] on icon "button" at bounding box center [426, 232] width 9 height 9
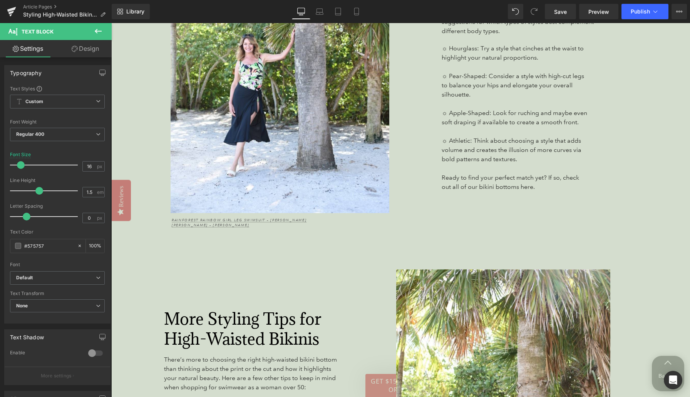
scroll to position [1522, 0]
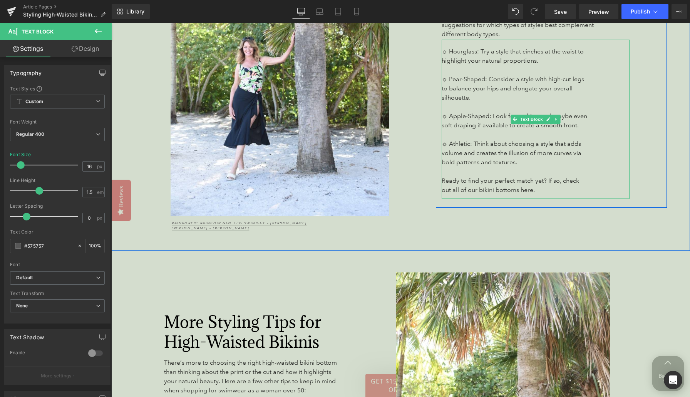
click at [563, 177] on span "Ready to find your perfect match yet? If so, check out all of our bikini bottom…" at bounding box center [510, 185] width 137 height 17
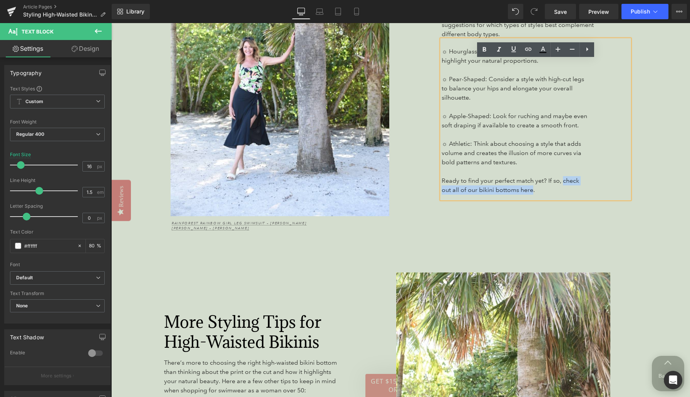
drag, startPoint x: 562, startPoint y: 170, endPoint x: 533, endPoint y: 180, distance: 30.9
click at [533, 180] on span "Ready to find your perfect match yet? If so, check out all of our bikini bottom…" at bounding box center [510, 185] width 137 height 17
click at [527, 49] on icon at bounding box center [528, 49] width 7 height 3
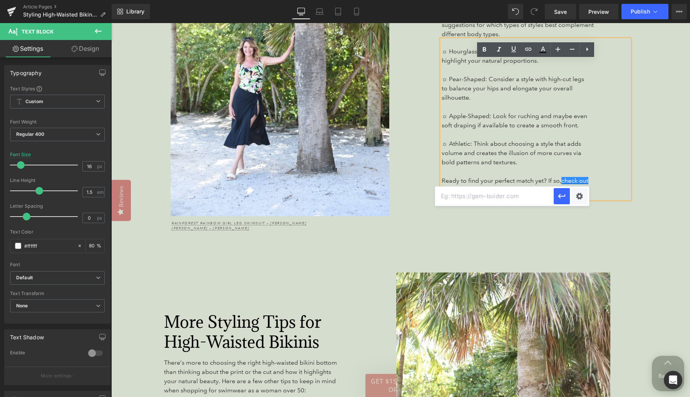
click at [493, 194] on input "text" at bounding box center [494, 196] width 119 height 19
paste input "[URL][DOMAIN_NAME]"
type input "[URL][DOMAIN_NAME]"
click at [562, 198] on icon "button" at bounding box center [561, 196] width 9 height 9
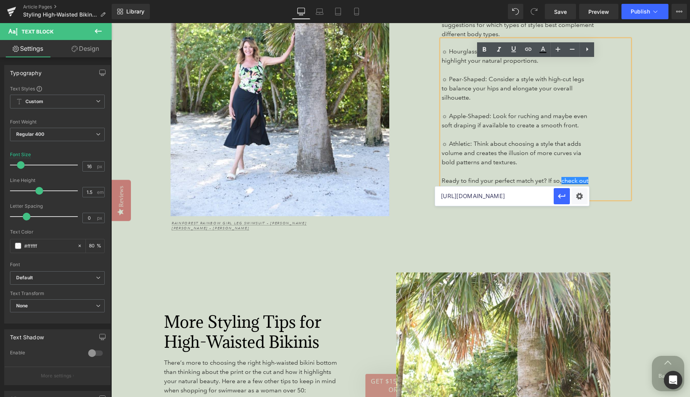
scroll to position [0, 0]
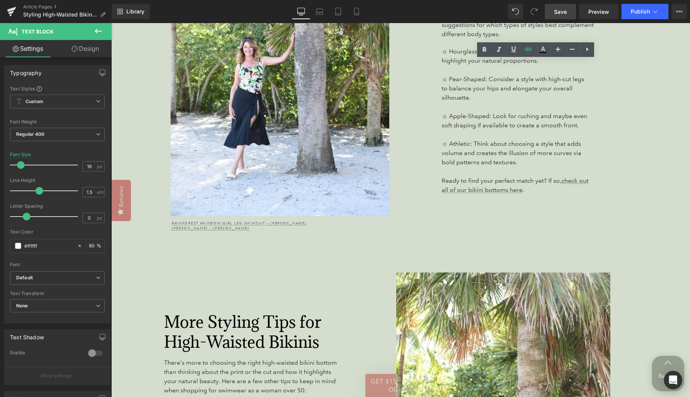
click at [569, 11] on link "Save" at bounding box center [560, 11] width 31 height 15
click at [566, 13] on span "Save" at bounding box center [560, 12] width 13 height 8
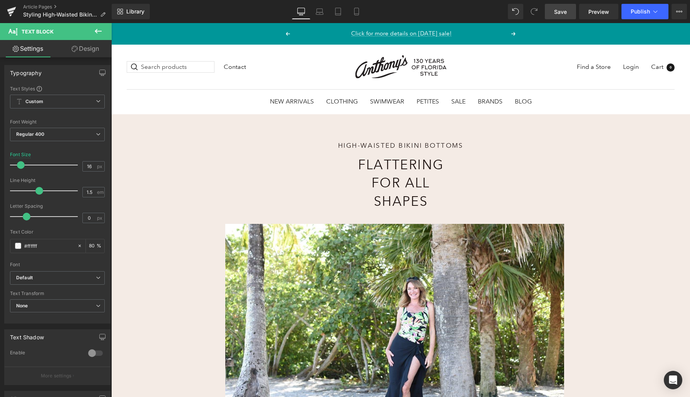
scroll to position [77, 0]
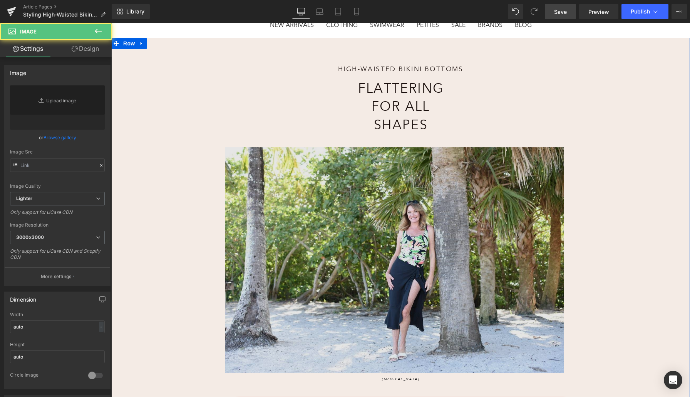
click at [287, 193] on img at bounding box center [394, 261] width 339 height 229
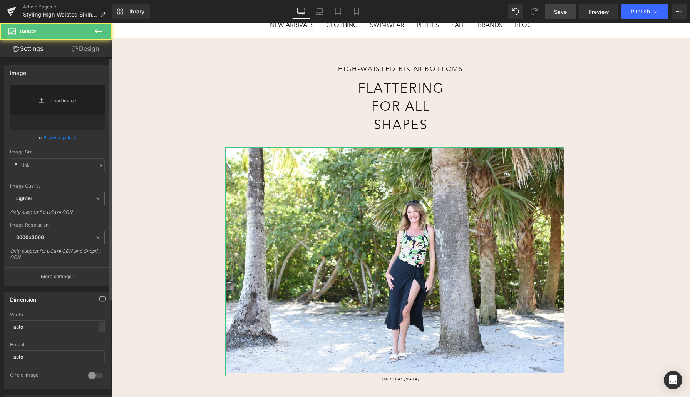
click at [54, 137] on link "Browse gallery" at bounding box center [60, 137] width 33 height 13
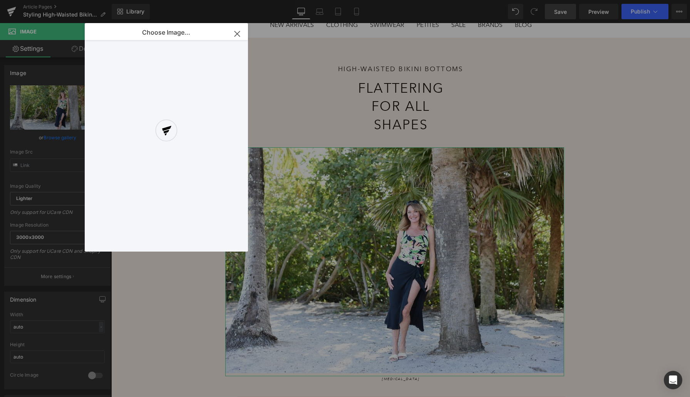
type input "[URL][DOMAIN_NAME]"
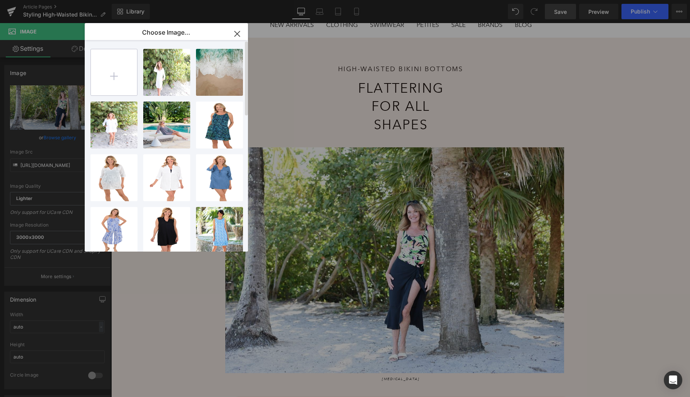
click at [116, 72] on input "file" at bounding box center [114, 72] width 46 height 46
type input "C:\fakepath\Maxine_Mm5ee07_Multi_SepTop_325569_Mxine_Mm6nk50_Black_SepBottom_32…"
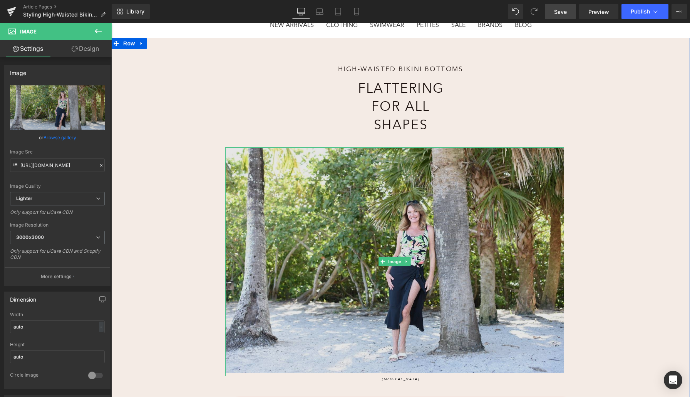
click at [404, 247] on img at bounding box center [394, 261] width 339 height 229
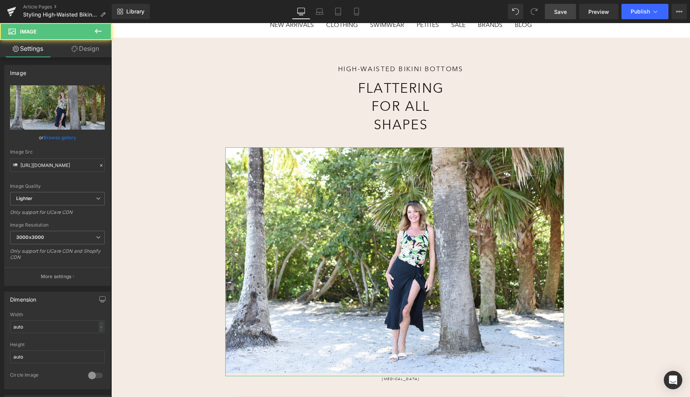
click at [57, 140] on link "Browse gallery" at bounding box center [60, 137] width 33 height 13
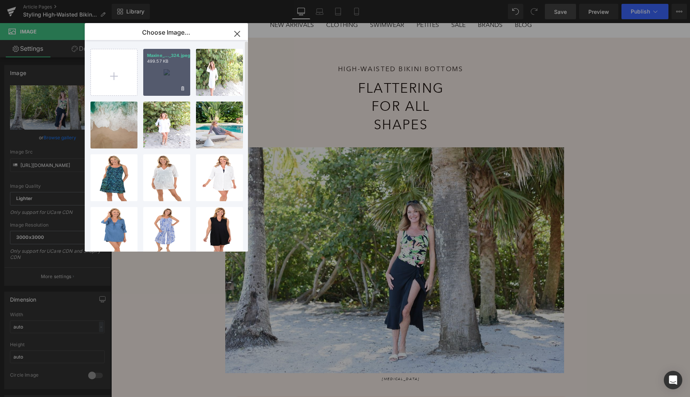
click at [162, 74] on div "Maxine_..._324.jpeg 499.57 KB" at bounding box center [166, 72] width 47 height 47
type input "[URL][DOMAIN_NAME]"
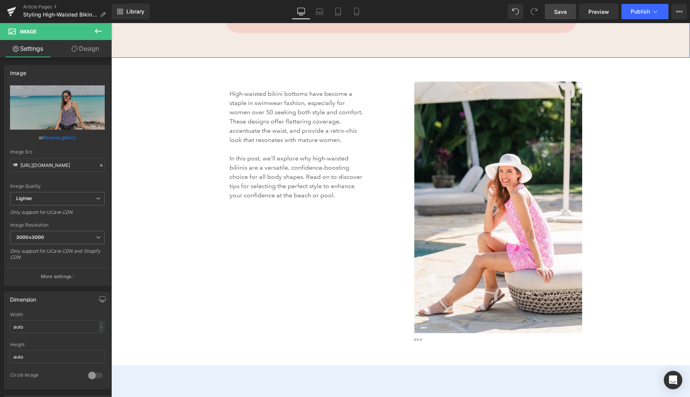
scroll to position [774, 0]
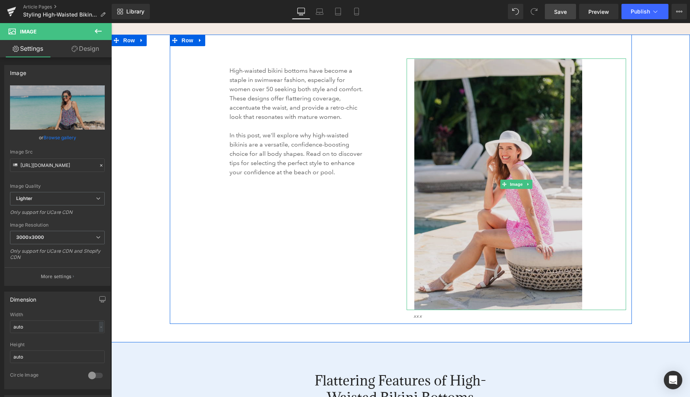
click at [485, 123] on img at bounding box center [516, 185] width 204 height 252
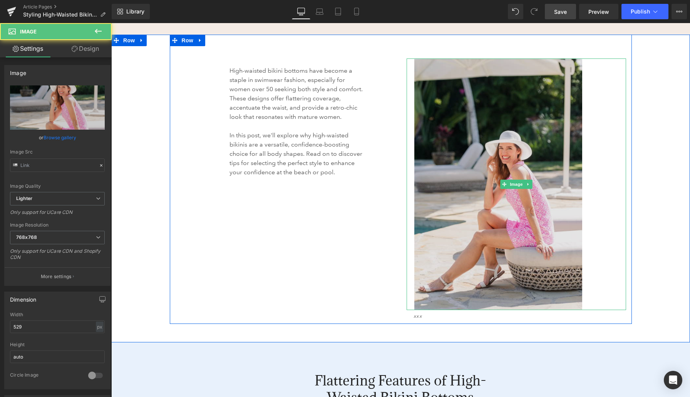
type input "[URL][DOMAIN_NAME]"
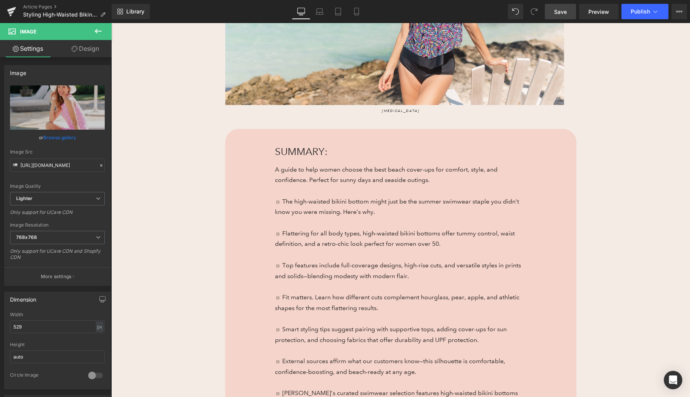
scroll to position [154, 0]
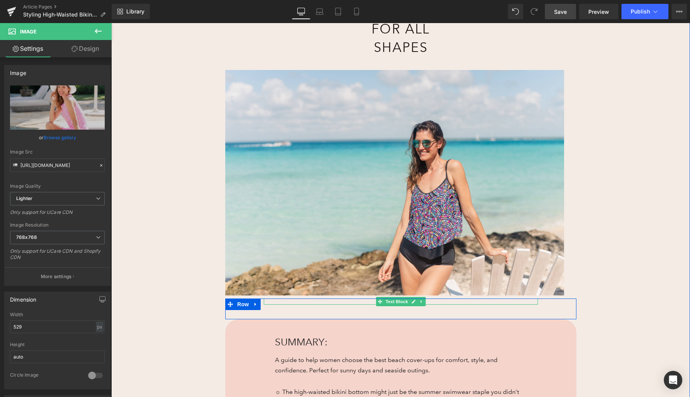
click at [368, 303] on div at bounding box center [401, 304] width 274 height 2
click at [368, 303] on p "[MEDICAL_DATA]" at bounding box center [401, 302] width 274 height 6
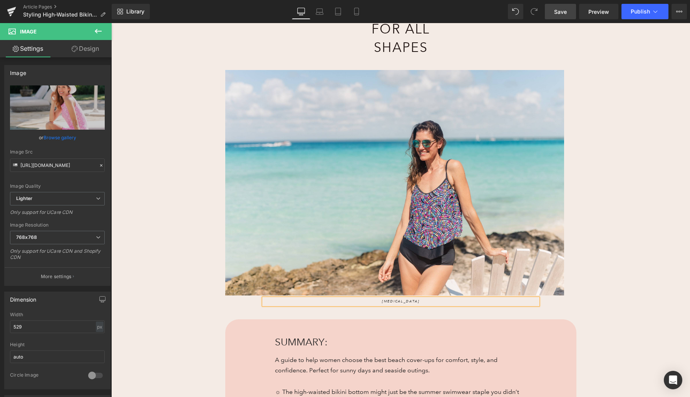
click at [368, 303] on p "[MEDICAL_DATA]" at bounding box center [401, 302] width 274 height 6
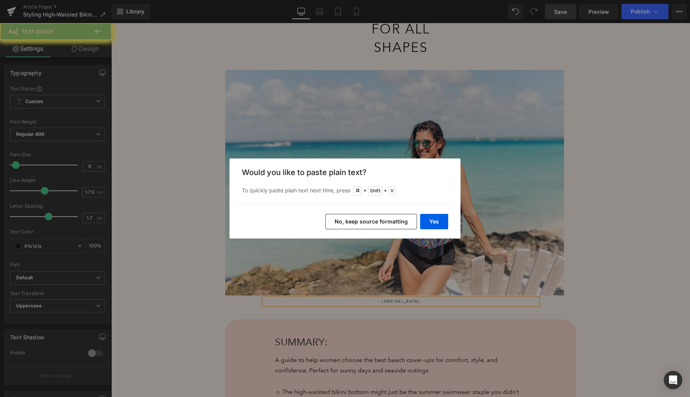
click at [440, 223] on button "Yes" at bounding box center [434, 221] width 28 height 15
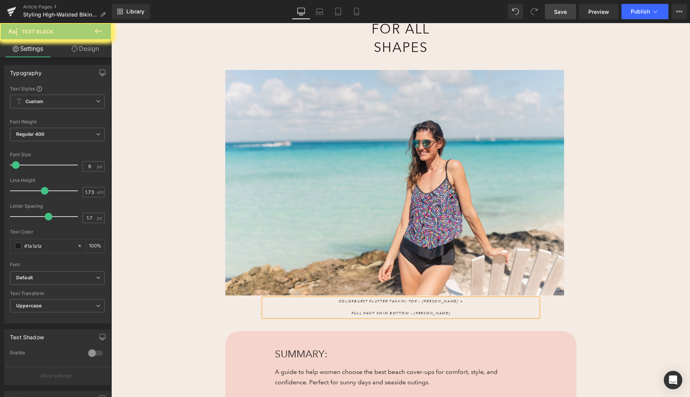
click at [360, 314] on span "Full Pant Swim Bottom – [PERSON_NAME]" at bounding box center [401, 313] width 99 height 5
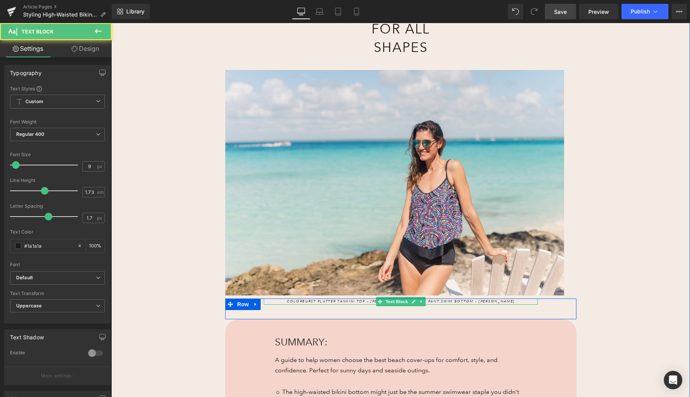
click at [348, 301] on span "Colorburst Flutter Tankini Top – [PERSON_NAME] //" at bounding box center [351, 301] width 129 height 5
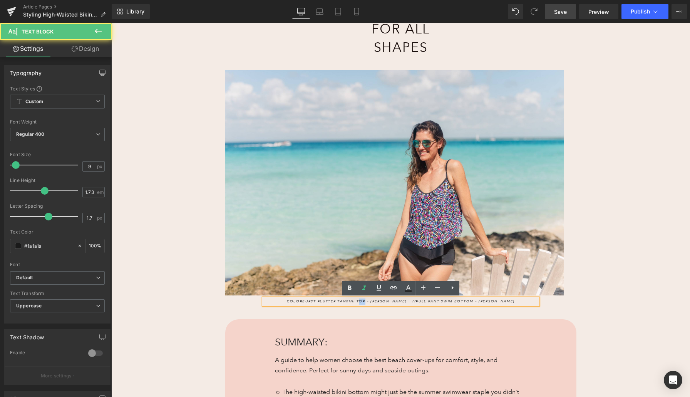
drag, startPoint x: 380, startPoint y: 301, endPoint x: 375, endPoint y: 301, distance: 4.2
click at [375, 301] on span "Colorburst Flutter Tankini Top – [PERSON_NAME] //" at bounding box center [351, 301] width 129 height 5
drag, startPoint x: 403, startPoint y: 302, endPoint x: 302, endPoint y: 301, distance: 100.5
click at [302, 301] on span "Colorburst Flutter Tankini Top – [PERSON_NAME] //" at bounding box center [351, 301] width 129 height 5
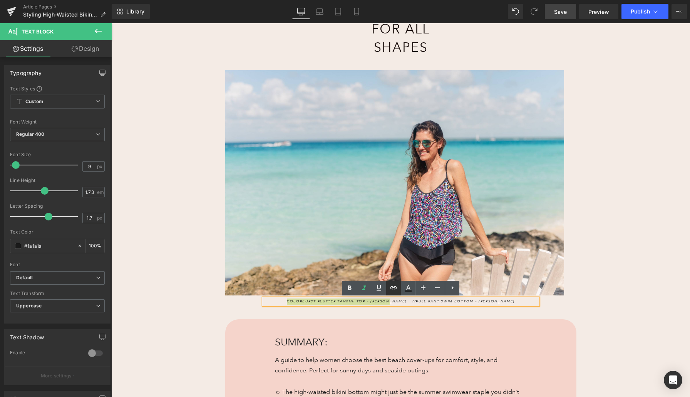
click at [396, 289] on icon at bounding box center [393, 287] width 7 height 3
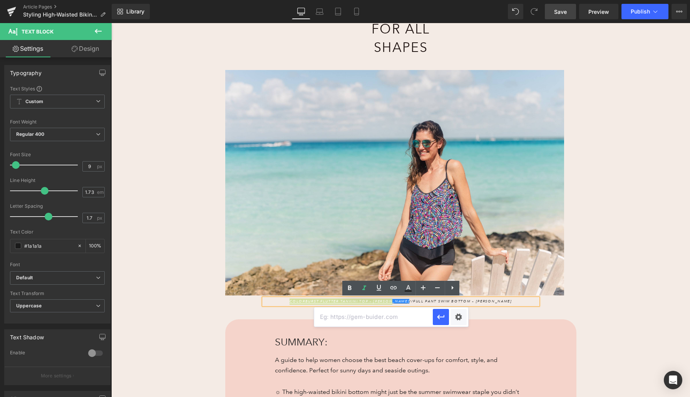
click at [390, 317] on input "text" at bounding box center [373, 317] width 119 height 19
paste input "[URL][DOMAIN_NAME]"
click at [442, 317] on icon "button" at bounding box center [440, 317] width 9 height 9
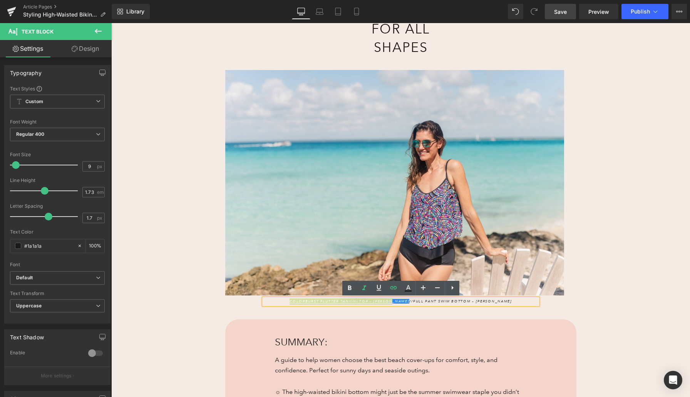
scroll to position [0, 0]
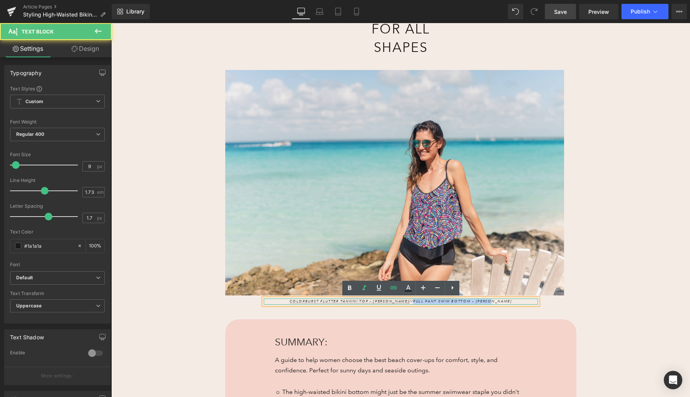
drag, startPoint x: 417, startPoint y: 302, endPoint x: 497, endPoint y: 302, distance: 79.7
click at [497, 302] on p "Colorburst Flutter Tankini Top – [PERSON_NAME] // Full Pant Swim Bottom – [PERS…" at bounding box center [401, 302] width 274 height 6
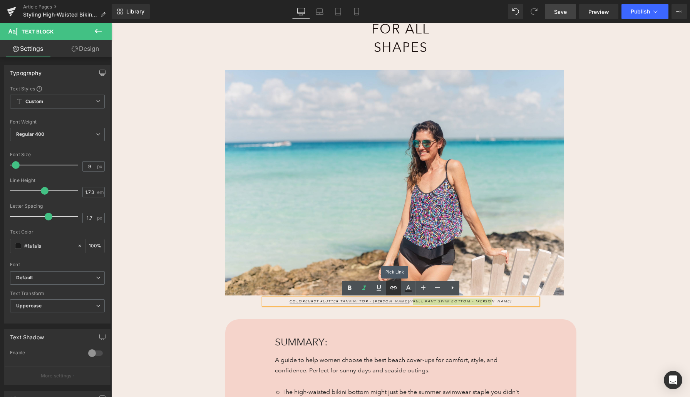
click at [392, 290] on icon at bounding box center [393, 287] width 9 height 9
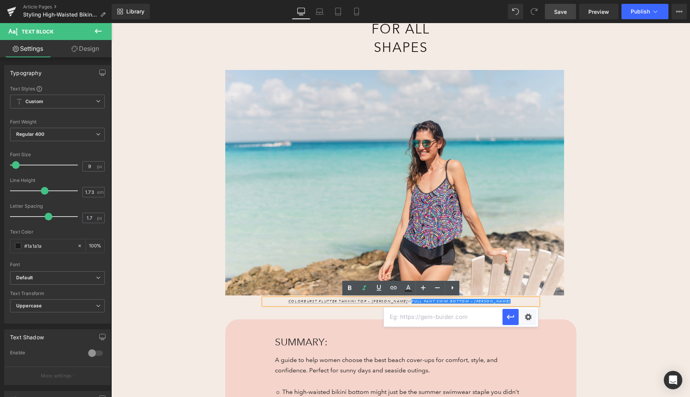
click at [407, 320] on input "text" at bounding box center [443, 317] width 119 height 19
paste input "[URL][DOMAIN_NAME]"
type input "[URL][DOMAIN_NAME]"
click at [506, 317] on icon "button" at bounding box center [510, 317] width 9 height 9
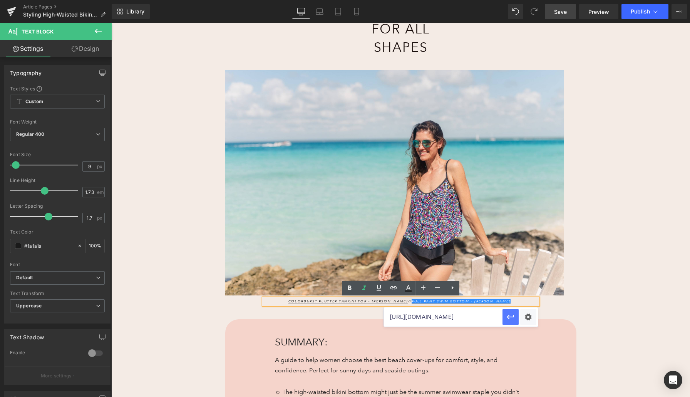
scroll to position [0, 0]
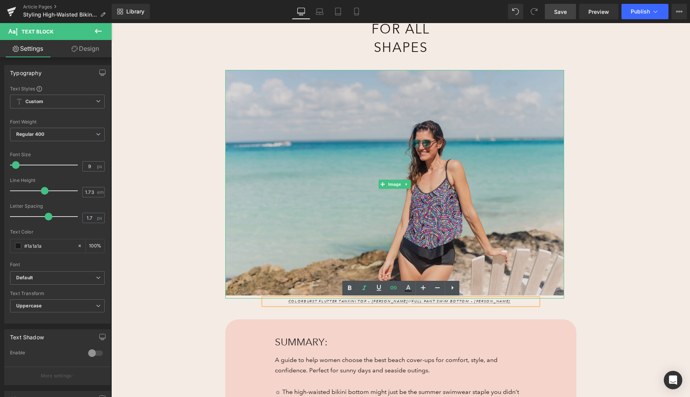
click at [344, 141] on img at bounding box center [394, 184] width 339 height 229
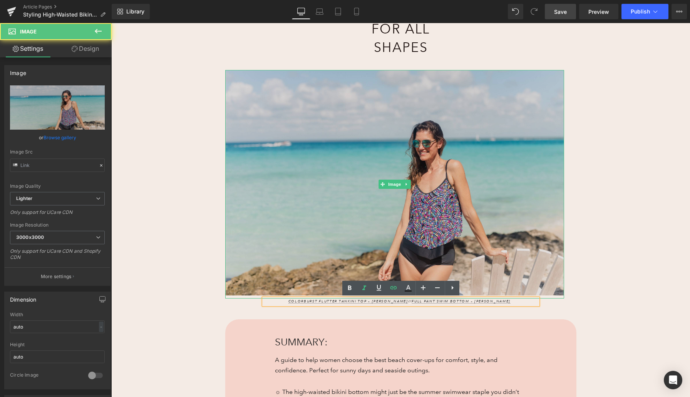
type input "[URL][DOMAIN_NAME]"
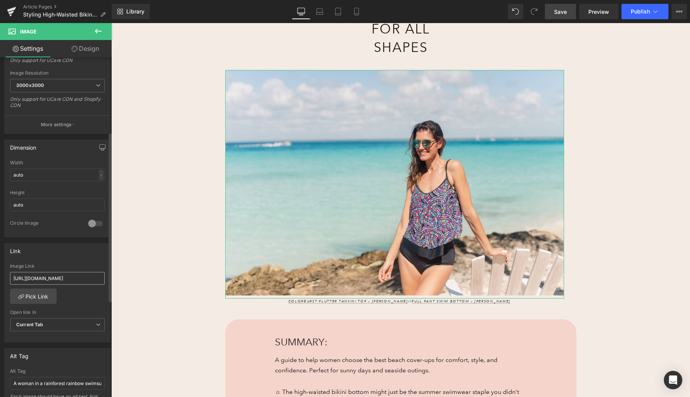
scroll to position [156, 0]
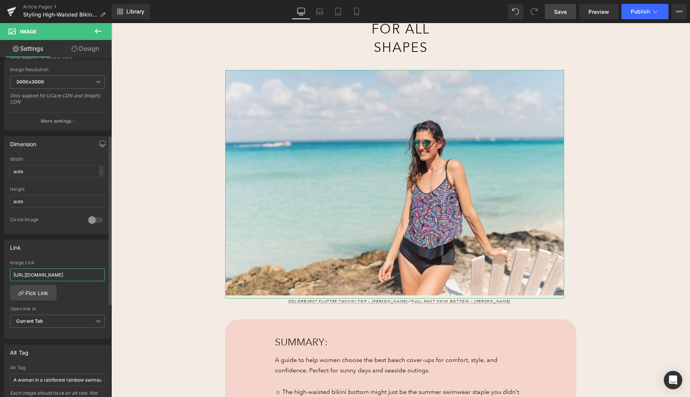
click at [40, 274] on input "[URL][DOMAIN_NAME]" at bounding box center [57, 275] width 95 height 13
type input "[URL][DOMAIN_NAME]"
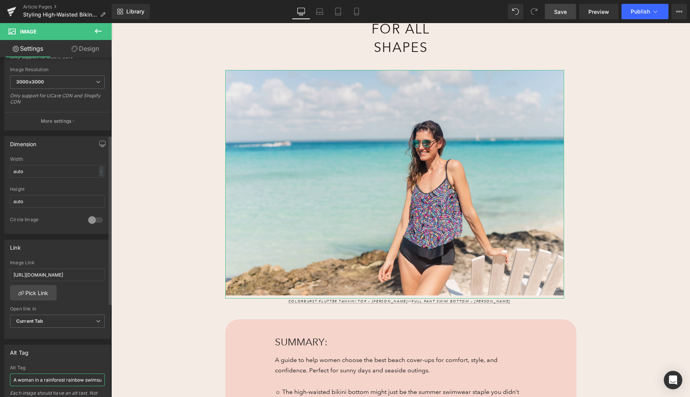
click at [60, 383] on input "A woman in a rainforest rainbow swimsuit with a black sarong lounges next to a …" at bounding box center [57, 380] width 95 height 13
drag, startPoint x: 44, startPoint y: 380, endPoint x: 102, endPoint y: 380, distance: 58.1
click at [102, 380] on div "A woman in a rainforest rainbow swimsuit with a black sarong lounges next to a …" at bounding box center [57, 395] width 105 height 61
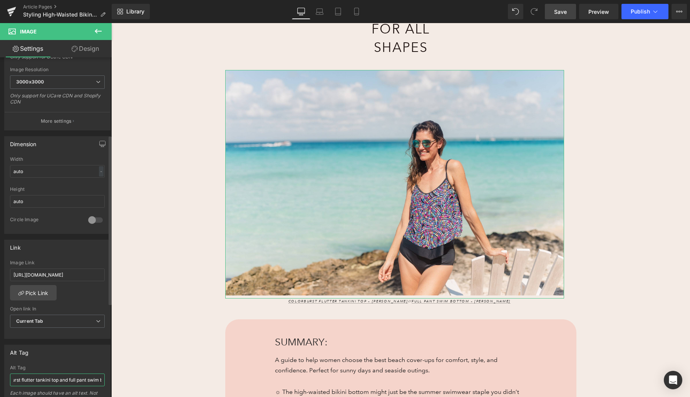
type input "A woman on a [PERSON_NAME] shore wears a colorburst flutter tankini top and ful…"
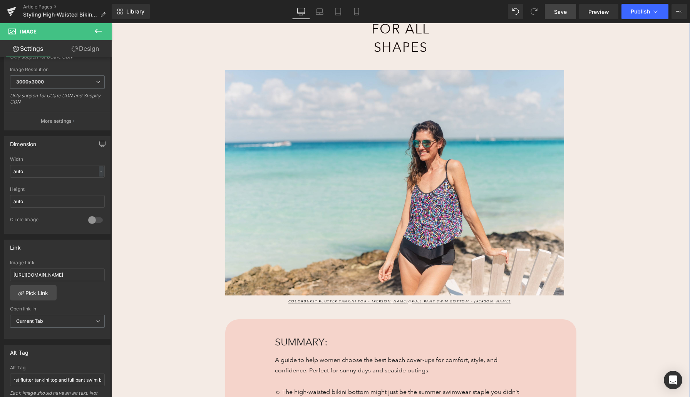
click at [169, 314] on div "High-Waisted Bikini Bottoms Heading Flattering for All Shapes Heading Image Col…" at bounding box center [400, 307] width 579 height 694
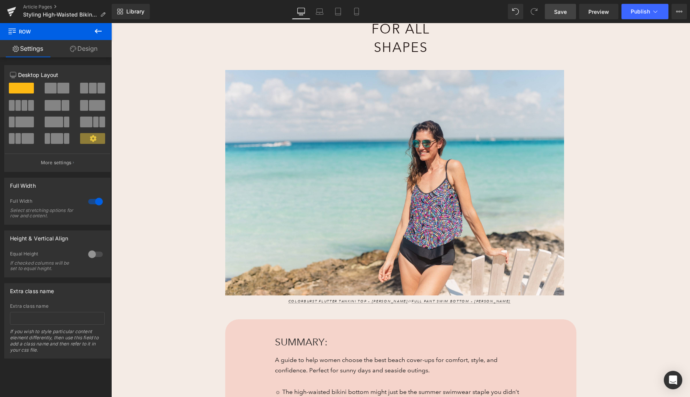
click at [559, 11] on span "Save" at bounding box center [560, 12] width 13 height 8
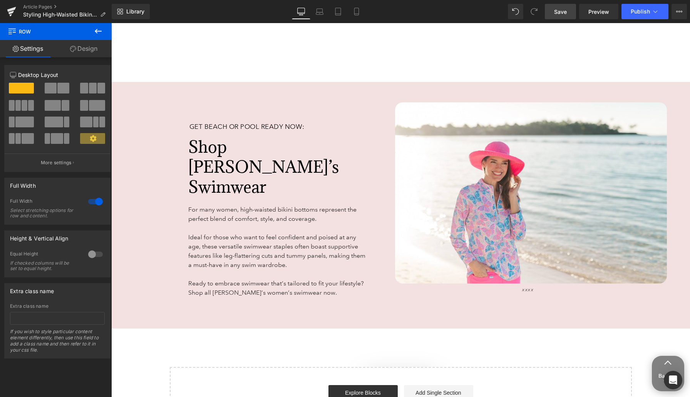
scroll to position [2489, 0]
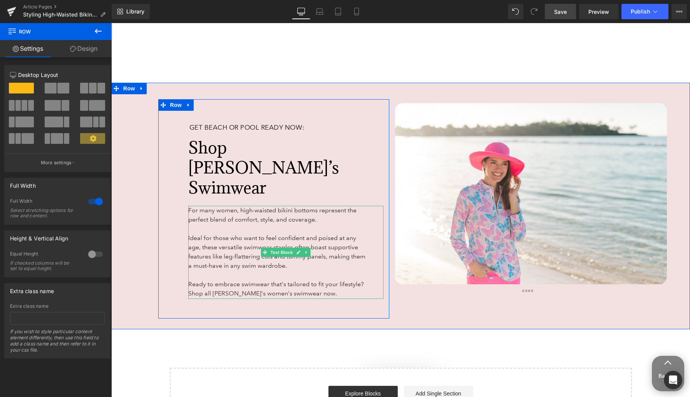
click at [278, 281] on span "Ready to embrace swimwear that’s tailored to fit your lifestyle? Shop all [PERS…" at bounding box center [276, 289] width 176 height 17
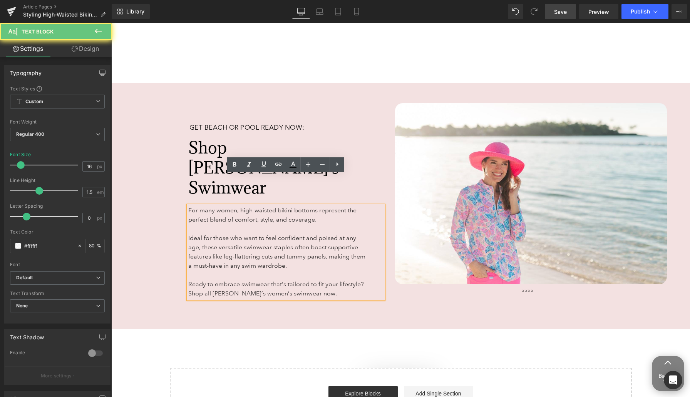
click at [188, 280] on p "Ready to embrace swimwear that’s tailored to fit your lifestyle? Shop all [PERS…" at bounding box center [278, 289] width 181 height 18
click at [279, 162] on icon at bounding box center [278, 164] width 9 height 9
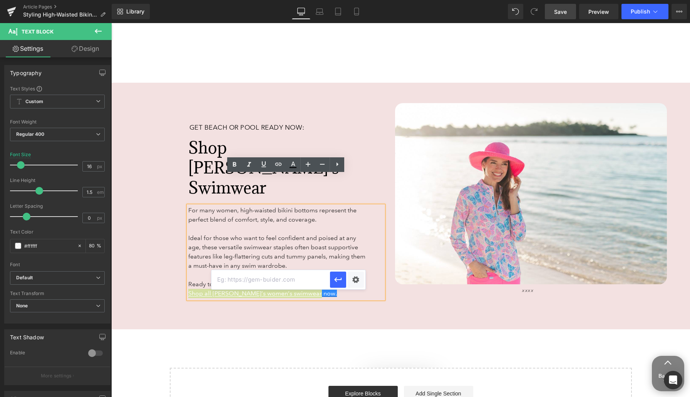
click at [270, 278] on input "text" at bounding box center [270, 279] width 119 height 19
paste input "[URL][DOMAIN_NAME]"
type input "[URL][DOMAIN_NAME]"
click at [337, 279] on icon "button" at bounding box center [337, 279] width 9 height 9
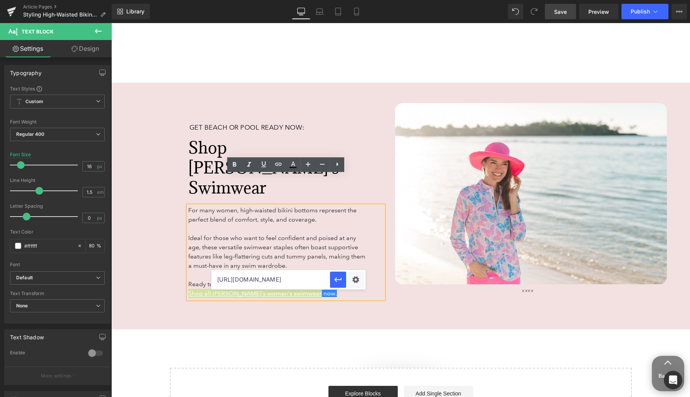
scroll to position [0, 0]
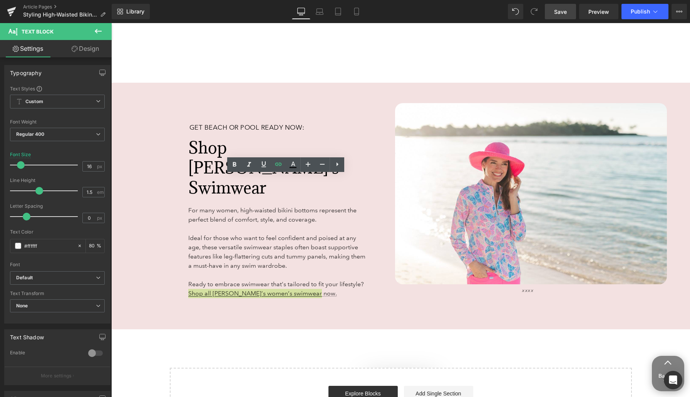
click at [559, 15] on span "Save" at bounding box center [560, 12] width 13 height 8
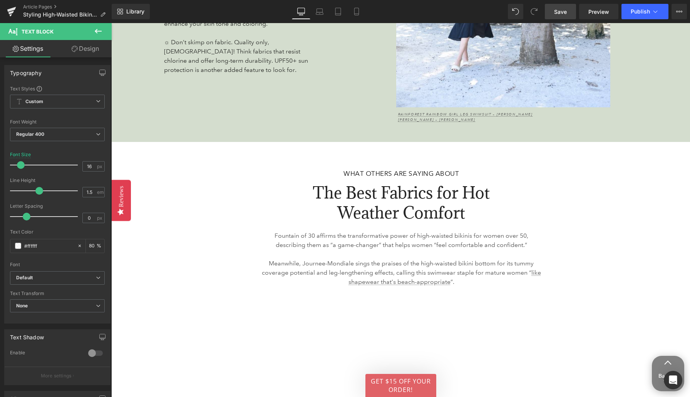
scroll to position [2021, 0]
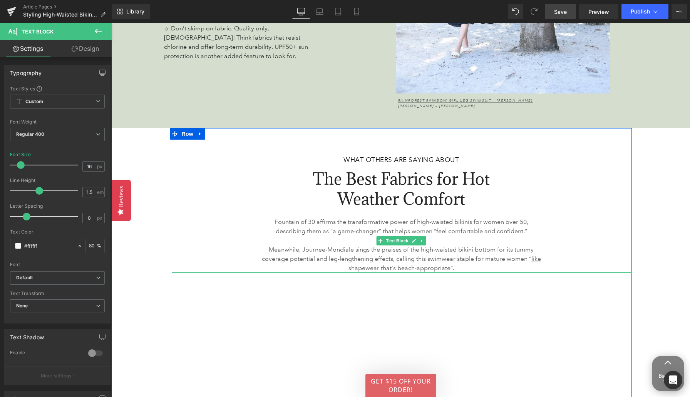
click at [485, 222] on p "Fountain of 30 affirms the transformative power of high-waisted bikinis for wom…" at bounding box center [401, 227] width 282 height 18
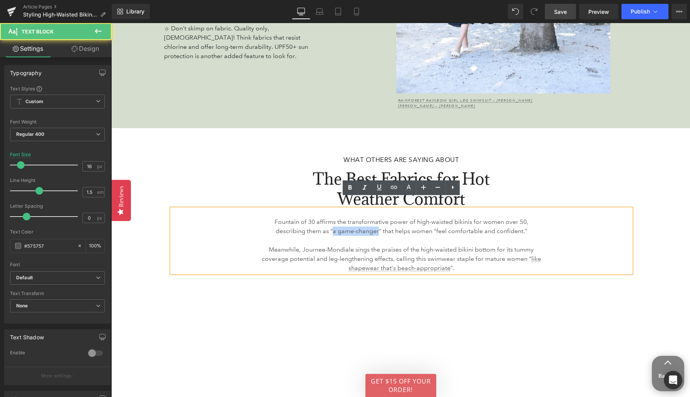
drag, startPoint x: 377, startPoint y: 221, endPoint x: 332, endPoint y: 221, distance: 45.4
click at [332, 221] on p "Fountain of 30 affirms the transformative power of high-waisted bikinis for wom…" at bounding box center [401, 227] width 282 height 18
click at [394, 192] on icon at bounding box center [393, 187] width 9 height 9
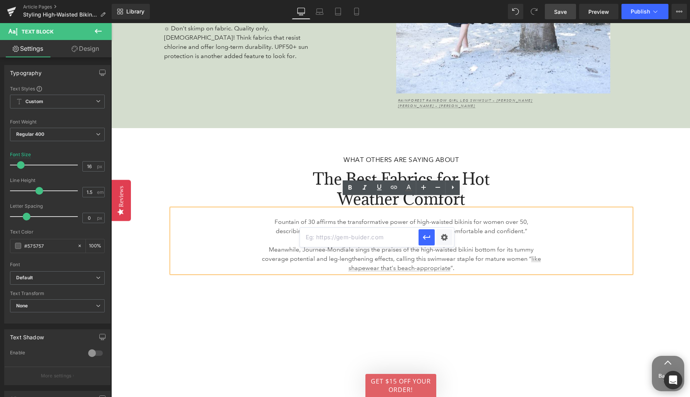
click at [385, 233] on input "text" at bounding box center [359, 237] width 119 height 19
paste input "[URL][DOMAIN_NAME]"
type input "[URL][DOMAIN_NAME]"
click at [426, 236] on icon "button" at bounding box center [426, 237] width 9 height 9
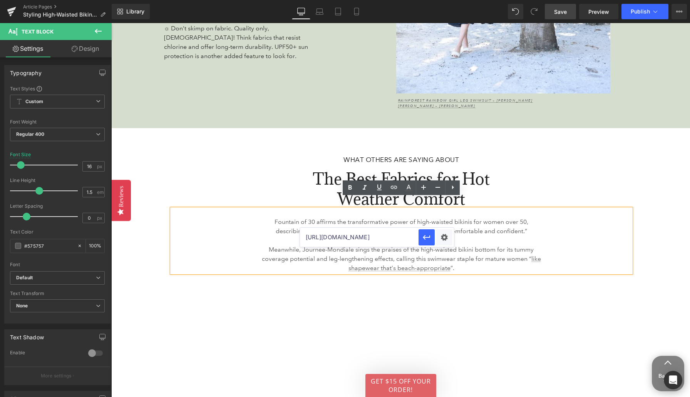
scroll to position [0, 0]
click at [568, 10] on link "Save" at bounding box center [560, 11] width 31 height 15
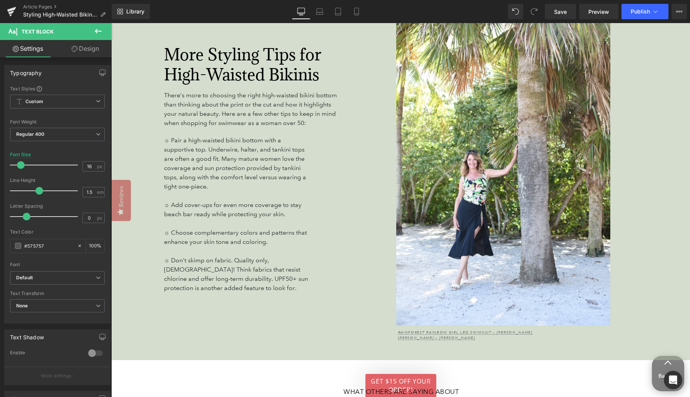
scroll to position [1792, 0]
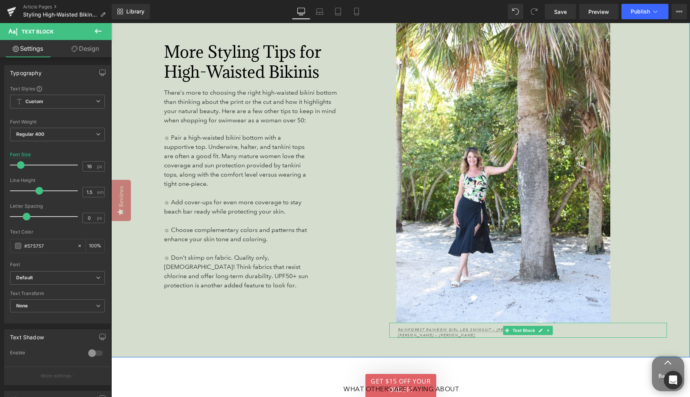
click at [495, 333] on p "[PERSON_NAME] – [PERSON_NAME]" at bounding box center [526, 335] width 257 height 5
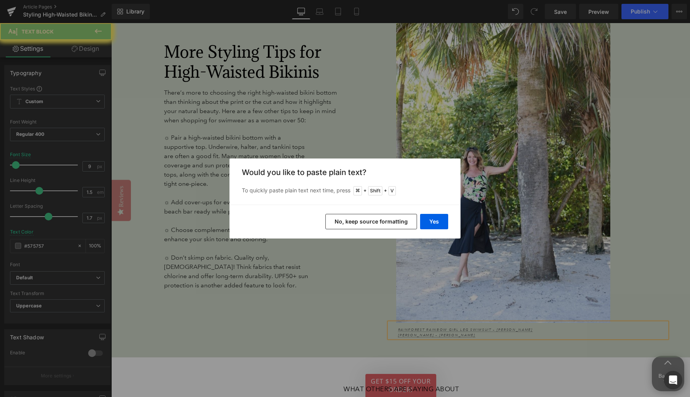
click at [436, 218] on button "Yes" at bounding box center [434, 221] width 28 height 15
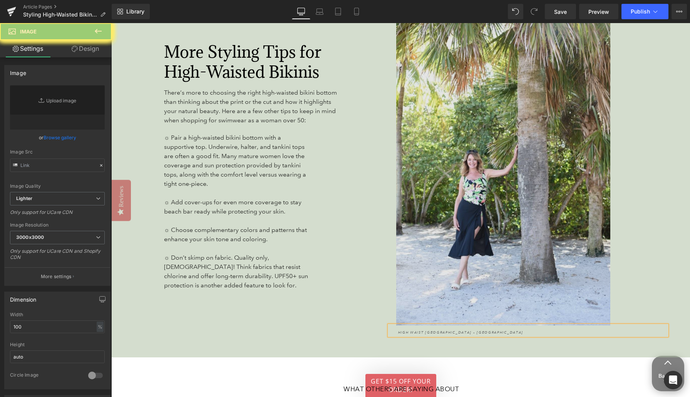
click at [495, 176] on img at bounding box center [531, 165] width 272 height 321
click at [477, 137] on img at bounding box center [531, 165] width 272 height 321
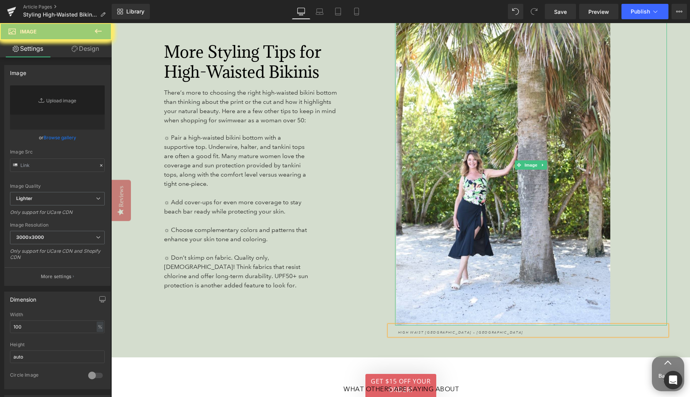
click at [532, 161] on span "Image" at bounding box center [531, 165] width 16 height 9
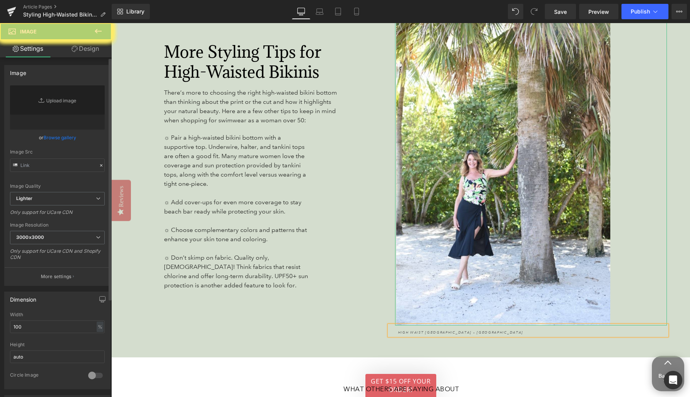
click at [62, 137] on link "Browse gallery" at bounding box center [60, 137] width 33 height 13
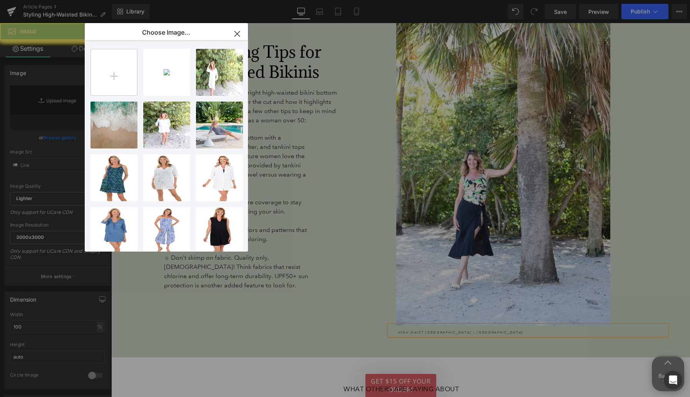
click at [113, 76] on input "file" at bounding box center [114, 72] width 46 height 46
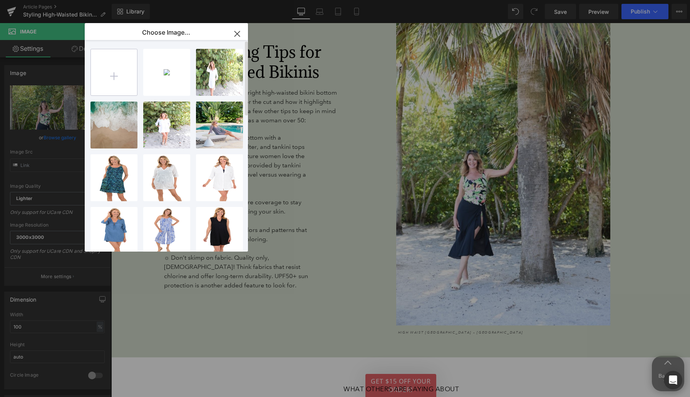
type input "[URL][DOMAIN_NAME]"
type input "C:\fakepath\Ceeb_402B24Navy_Navy_SepBottom_322210_JE-1353.png"
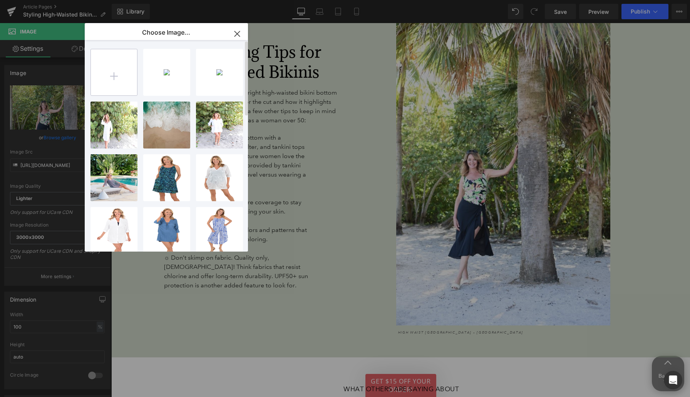
click at [115, 75] on input "file" at bounding box center [114, 72] width 46 height 46
type input "C:\fakepath\Beach-House_H58433_ParadisePeriwinkle_Swim-Bottom_FS-1071.png"
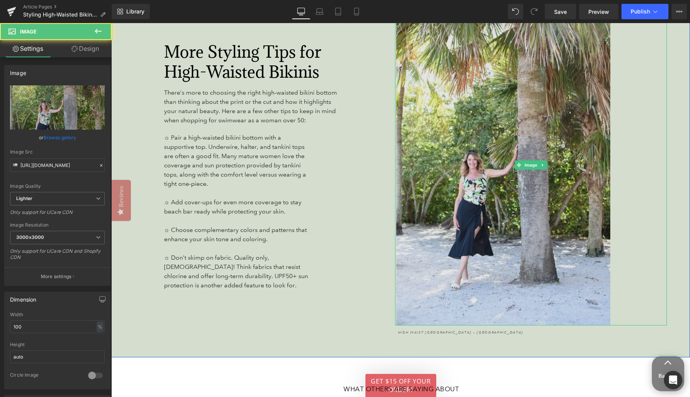
click at [509, 135] on img at bounding box center [531, 165] width 272 height 321
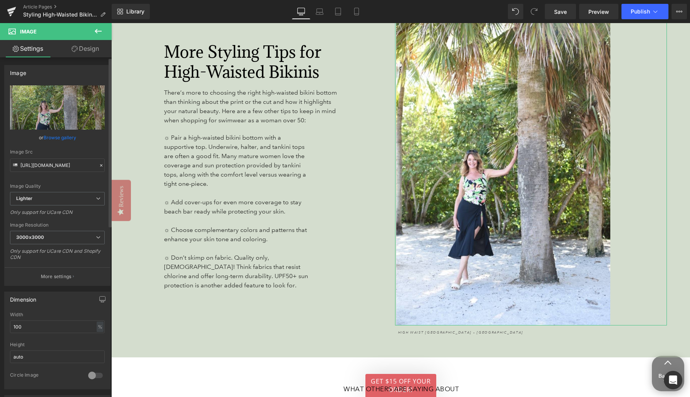
click at [69, 137] on link "Browse gallery" at bounding box center [60, 137] width 33 height 13
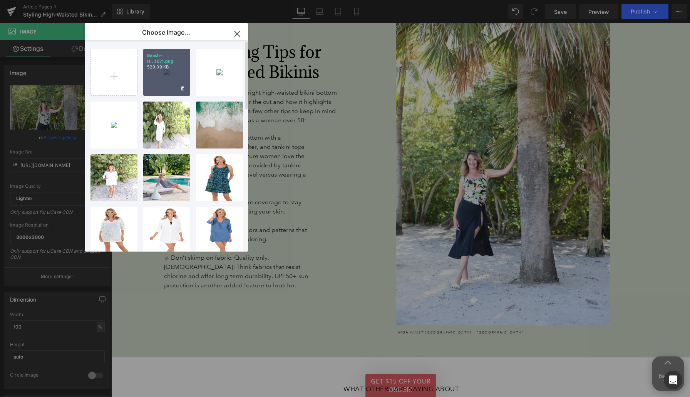
click at [164, 73] on div "Beach-H...1071.png 529.39 KB" at bounding box center [166, 72] width 47 height 47
type input "[URL][DOMAIN_NAME]"
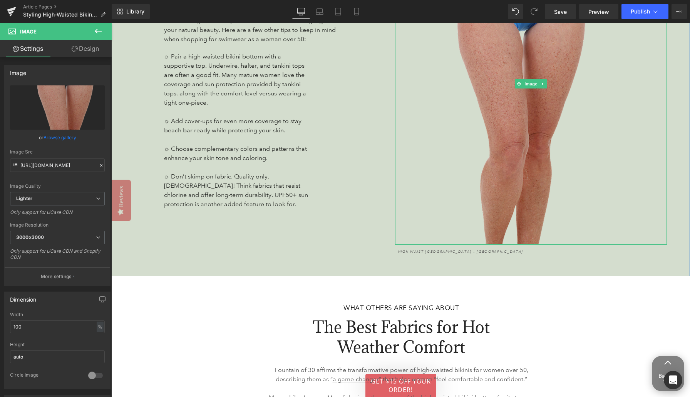
scroll to position [1875, 0]
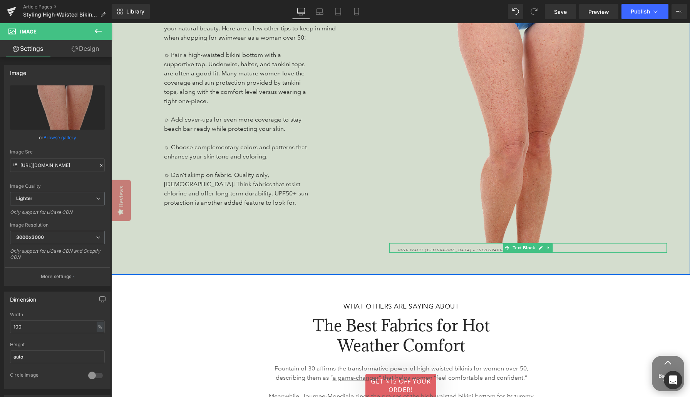
click at [415, 248] on span "High Waist [GEOGRAPHIC_DATA] – [GEOGRAPHIC_DATA]" at bounding box center [461, 250] width 126 height 5
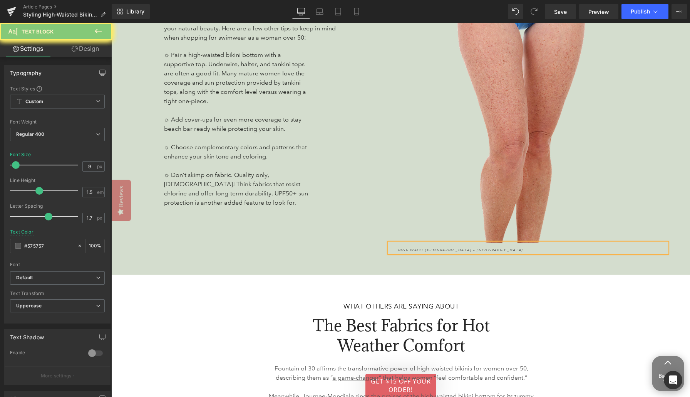
click at [527, 248] on span "High Waist [GEOGRAPHIC_DATA] – [GEOGRAPHIC_DATA]" at bounding box center [527, 250] width 126 height 5
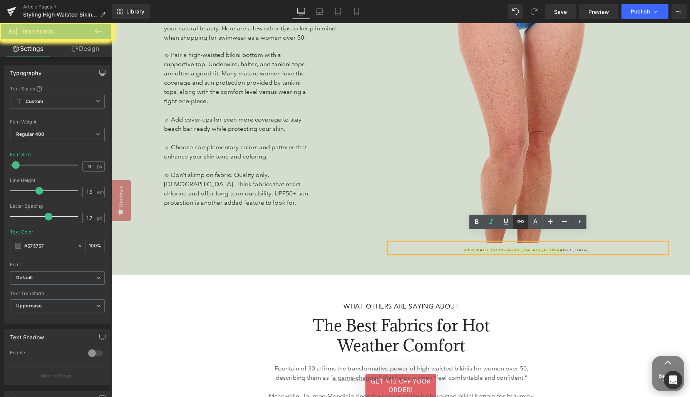
click at [519, 221] on icon at bounding box center [520, 221] width 9 height 9
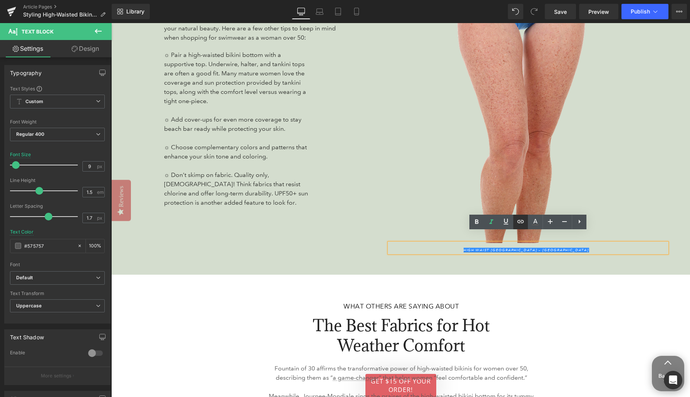
click at [519, 224] on icon at bounding box center [520, 221] width 9 height 9
click at [519, 220] on icon at bounding box center [520, 221] width 7 height 3
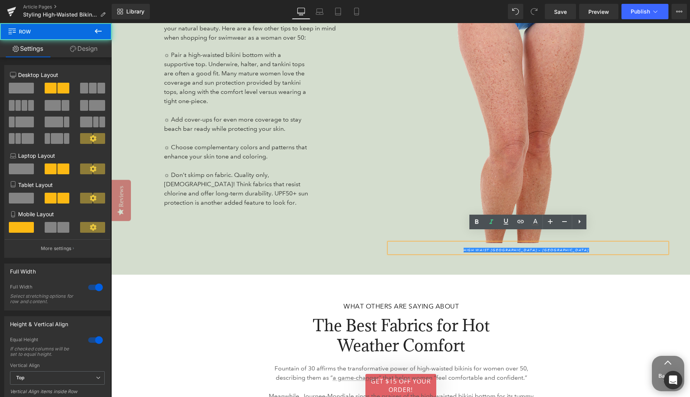
click at [481, 259] on div "More Styling Tips for High-Waisted Bikinis Heading There’s more to choosing the…" at bounding box center [400, 86] width 579 height 377
click at [474, 248] on p "High Waist [GEOGRAPHIC_DATA] – [GEOGRAPHIC_DATA]" at bounding box center [526, 250] width 257 height 5
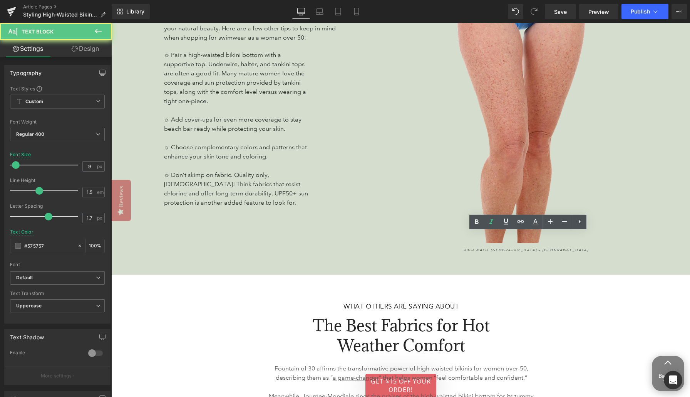
drag, startPoint x: 526, startPoint y: 239, endPoint x: 547, endPoint y: 239, distance: 20.8
click at [543, 243] on div "High Waist [GEOGRAPHIC_DATA] – Beach House Text Block" at bounding box center [528, 248] width 278 height 10
click at [542, 248] on span "High Waist [GEOGRAPHIC_DATA] – [GEOGRAPHIC_DATA]" at bounding box center [527, 250] width 126 height 5
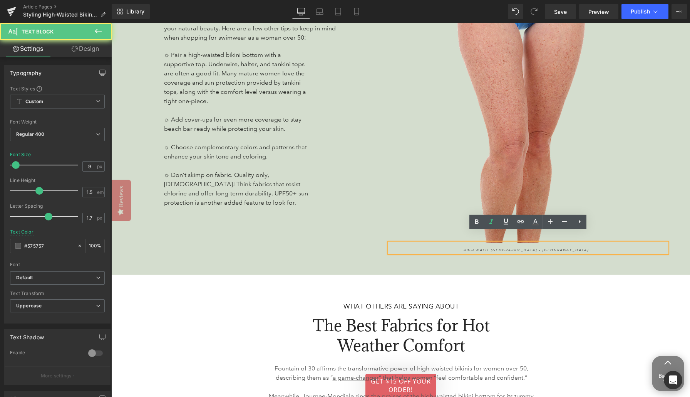
click at [542, 248] on span "High Waist [GEOGRAPHIC_DATA] – [GEOGRAPHIC_DATA]" at bounding box center [527, 250] width 126 height 5
click at [521, 226] on icon at bounding box center [520, 221] width 9 height 9
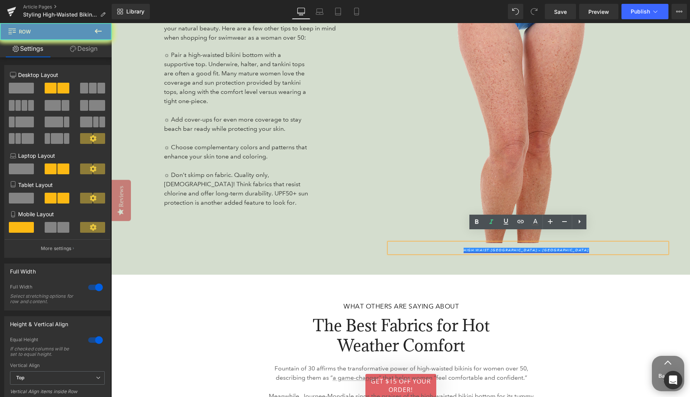
click at [545, 248] on div "More Styling Tips for High-Waisted Bikinis Heading There’s more to choosing the…" at bounding box center [400, 86] width 579 height 377
click at [358, 221] on div "More Styling Tips for High-Waisted Bikinis Heading There’s more to choosing the…" at bounding box center [250, 87] width 278 height 336
click at [457, 248] on p "High Waist [GEOGRAPHIC_DATA] – [GEOGRAPHIC_DATA]" at bounding box center [526, 250] width 257 height 5
drag, startPoint x: 473, startPoint y: 240, endPoint x: 564, endPoint y: 238, distance: 90.5
click at [576, 248] on p "High Waist [GEOGRAPHIC_DATA] – [GEOGRAPHIC_DATA]" at bounding box center [526, 250] width 257 height 5
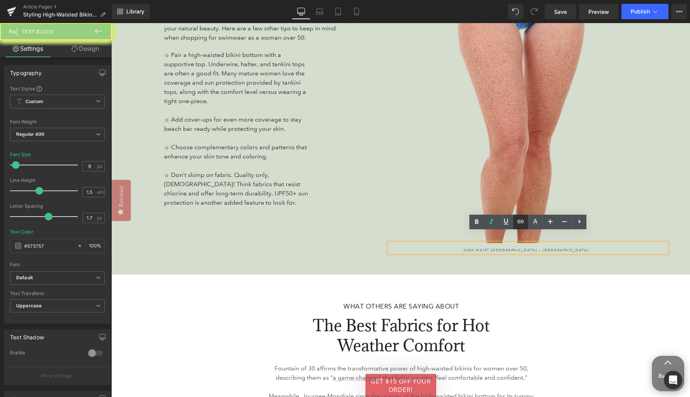
drag, startPoint x: 520, startPoint y: 224, endPoint x: 418, endPoint y: 207, distance: 103.8
click at [520, 224] on icon at bounding box center [520, 221] width 9 height 9
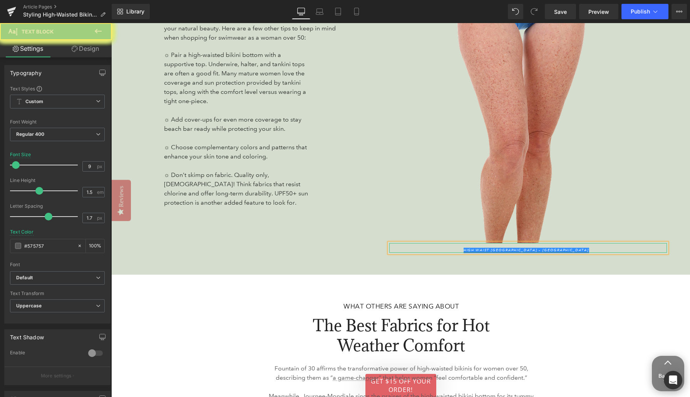
click at [506, 248] on link "High Waist [GEOGRAPHIC_DATA] – [GEOGRAPHIC_DATA]" at bounding box center [527, 250] width 126 height 5
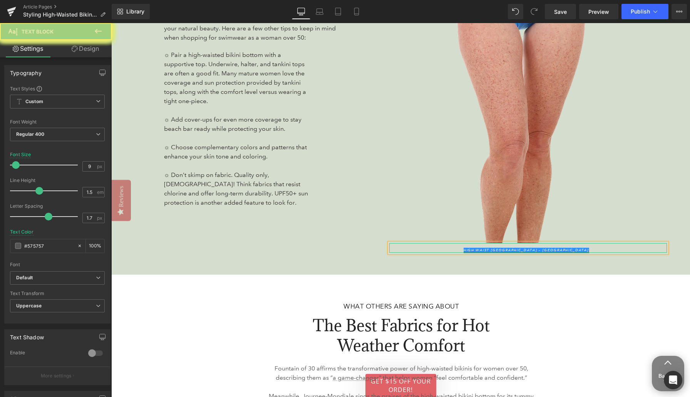
click at [506, 248] on link "High Waist [GEOGRAPHIC_DATA] – [GEOGRAPHIC_DATA]" at bounding box center [527, 250] width 126 height 5
click at [505, 252] on div "More Styling Tips for High-Waisted Bikinis Heading There’s more to choosing the…" at bounding box center [400, 86] width 579 height 377
click at [492, 252] on div "More Styling Tips for High-Waisted Bikinis Heading There’s more to choosing the…" at bounding box center [400, 86] width 579 height 377
click at [458, 243] on div "High Waist [GEOGRAPHIC_DATA] – Beach House Text Block" at bounding box center [528, 248] width 278 height 10
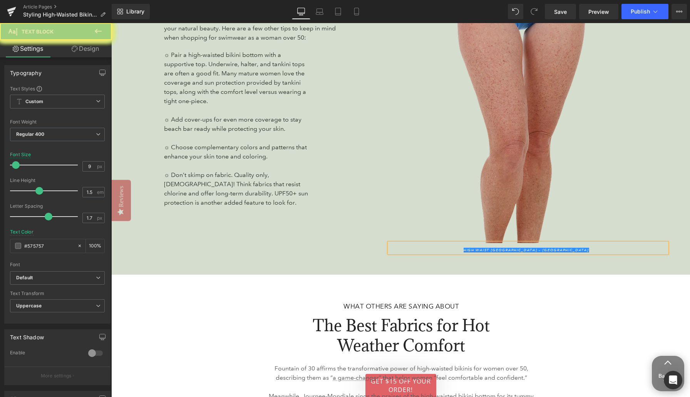
click at [457, 248] on p "High Waist [GEOGRAPHIC_DATA] – [GEOGRAPHIC_DATA]" at bounding box center [526, 250] width 257 height 5
click at [522, 137] on img at bounding box center [531, 82] width 272 height 321
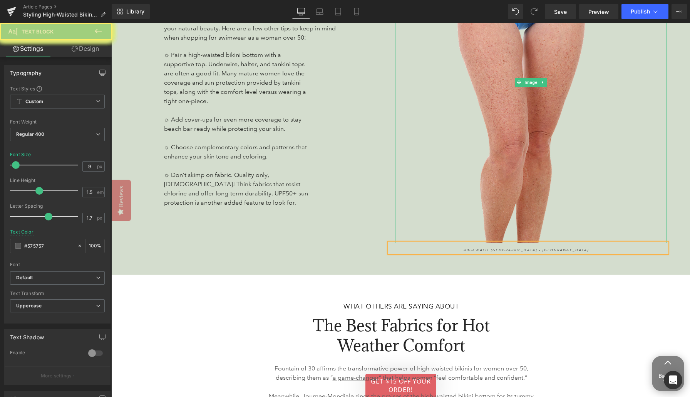
scroll to position [0, 0]
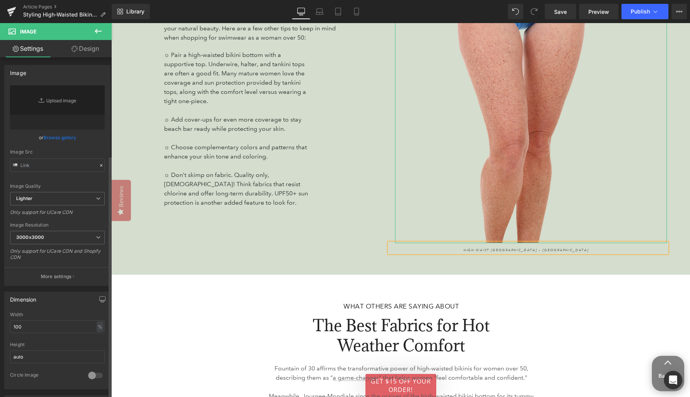
drag, startPoint x: 35, startPoint y: 285, endPoint x: 103, endPoint y: 286, distance: 68.2
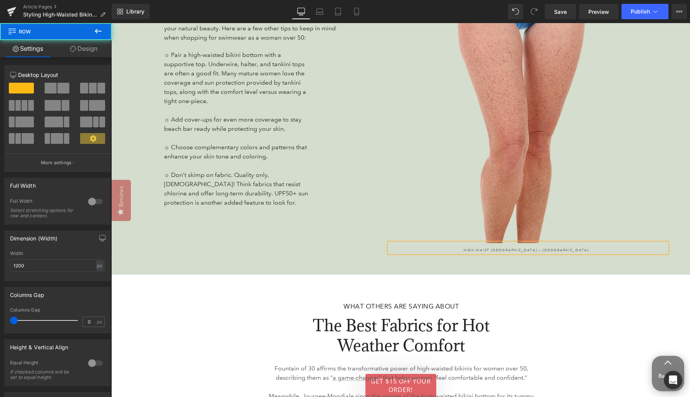
click at [483, 248] on span "High Waist [GEOGRAPHIC_DATA] – [GEOGRAPHIC_DATA]" at bounding box center [527, 250] width 126 height 5
drag, startPoint x: 477, startPoint y: 239, endPoint x: 575, endPoint y: 238, distance: 97.8
click at [575, 248] on p "High Waist [GEOGRAPHIC_DATA] – [GEOGRAPHIC_DATA]" at bounding box center [526, 250] width 257 height 5
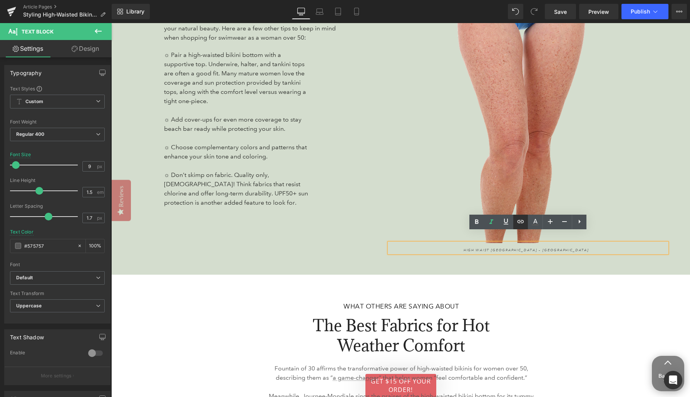
click at [522, 224] on icon at bounding box center [520, 221] width 9 height 9
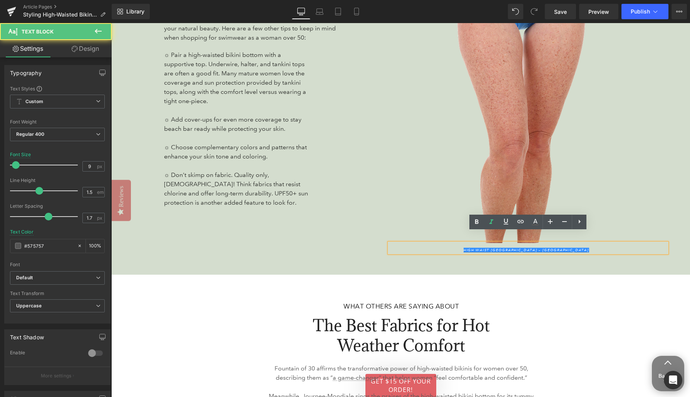
click at [465, 248] on p "High Waist [GEOGRAPHIC_DATA] – [GEOGRAPHIC_DATA]" at bounding box center [526, 250] width 257 height 5
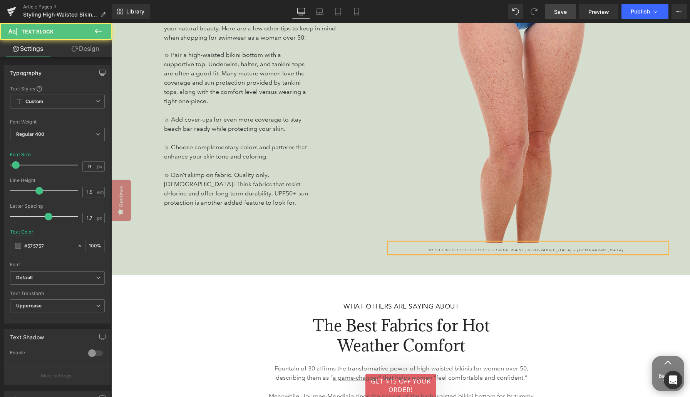
click at [563, 9] on span "Save" at bounding box center [560, 12] width 13 height 8
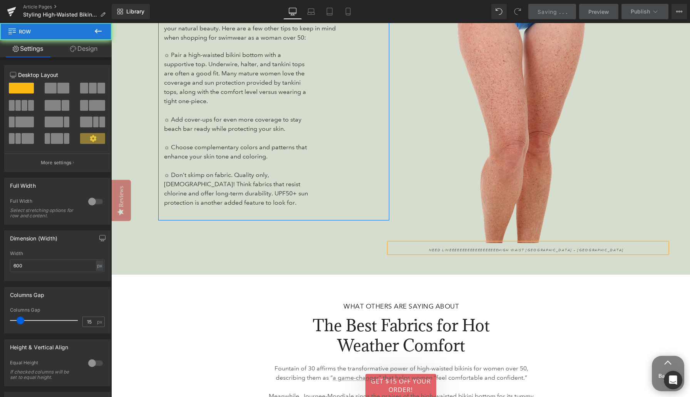
click at [370, 183] on div "More Styling Tips for High-Waisted Bikinis Heading There’s more to choosing the…" at bounding box center [273, 87] width 231 height 266
click at [605, 203] on img at bounding box center [531, 82] width 272 height 321
click at [618, 198] on div "Image 147px" at bounding box center [531, 82] width 272 height 321
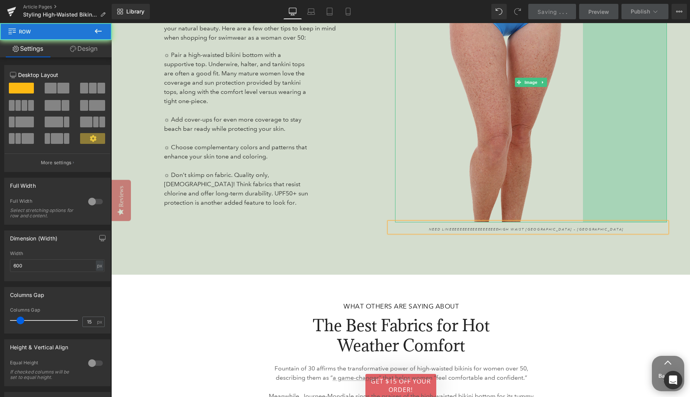
drag, startPoint x: 660, startPoint y: 194, endPoint x: 576, endPoint y: 194, distance: 83.9
click at [576, 194] on div "Image 218px" at bounding box center [531, 82] width 272 height 281
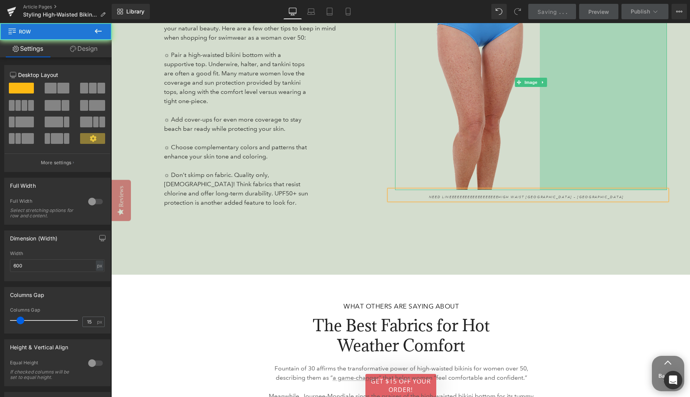
drag, startPoint x: 620, startPoint y: 201, endPoint x: 493, endPoint y: 211, distance: 127.5
click at [493, 191] on div "Image 330px" at bounding box center [531, 83] width 272 height 216
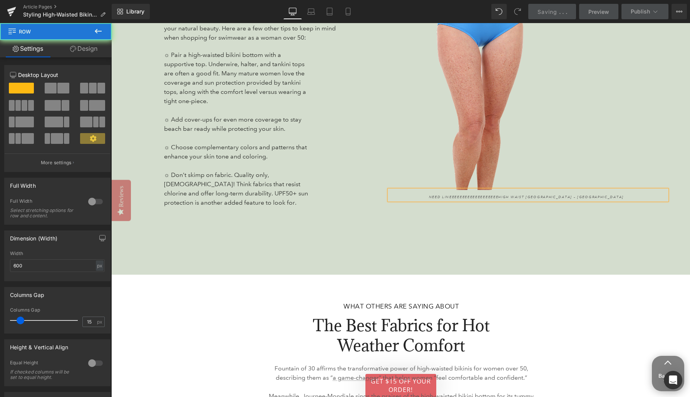
click at [146, 176] on div "More Styling Tips for High-Waisted Bikinis Heading There’s more to choosing the…" at bounding box center [250, 87] width 278 height 336
click at [150, 164] on div "More Styling Tips for High-Waisted Bikinis Heading There’s more to choosing the…" at bounding box center [250, 87] width 278 height 336
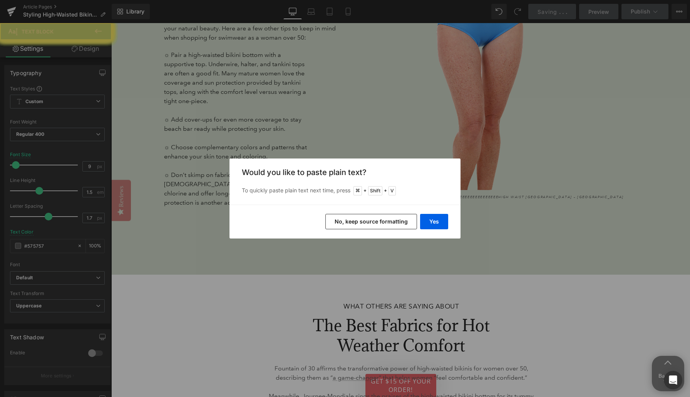
click at [434, 221] on button "Yes" at bounding box center [434, 221] width 28 height 15
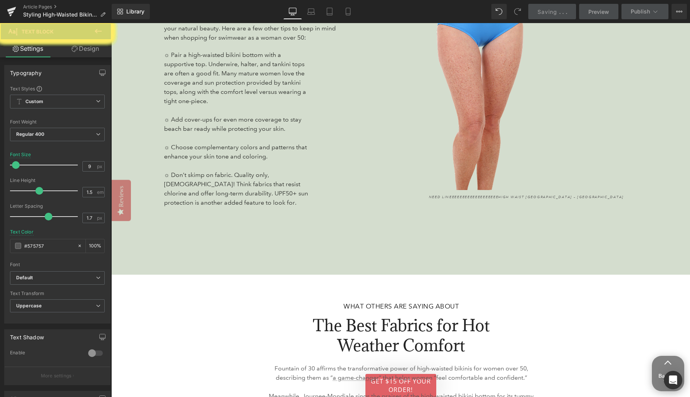
drag, startPoint x: 182, startPoint y: 324, endPoint x: 172, endPoint y: 323, distance: 10.0
click at [228, 308] on icon at bounding box center [228, 305] width 9 height 9
click at [244, 308] on icon at bounding box center [242, 305] width 9 height 9
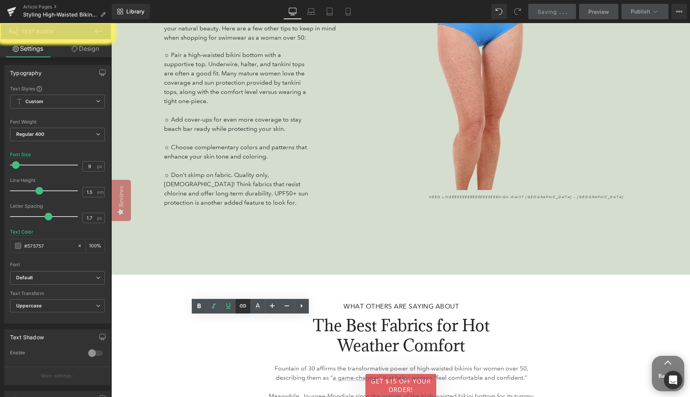
click at [244, 307] on icon at bounding box center [242, 306] width 7 height 3
drag, startPoint x: 244, startPoint y: 306, endPoint x: 139, endPoint y: 301, distance: 104.5
click at [244, 306] on icon at bounding box center [242, 305] width 9 height 9
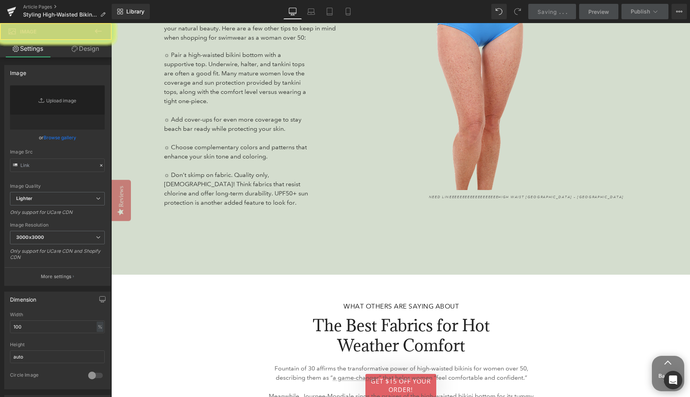
click at [55, 141] on link "Browse gallery" at bounding box center [60, 137] width 33 height 13
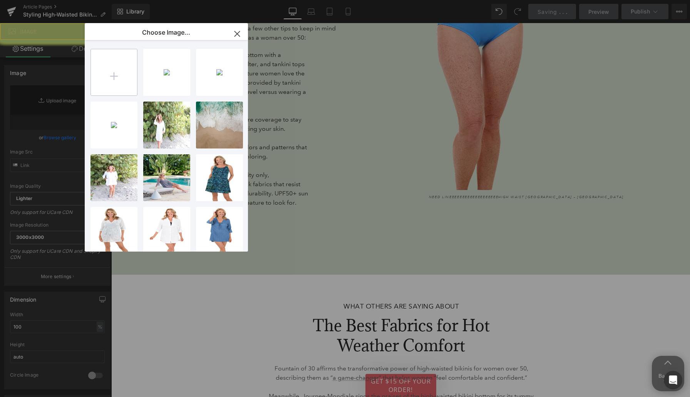
click at [114, 73] on input "file" at bounding box center [114, 72] width 46 height 46
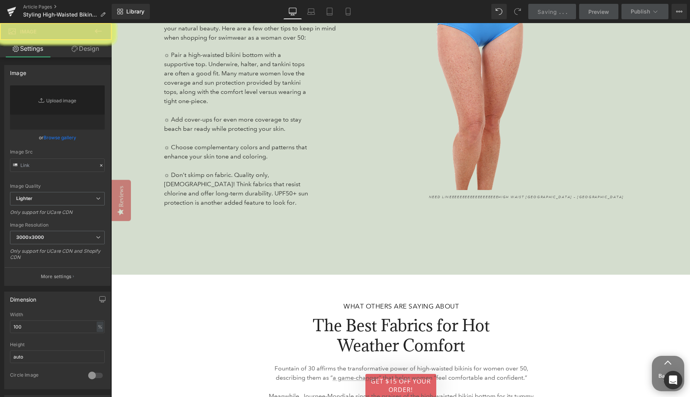
click at [67, 135] on link "Browse gallery" at bounding box center [60, 137] width 33 height 13
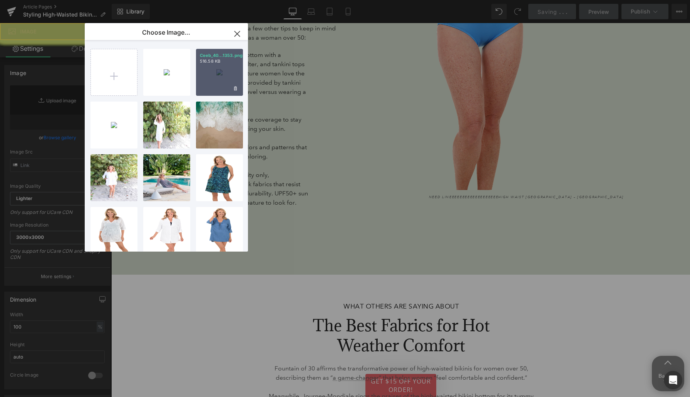
drag, startPoint x: 378, startPoint y: 44, endPoint x: 218, endPoint y: 67, distance: 162.2
click at [218, 67] on div "Ceeb_40...1353.png 516.58 KB" at bounding box center [219, 72] width 47 height 47
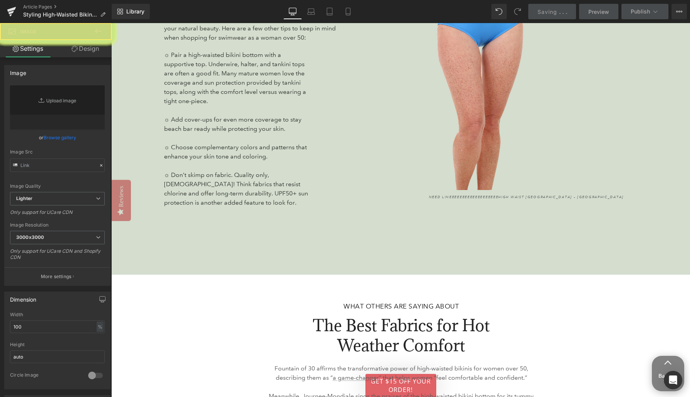
drag, startPoint x: 118, startPoint y: 156, endPoint x: 214, endPoint y: 160, distance: 96.7
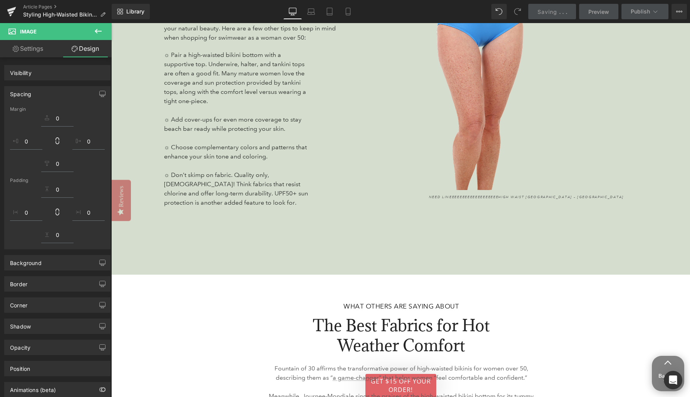
drag, startPoint x: 341, startPoint y: 149, endPoint x: 530, endPoint y: 24, distance: 226.7
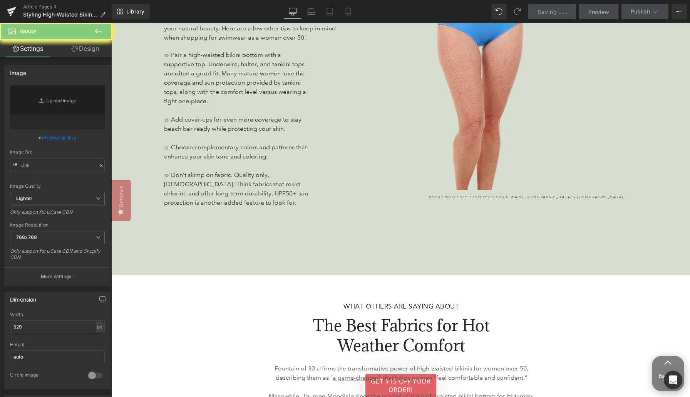
click at [62, 136] on link "Browse gallery" at bounding box center [60, 137] width 33 height 13
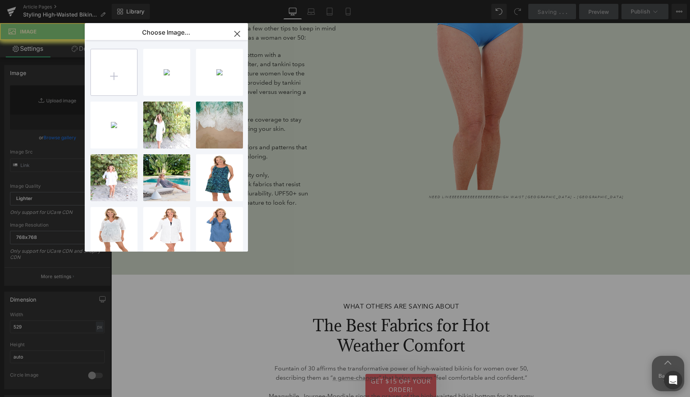
click at [114, 69] on input "file" at bounding box center [114, 72] width 46 height 46
click at [113, 73] on input "file" at bounding box center [114, 72] width 46 height 46
click at [115, 77] on input "file" at bounding box center [114, 72] width 46 height 46
click at [237, 33] on icon "button" at bounding box center [237, 34] width 12 height 12
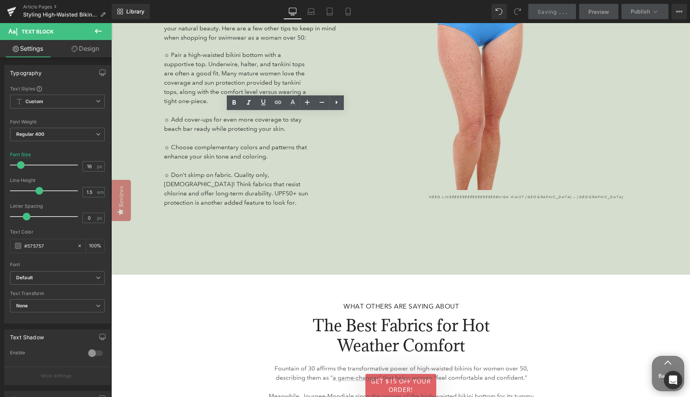
scroll to position [708, 0]
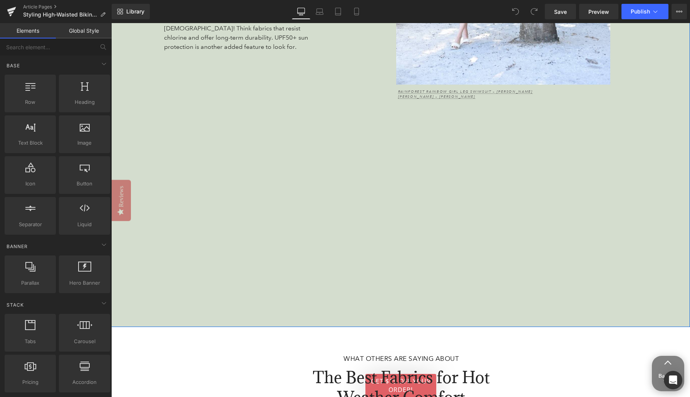
scroll to position [2734, 0]
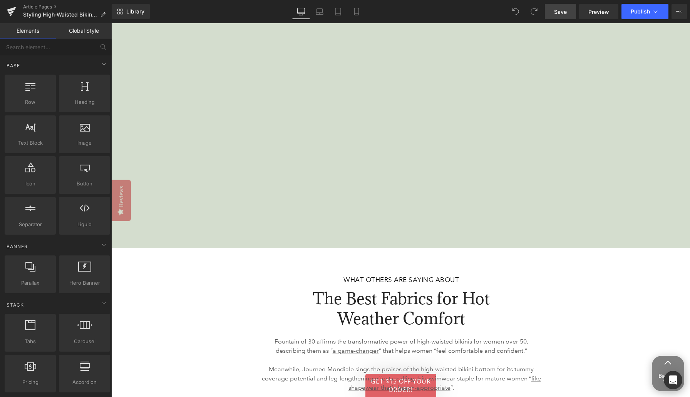
click at [561, 12] on span "Save" at bounding box center [560, 12] width 13 height 8
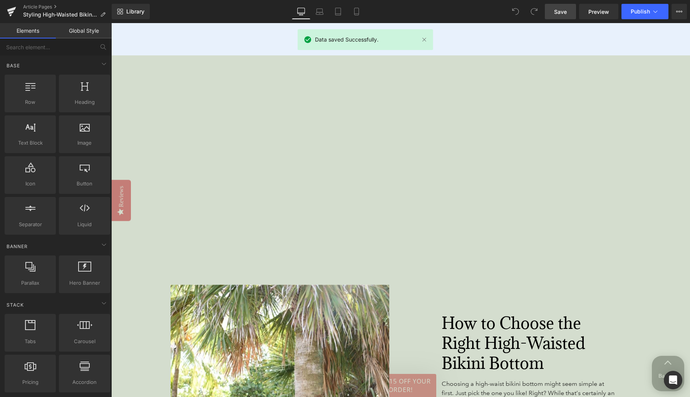
scroll to position [1306, 0]
